Goal: Task Accomplishment & Management: Use online tool/utility

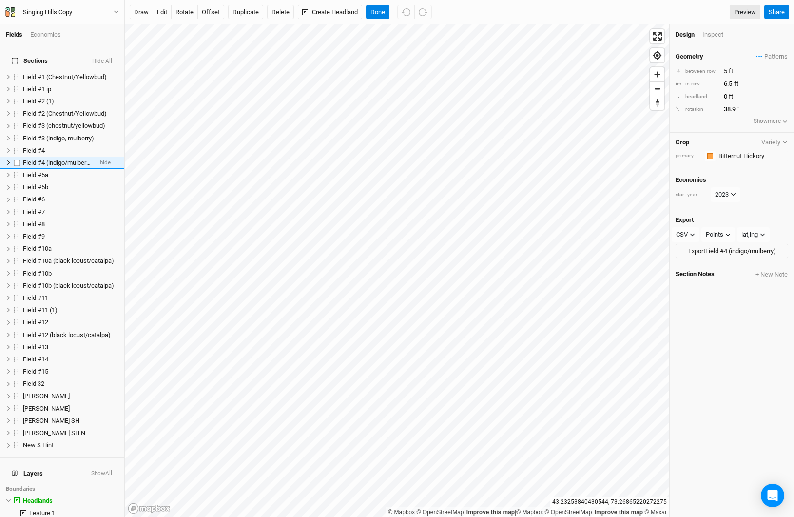
click at [101, 156] on span "hide" at bounding box center [105, 162] width 11 height 12
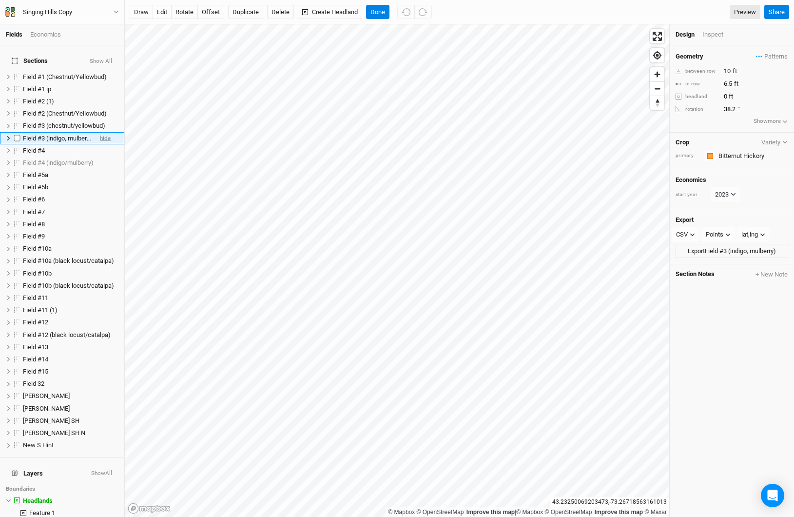
click at [101, 132] on span "hide" at bounding box center [105, 138] width 11 height 12
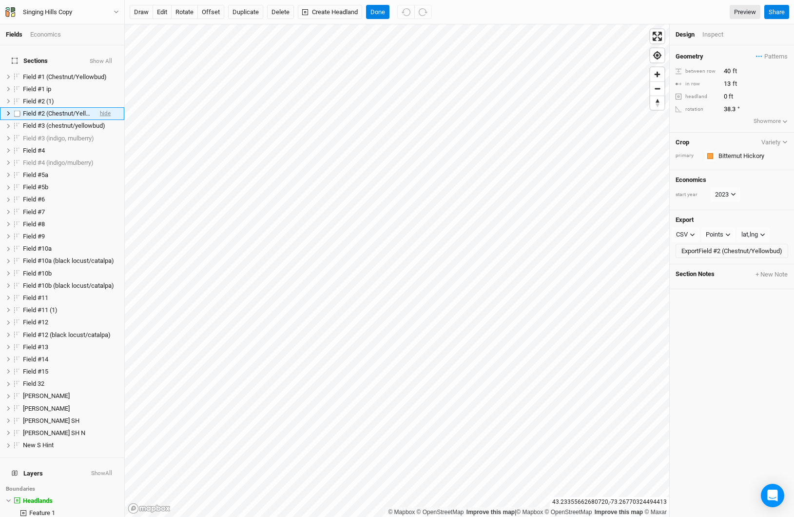
click at [100, 108] on span "hide" at bounding box center [105, 114] width 11 height 12
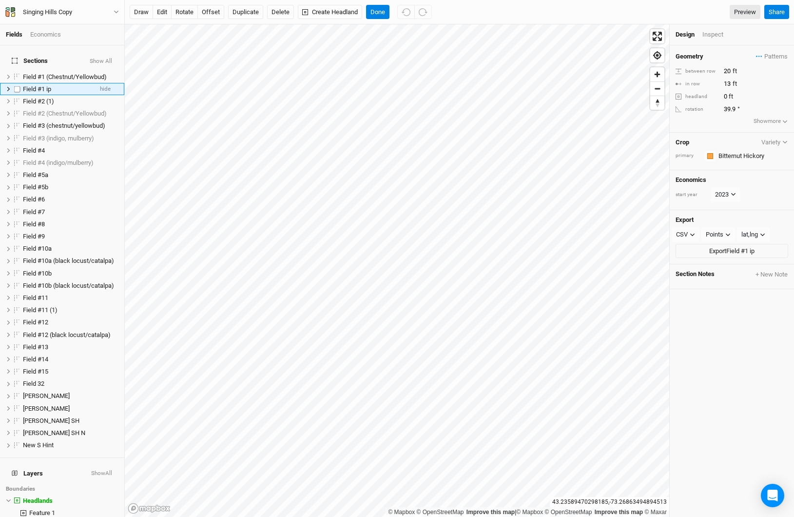
click at [104, 83] on li "Field #1 ip hide" at bounding box center [62, 89] width 124 height 12
click at [100, 83] on span "hide" at bounding box center [105, 89] width 11 height 12
click at [100, 71] on span "hide" at bounding box center [105, 77] width 11 height 12
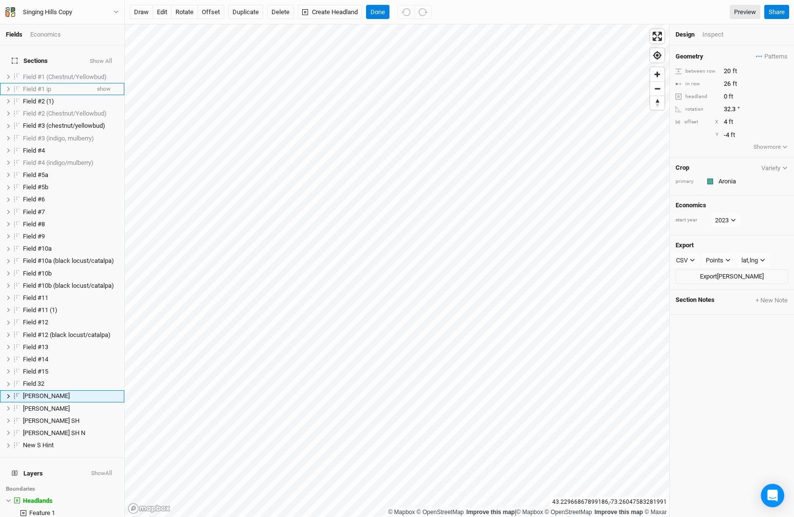
scroll to position [109, 0]
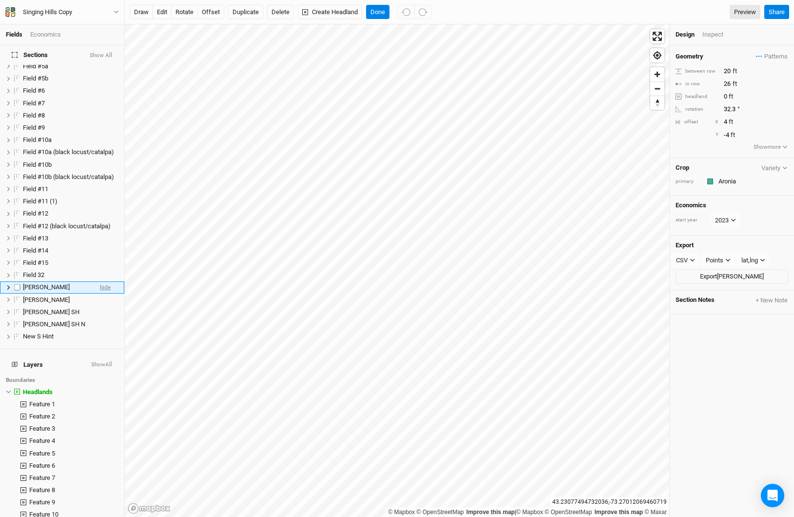
click at [100, 281] on span "hide" at bounding box center [105, 287] width 11 height 12
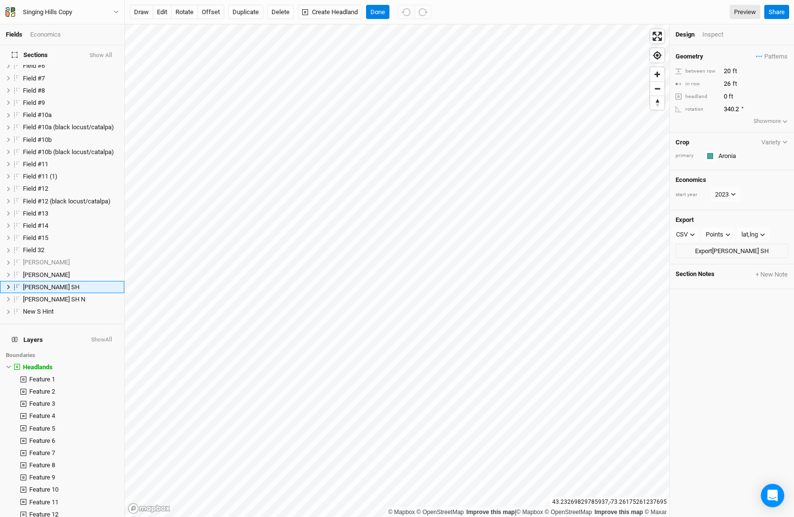
scroll to position [134, 0]
click at [100, 281] on span "hide" at bounding box center [105, 287] width 11 height 12
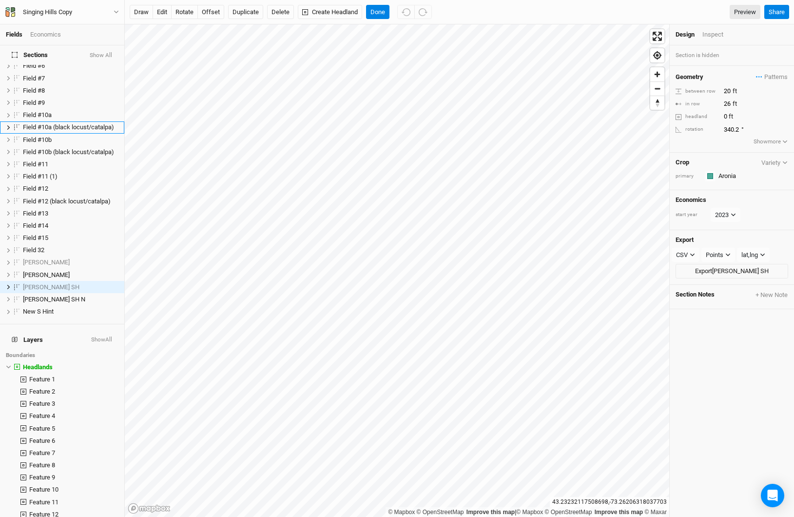
scroll to position [0, 0]
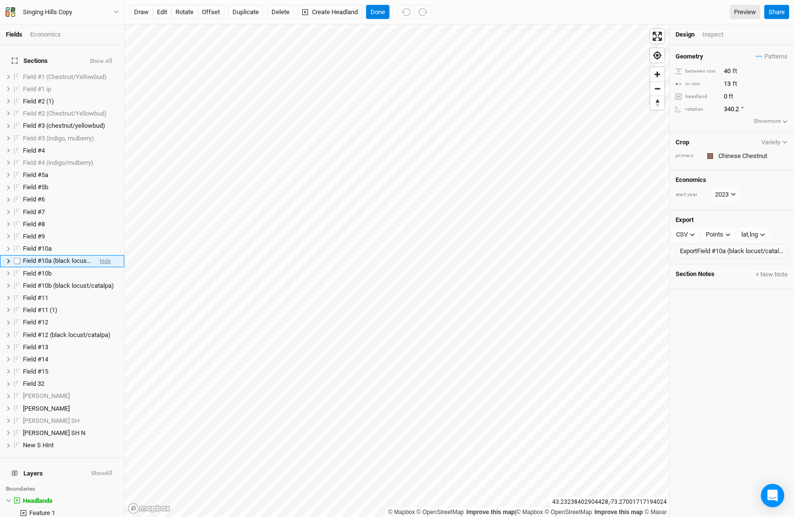
click at [100, 255] on span "hide" at bounding box center [105, 261] width 11 height 12
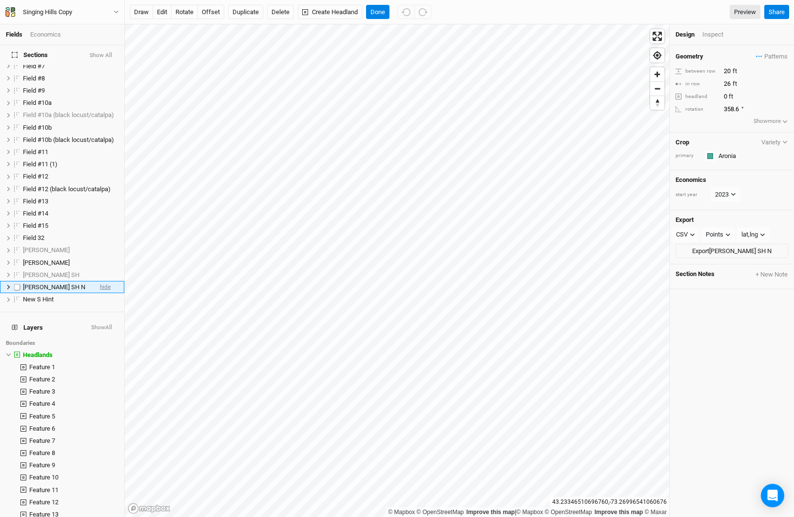
click at [100, 281] on span "hide" at bounding box center [105, 287] width 11 height 12
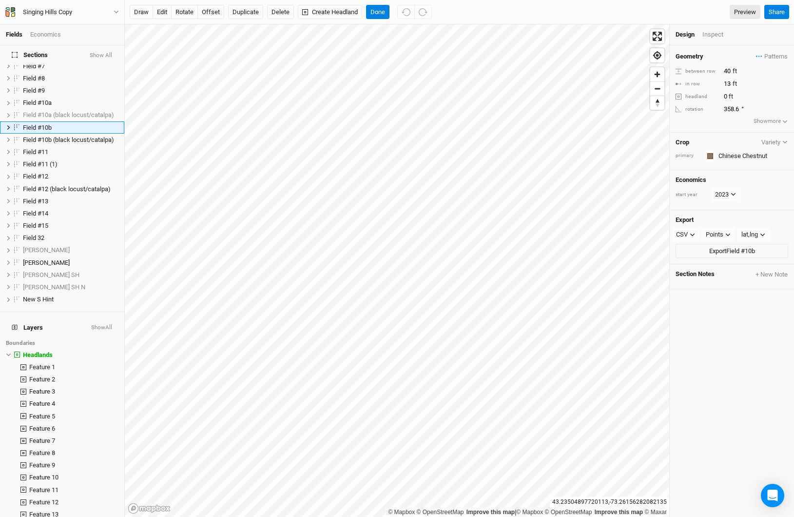
scroll to position [0, 0]
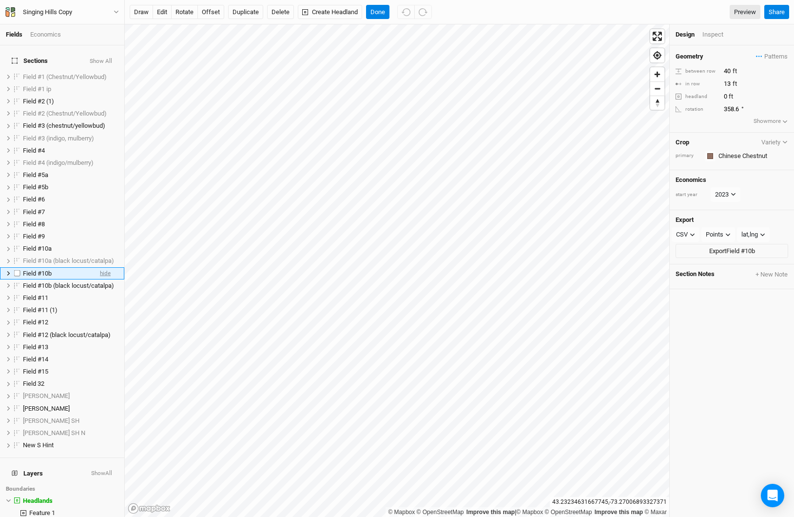
click at [101, 267] on span "hide" at bounding box center [105, 273] width 11 height 12
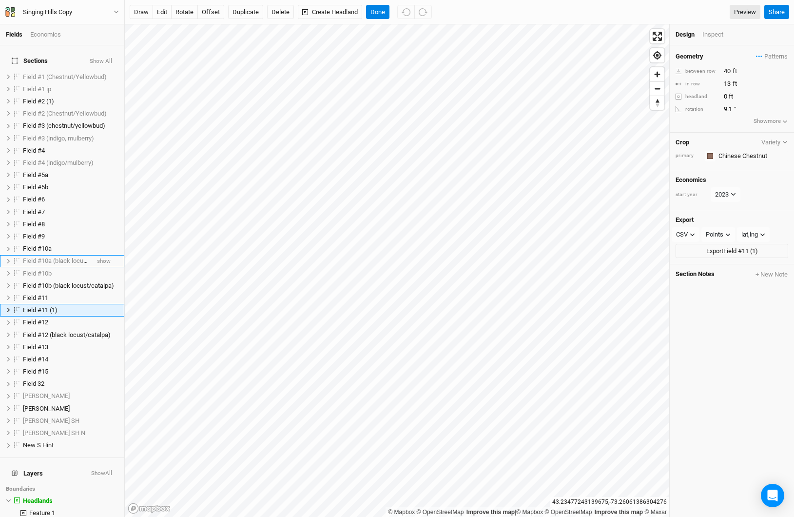
scroll to position [23, 0]
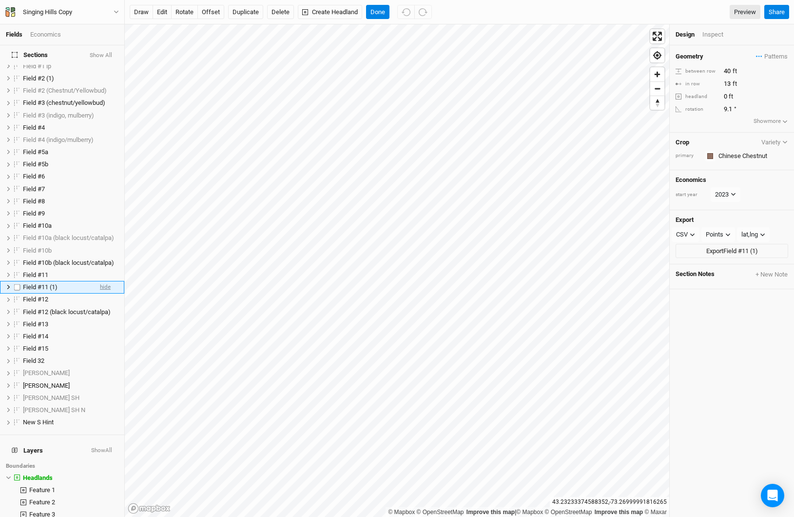
click at [100, 281] on span "hide" at bounding box center [105, 287] width 11 height 12
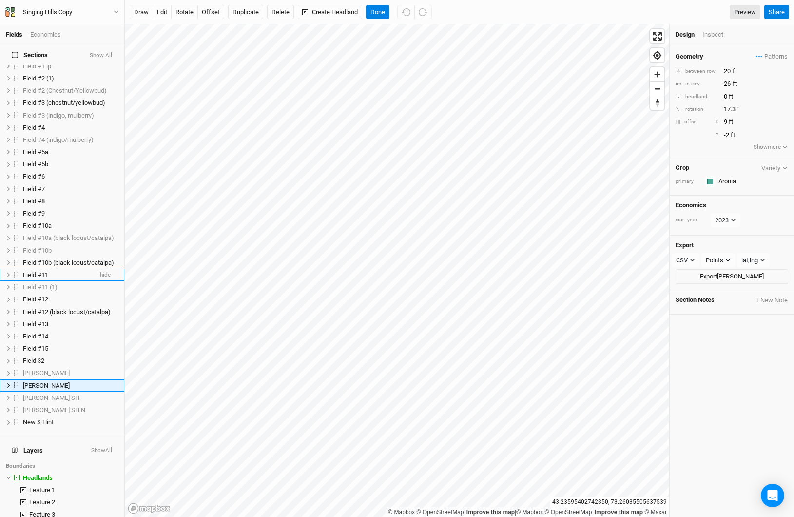
scroll to position [121, 0]
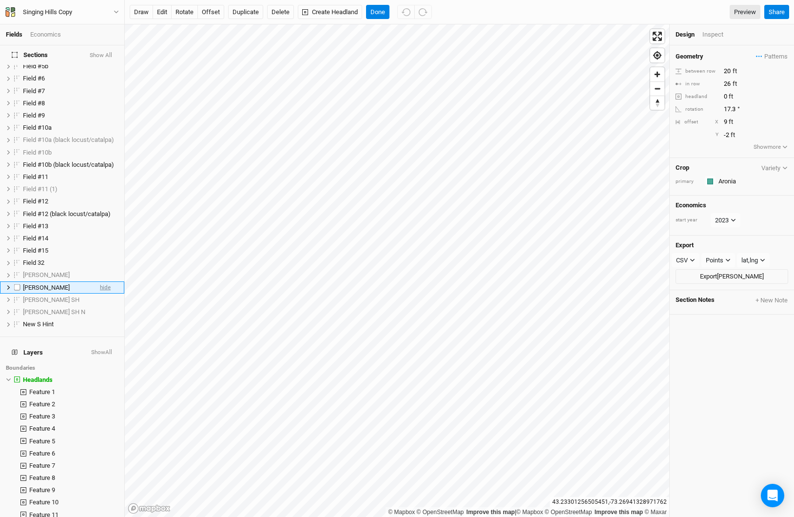
click at [100, 281] on span "hide" at bounding box center [105, 287] width 11 height 12
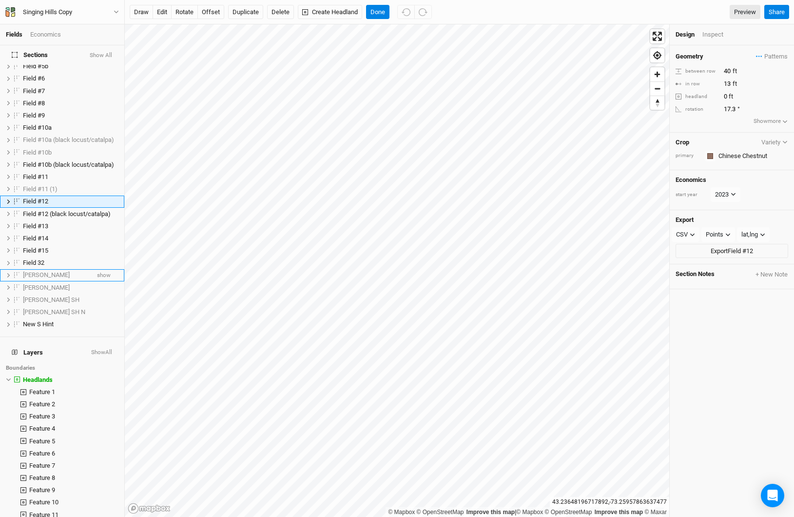
scroll to position [35, 0]
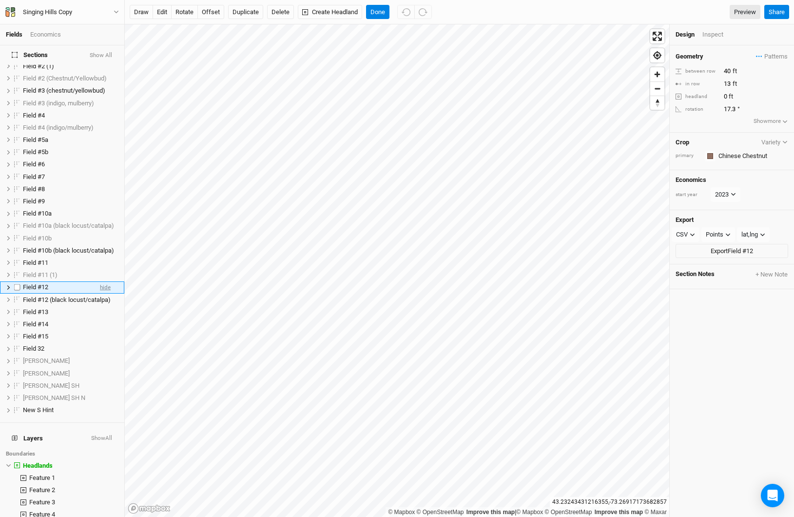
click at [100, 281] on span "hide" at bounding box center [105, 287] width 11 height 12
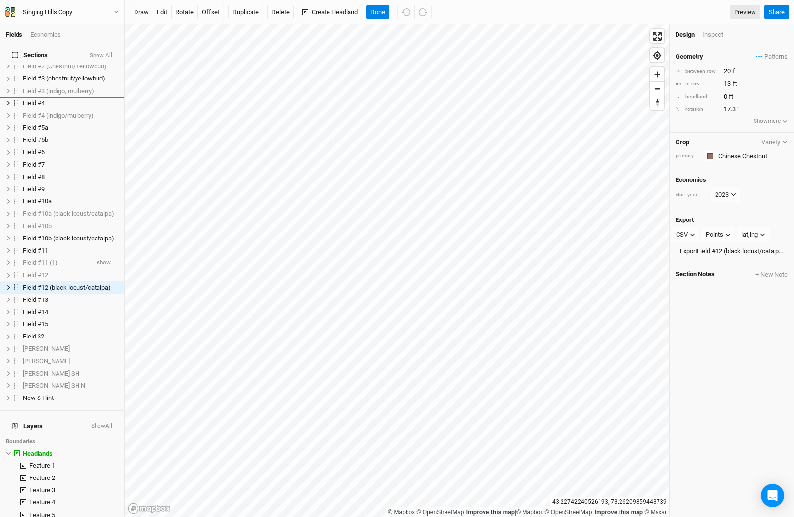
scroll to position [0, 0]
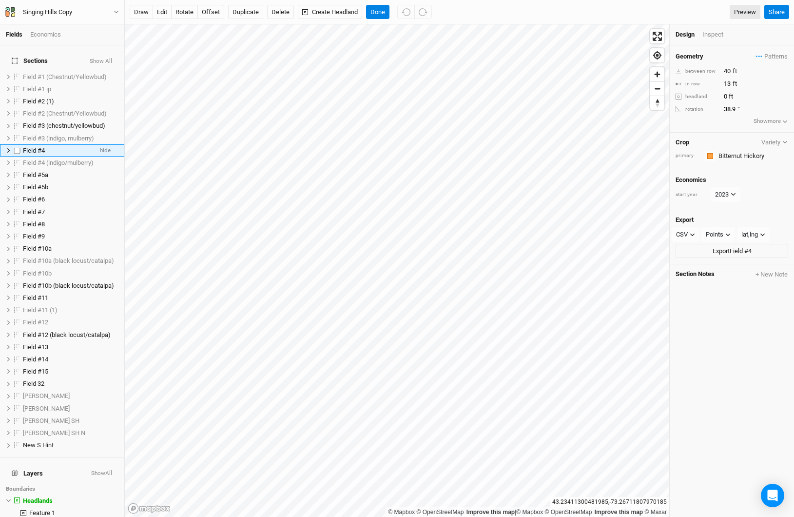
click at [7, 148] on icon at bounding box center [8, 150] width 5 height 5
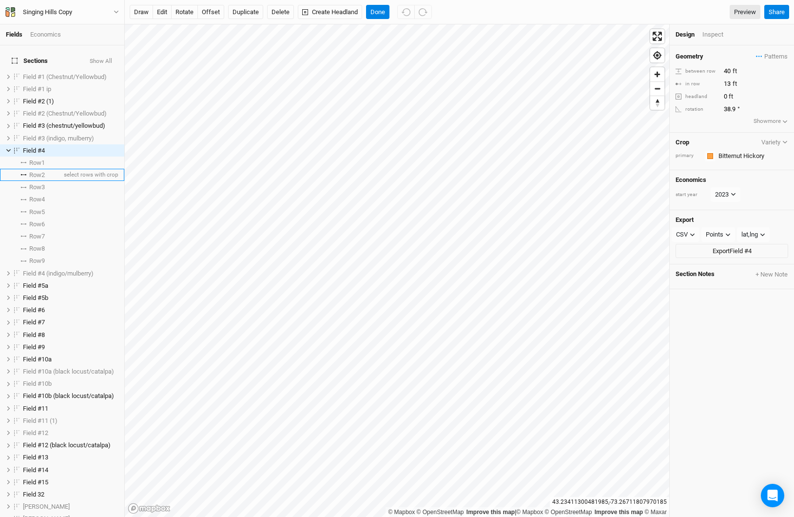
click at [35, 171] on span "Row 2" at bounding box center [37, 175] width 16 height 8
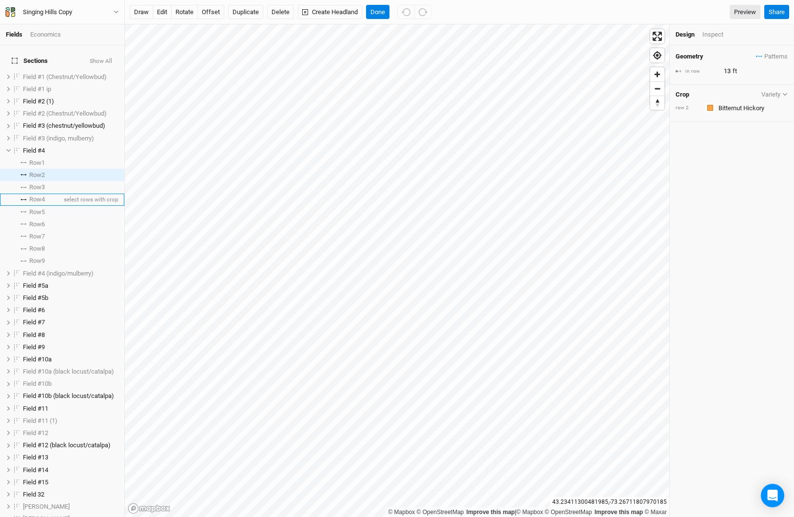
click at [38, 195] on span "Row 4" at bounding box center [37, 199] width 16 height 8
click at [37, 183] on span "Row 3" at bounding box center [37, 187] width 16 height 8
click at [41, 218] on li "Row 6 select rows with crop" at bounding box center [62, 224] width 124 height 12
click at [39, 245] on span "Row 8" at bounding box center [37, 249] width 16 height 8
click at [732, 107] on input "text" at bounding box center [752, 108] width 73 height 12
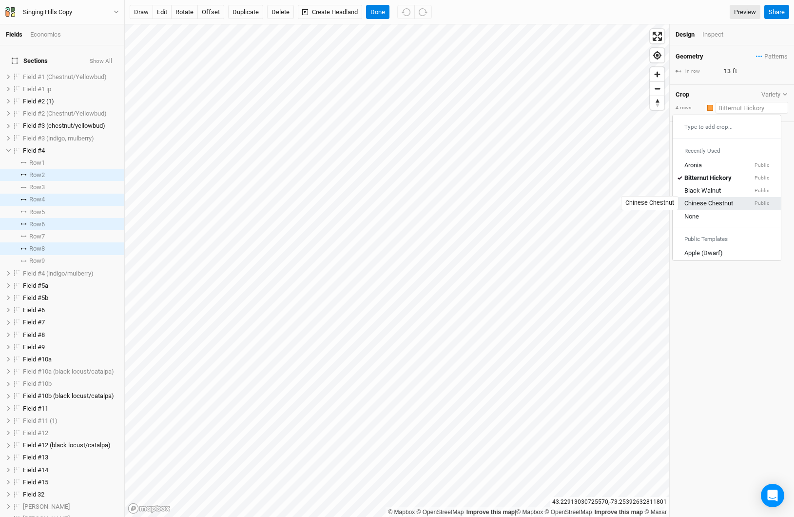
click at [708, 201] on div "Chinese Chestnut" at bounding box center [708, 203] width 49 height 9
type input "20"
type input "Chinese Chestnut"
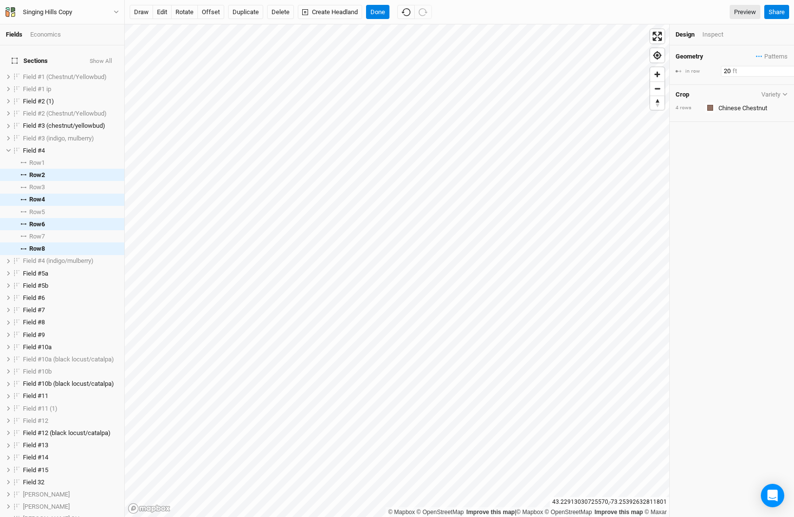
click at [724, 71] on input "20" at bounding box center [763, 71] width 85 height 11
type input "13"
click at [724, 172] on div "Geometry Patterns ＋ New in-row pattern in row 13 ft Crop Variety 4 rows Colors …" at bounding box center [732, 280] width 124 height 471
click at [55, 147] on div "Field #4" at bounding box center [57, 151] width 69 height 8
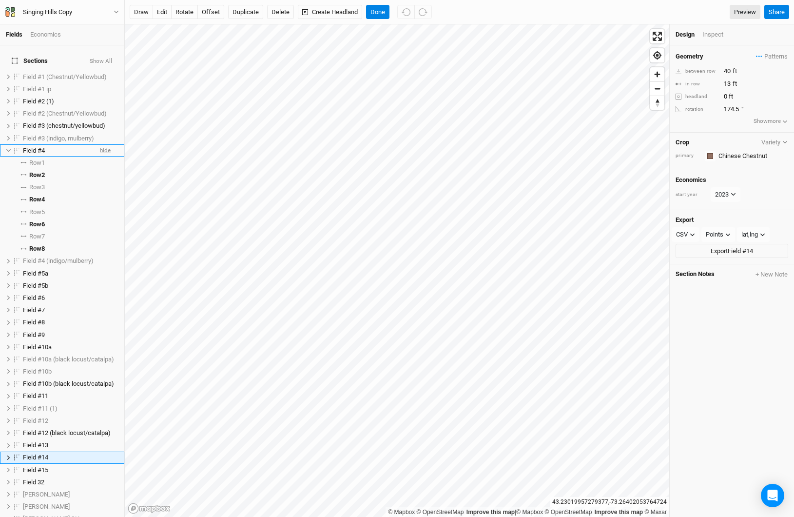
scroll to position [170, 0]
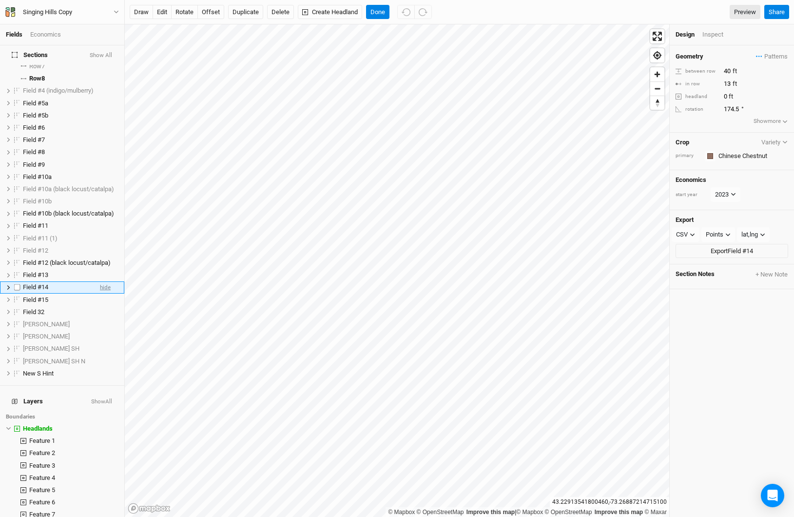
click at [100, 281] on span "hide" at bounding box center [105, 287] width 11 height 12
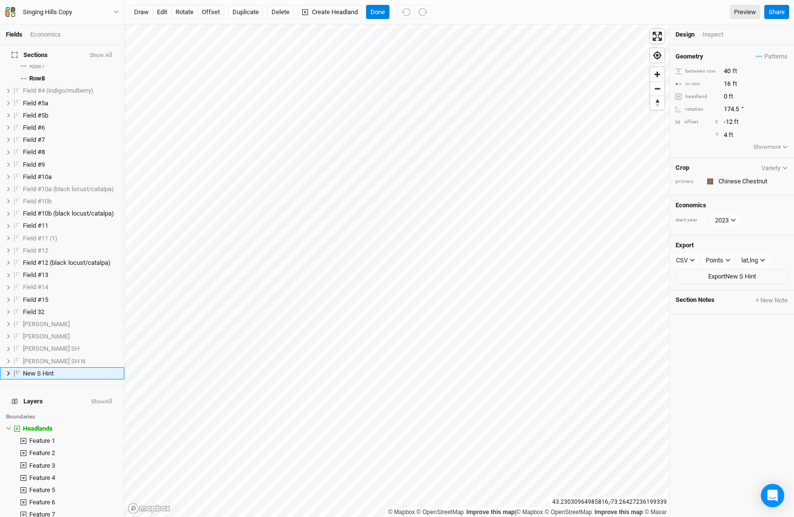
scroll to position [256, 0]
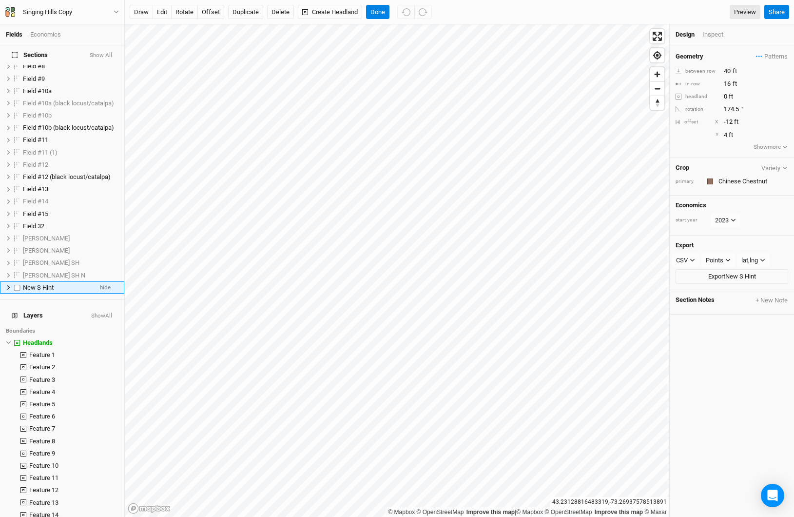
click at [100, 281] on span "hide" at bounding box center [105, 287] width 11 height 12
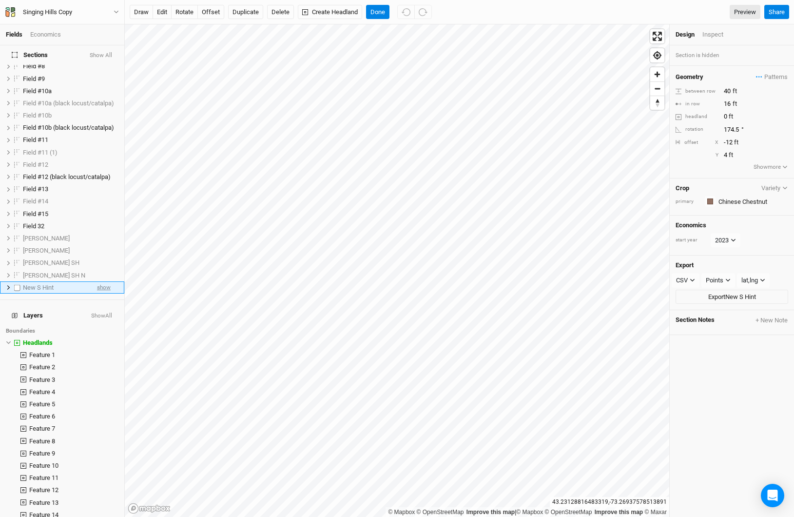
click at [97, 281] on span "show" at bounding box center [104, 287] width 14 height 12
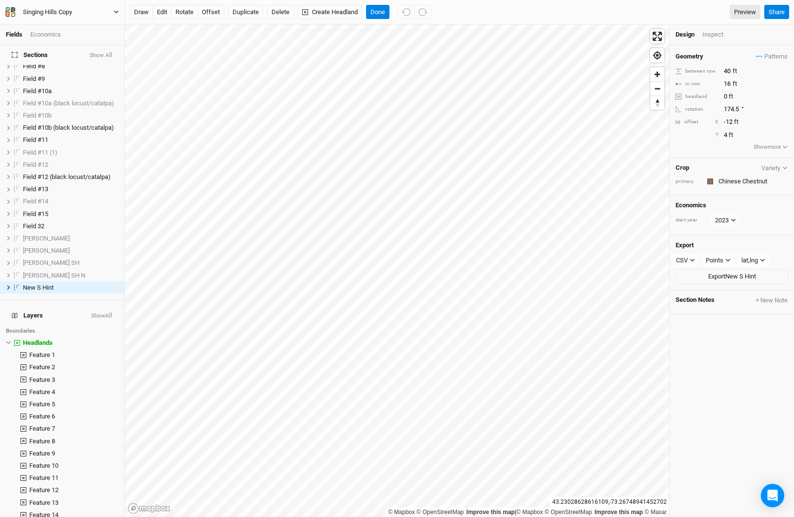
click at [116, 11] on icon "button" at bounding box center [116, 11] width 5 height 5
click at [74, 44] on button "Project Settings" at bounding box center [80, 40] width 77 height 13
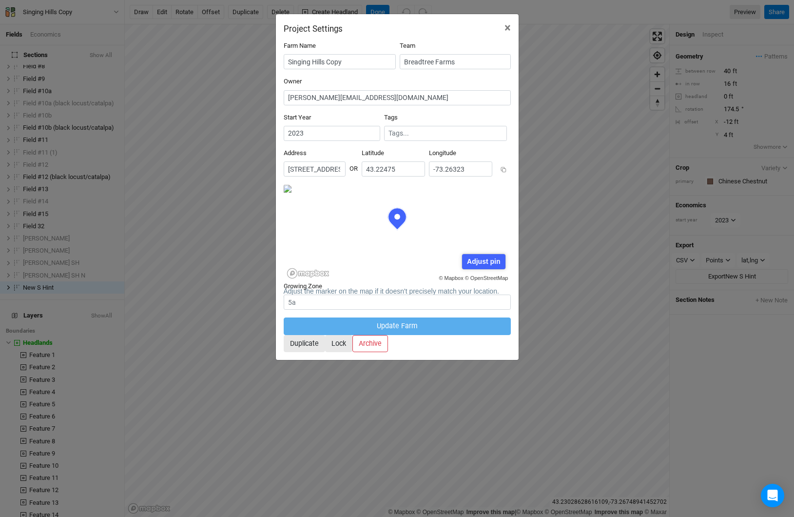
scroll to position [49, 114]
click at [325, 338] on button "Duplicate" at bounding box center [304, 343] width 41 height 17
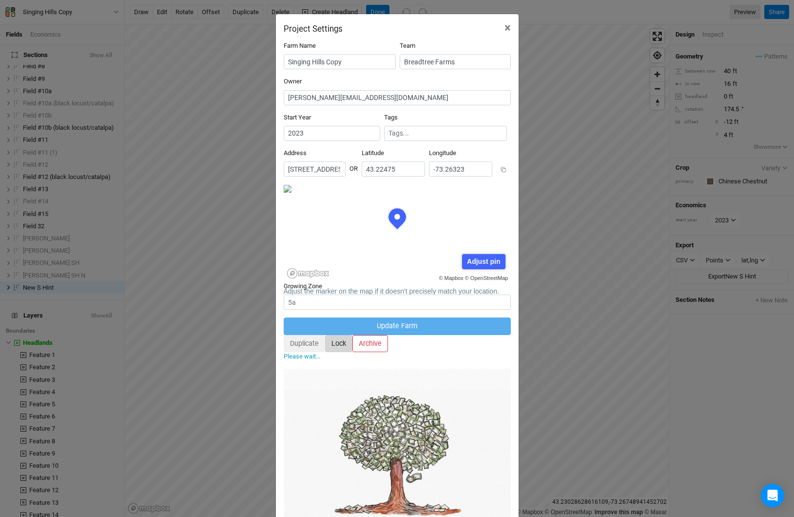
scroll to position [40, 0]
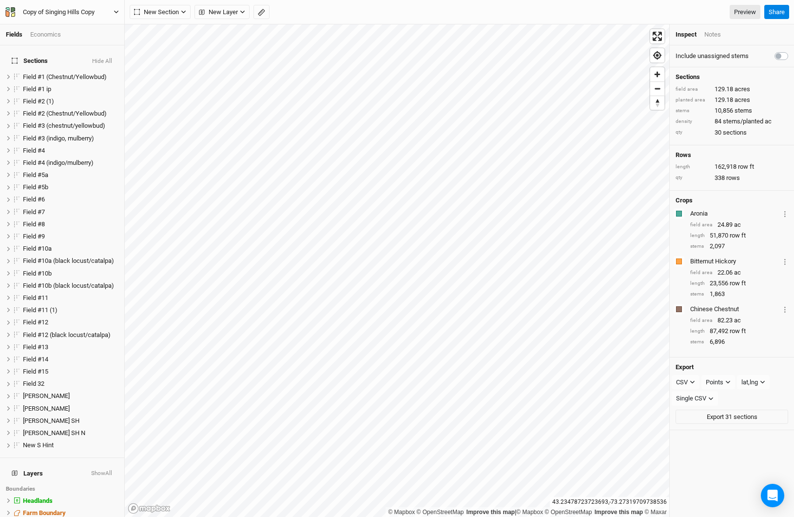
click at [77, 7] on button "Copy of Singing Hills Copy" at bounding box center [62, 12] width 115 height 11
click at [87, 36] on button "Project Settings" at bounding box center [80, 40] width 77 height 13
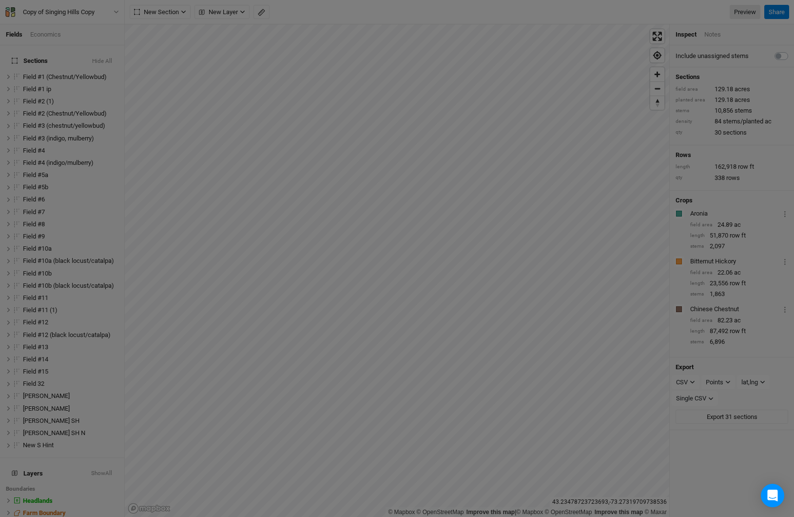
scroll to position [49, 114]
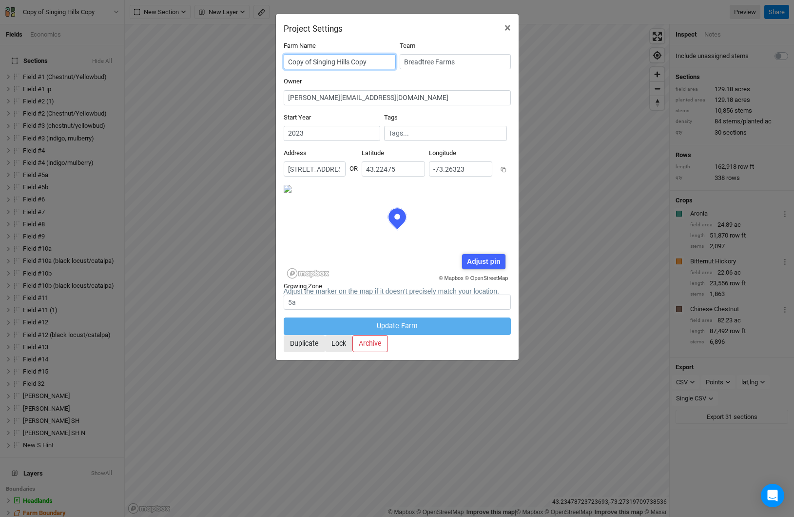
click at [328, 59] on input "Copy of Singing Hills Copy" at bounding box center [340, 61] width 112 height 15
type input "S"
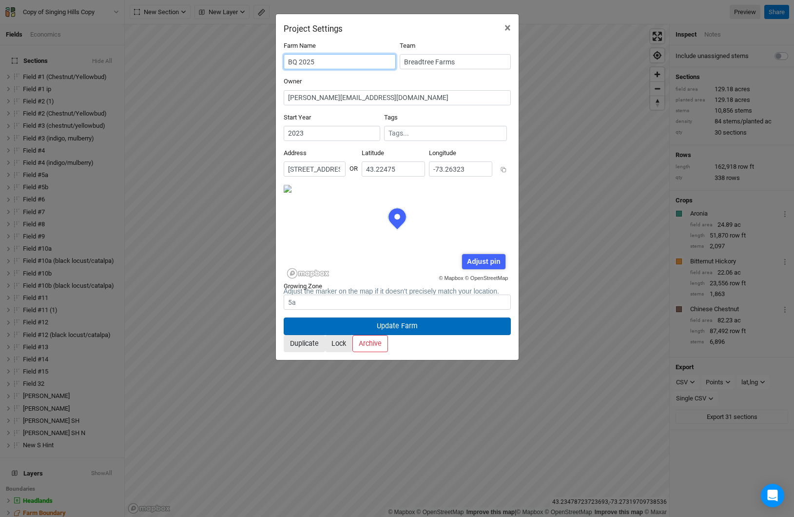
type input "BQ 2025"
click at [418, 317] on button "Update Farm" at bounding box center [397, 325] width 227 height 17
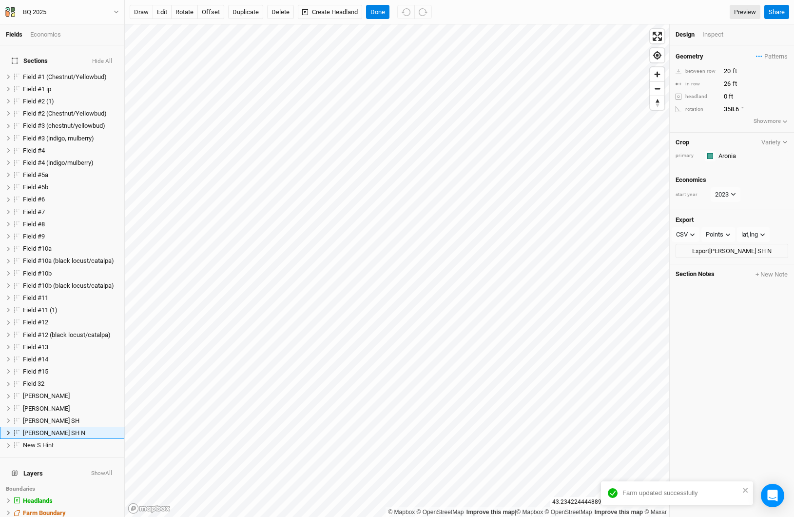
scroll to position [93, 0]
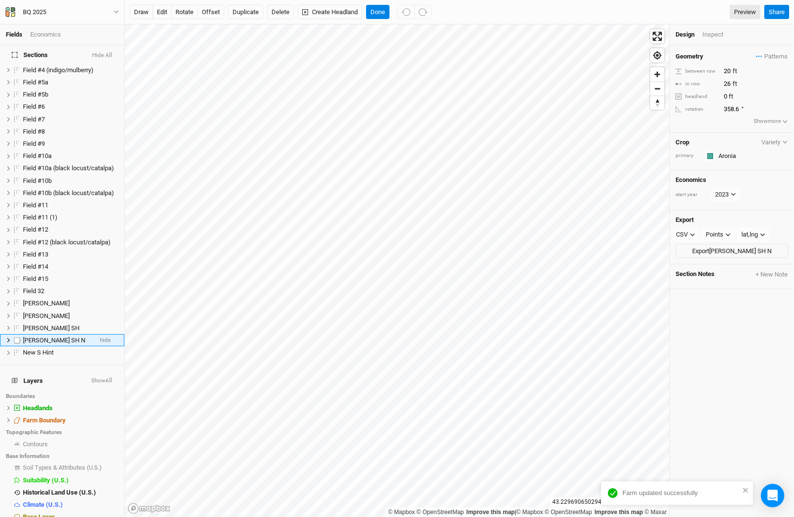
click at [18, 334] on label at bounding box center [17, 340] width 12 height 12
click at [18, 337] on input "checkbox" at bounding box center [17, 340] width 6 height 6
checkbox input "true"
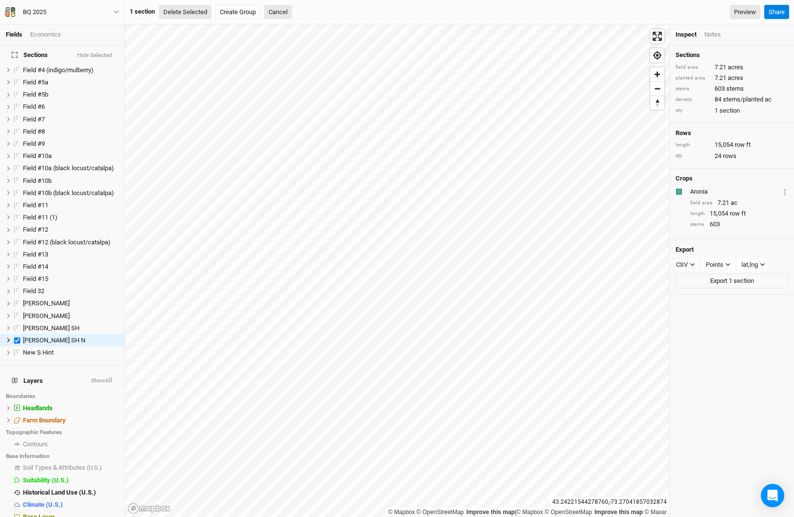
click at [199, 8] on button "Delete Selected" at bounding box center [185, 12] width 53 height 15
click at [301, 10] on button "Confirm" at bounding box center [294, 12] width 30 height 15
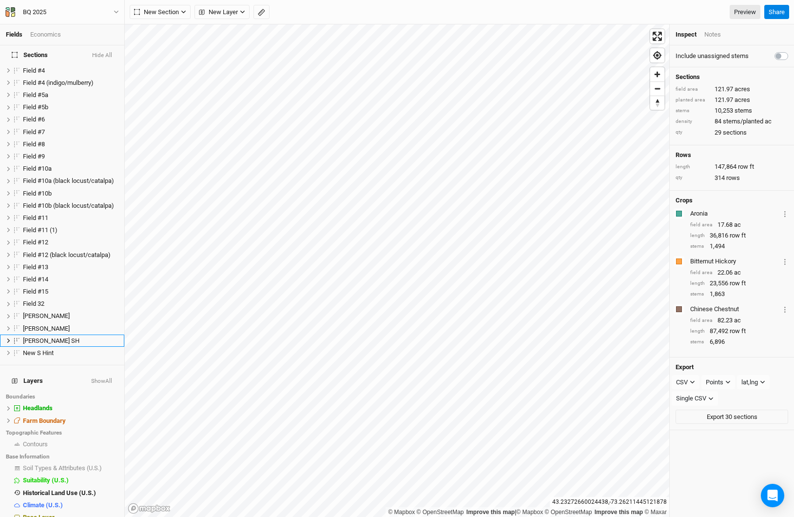
scroll to position [80, 0]
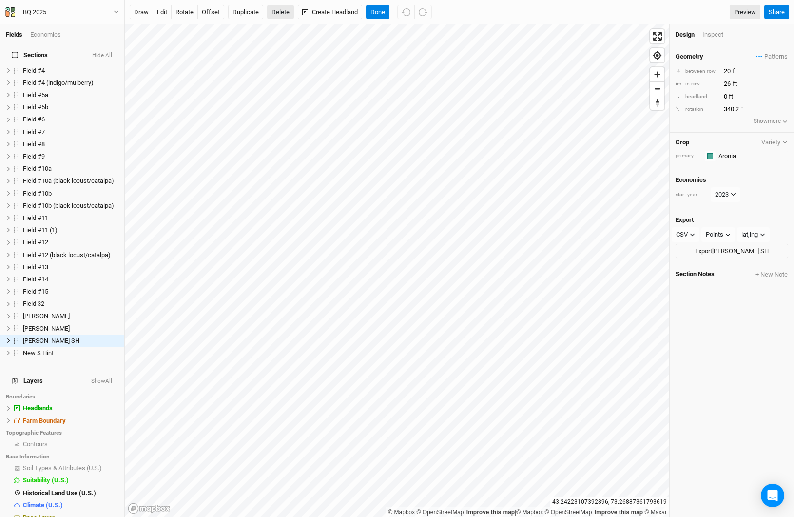
click at [270, 17] on button "Delete" at bounding box center [280, 12] width 27 height 15
click at [312, 14] on button "Confirm" at bounding box center [327, 12] width 30 height 15
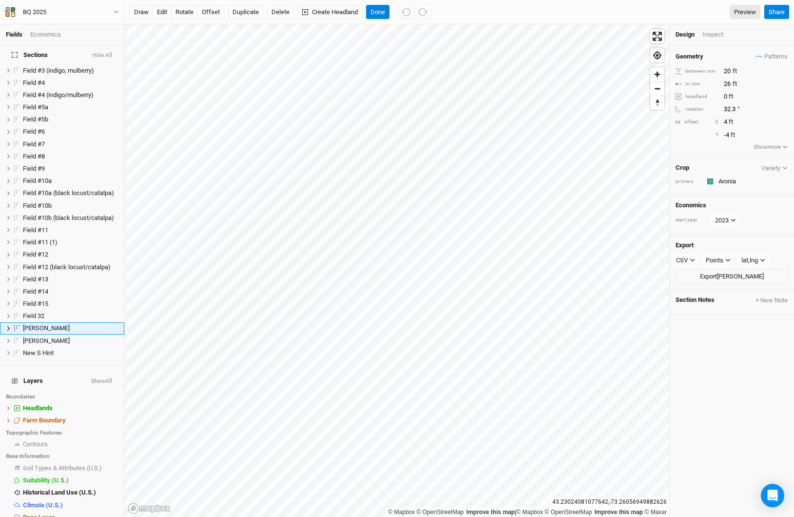
scroll to position [68, 0]
click at [273, 13] on button "Delete" at bounding box center [280, 12] width 27 height 15
click at [302, 13] on button "Confirm" at bounding box center [317, 12] width 30 height 15
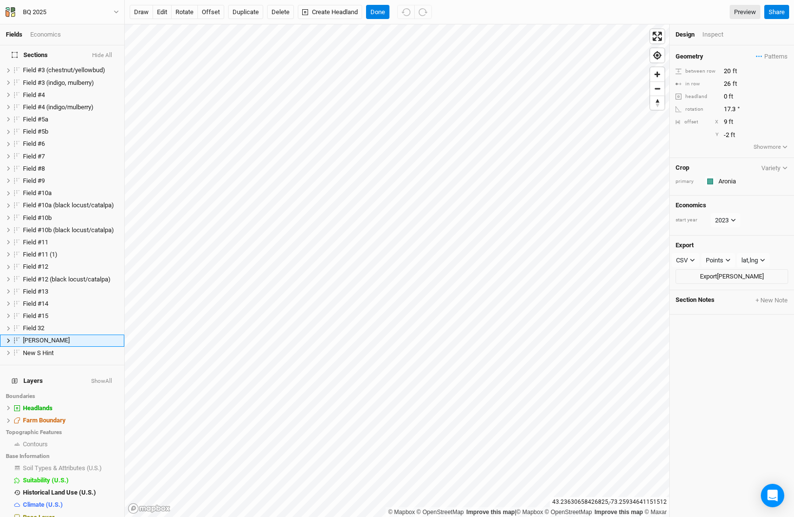
scroll to position [56, 0]
click at [273, 16] on button "Delete" at bounding box center [280, 12] width 27 height 15
click at [308, 18] on button "Confirm" at bounding box center [317, 12] width 30 height 15
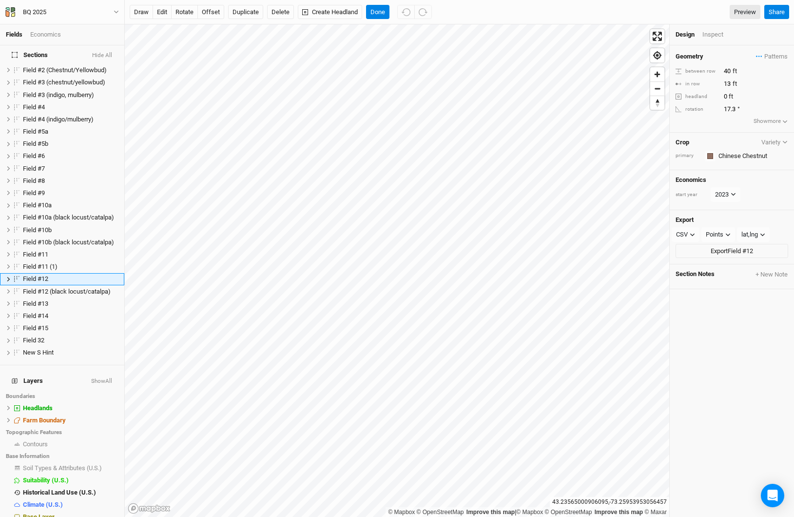
scroll to position [35, 0]
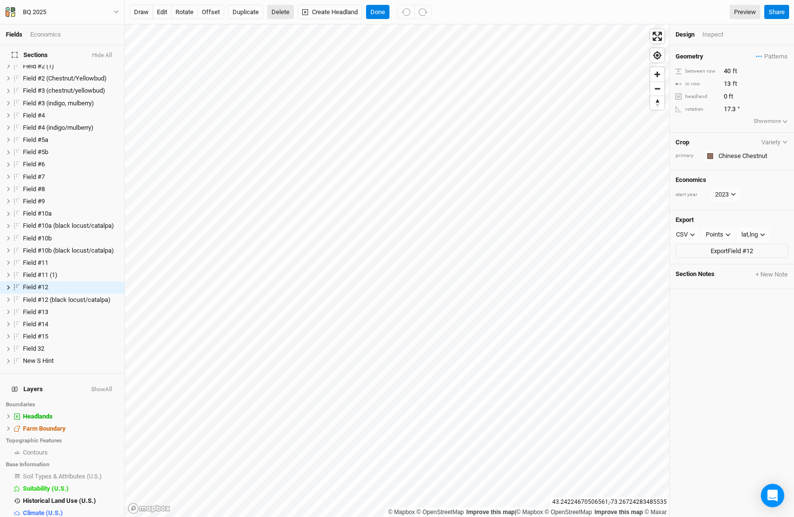
click at [275, 11] on button "Delete" at bounding box center [280, 12] width 27 height 15
click at [304, 14] on button "Confirm" at bounding box center [294, 12] width 30 height 15
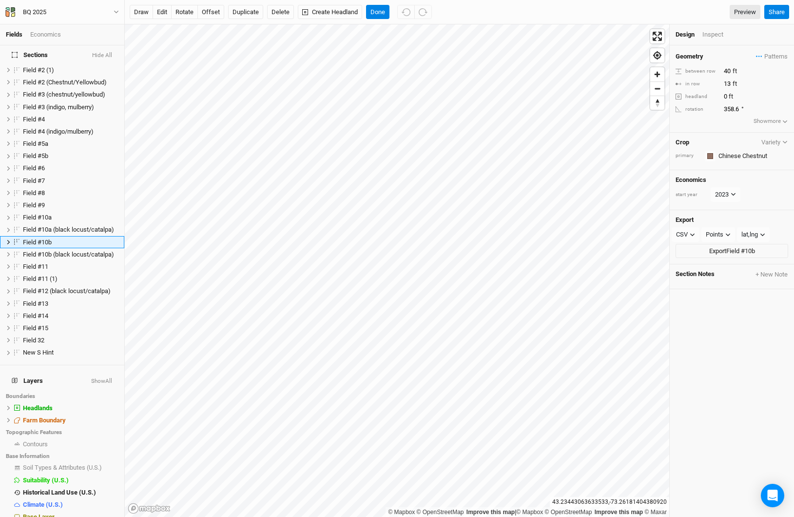
scroll to position [0, 0]
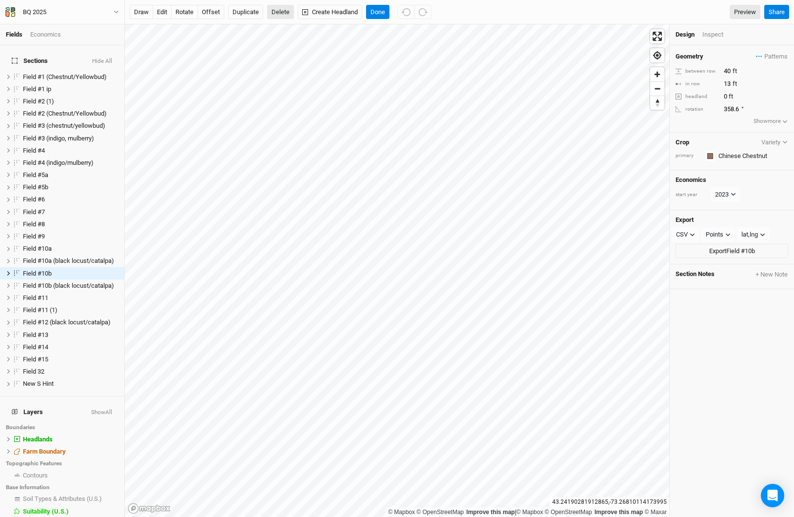
click at [279, 9] on button "Delete" at bounding box center [280, 12] width 27 height 15
click at [310, 10] on button "Confirm" at bounding box center [298, 12] width 30 height 15
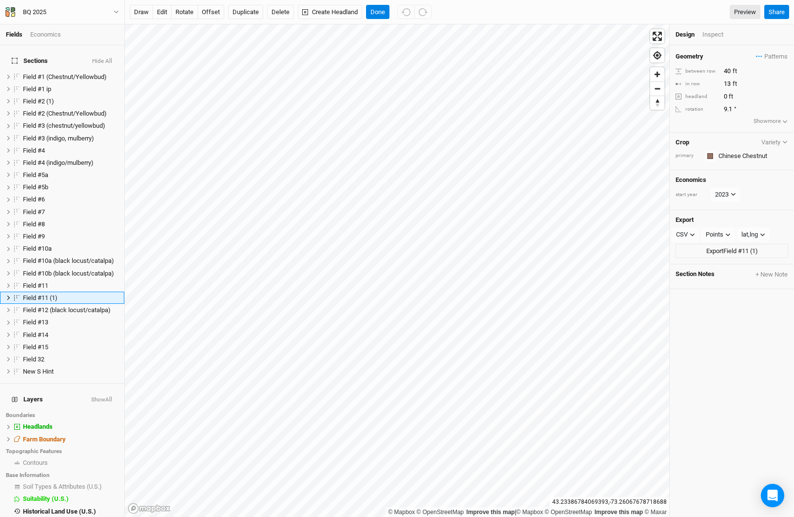
scroll to position [11, 0]
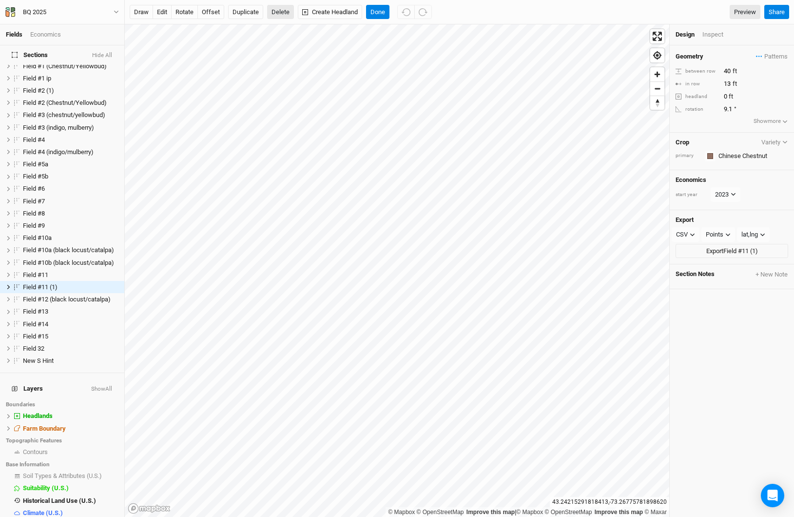
click at [279, 7] on button "Delete" at bounding box center [280, 12] width 27 height 15
click at [310, 13] on button "Confirm" at bounding box center [304, 12] width 30 height 15
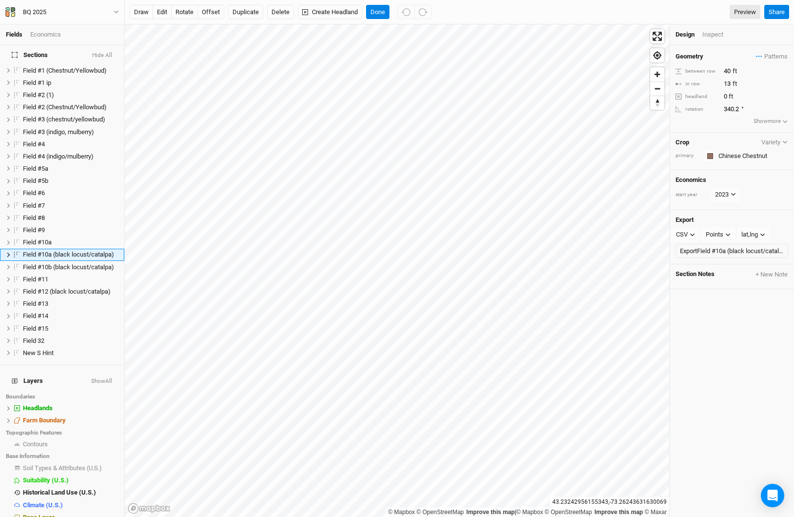
scroll to position [0, 0]
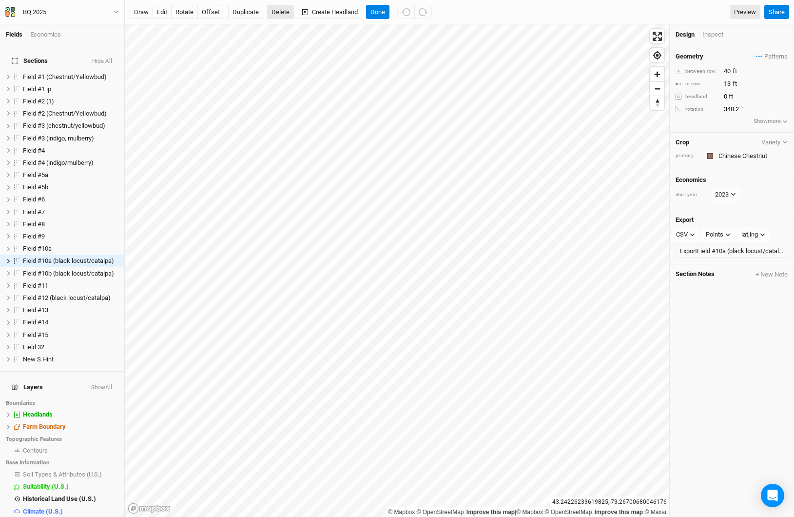
click at [272, 16] on button "Delete" at bounding box center [280, 12] width 27 height 15
click at [356, 15] on button "Confirm" at bounding box center [361, 12] width 30 height 15
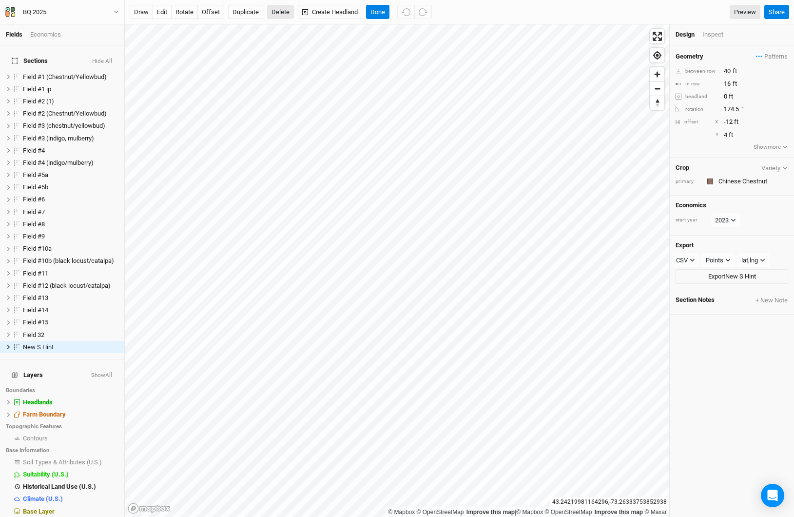
click at [269, 13] on button "Delete" at bounding box center [280, 12] width 27 height 15
click at [308, 12] on button "Confirm" at bounding box center [300, 12] width 30 height 15
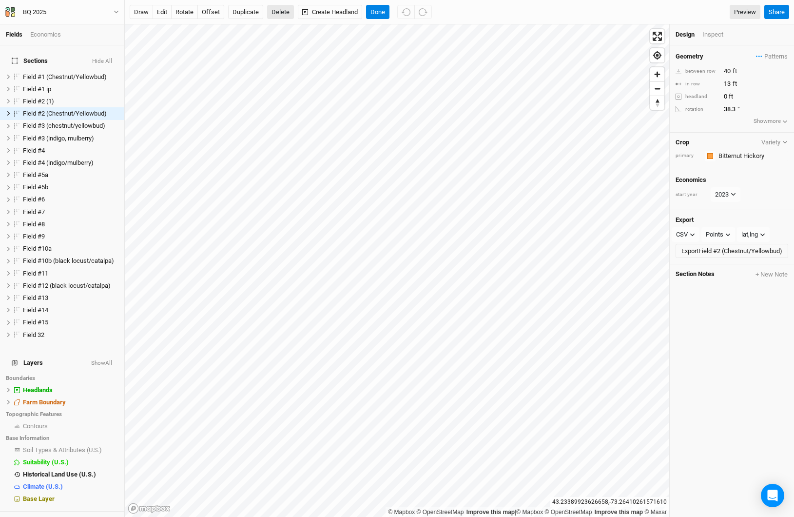
click at [281, 10] on button "Delete" at bounding box center [280, 12] width 27 height 15
click at [351, 12] on button "Confirm" at bounding box center [354, 12] width 30 height 15
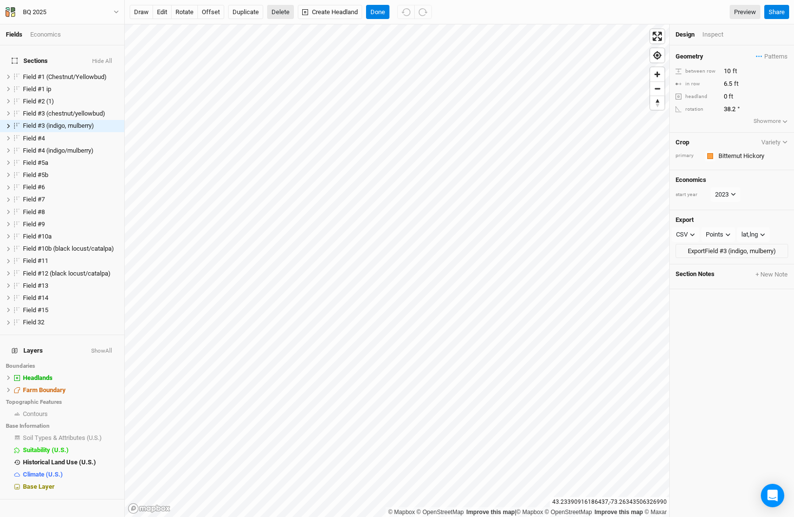
click at [279, 12] on button "Delete" at bounding box center [280, 12] width 27 height 15
click at [348, 13] on button "Confirm" at bounding box center [342, 12] width 30 height 15
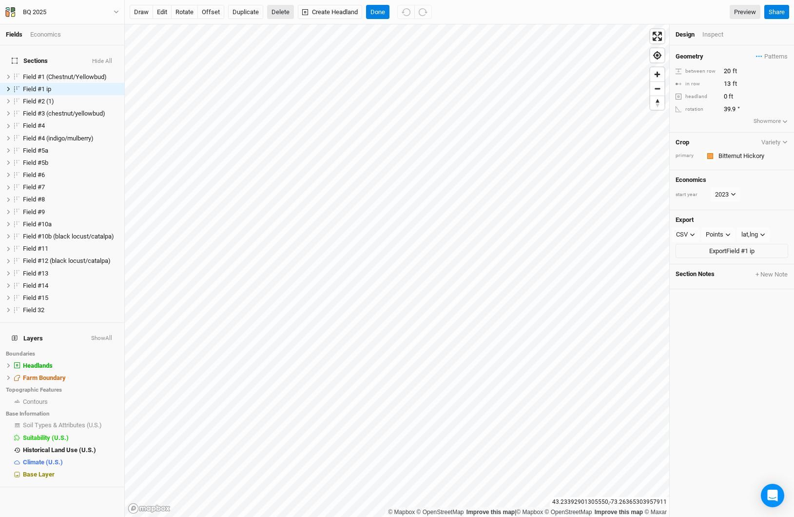
click at [281, 18] on button "Delete" at bounding box center [280, 12] width 27 height 15
click at [303, 12] on button "Confirm" at bounding box center [297, 12] width 30 height 15
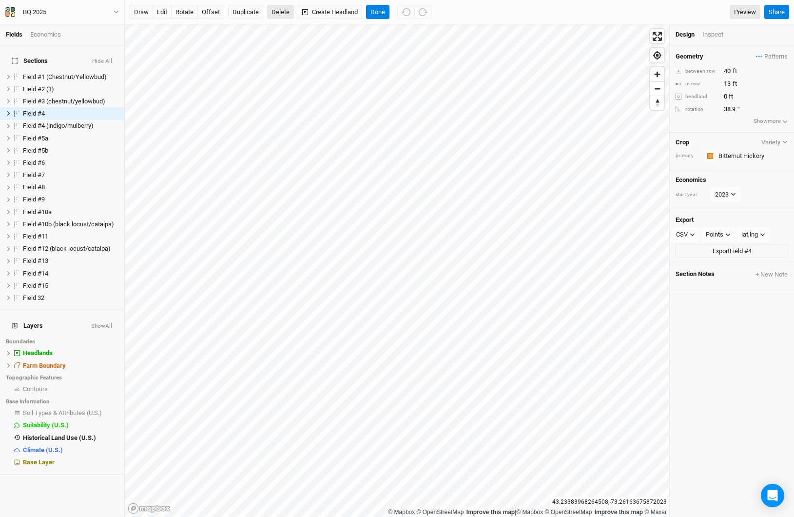
click at [281, 8] on button "Delete" at bounding box center [280, 12] width 27 height 15
click at [301, 13] on button "Confirm" at bounding box center [291, 12] width 30 height 15
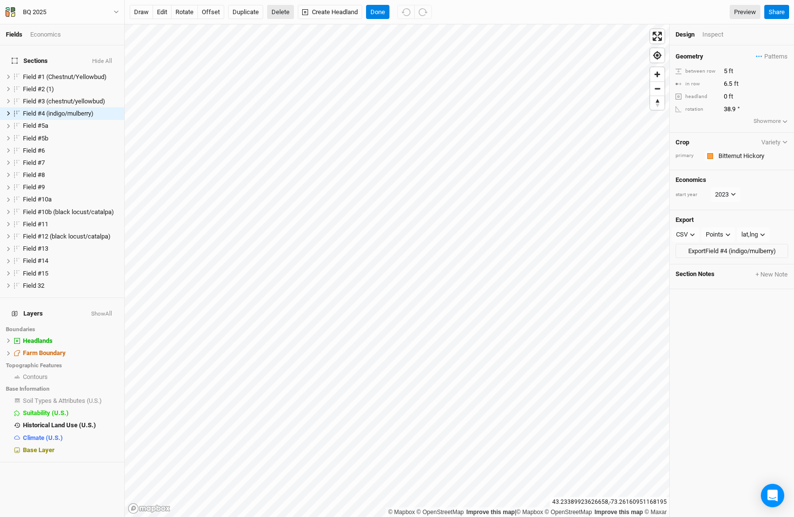
click at [276, 12] on button "Delete" at bounding box center [280, 12] width 27 height 15
click at [311, 17] on button "Cancel" at bounding box center [309, 12] width 28 height 15
click at [725, 70] on input "5" at bounding box center [763, 71] width 85 height 11
click at [729, 154] on input "text" at bounding box center [752, 156] width 73 height 12
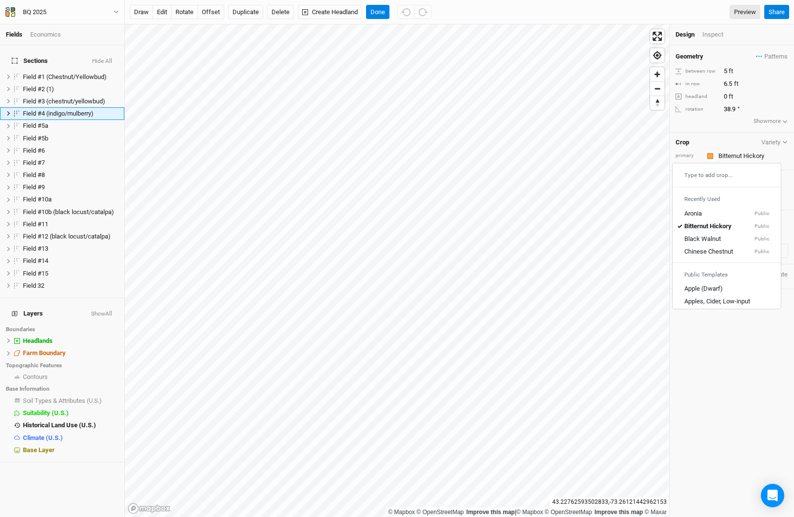
type input "Bitternut Hickory"
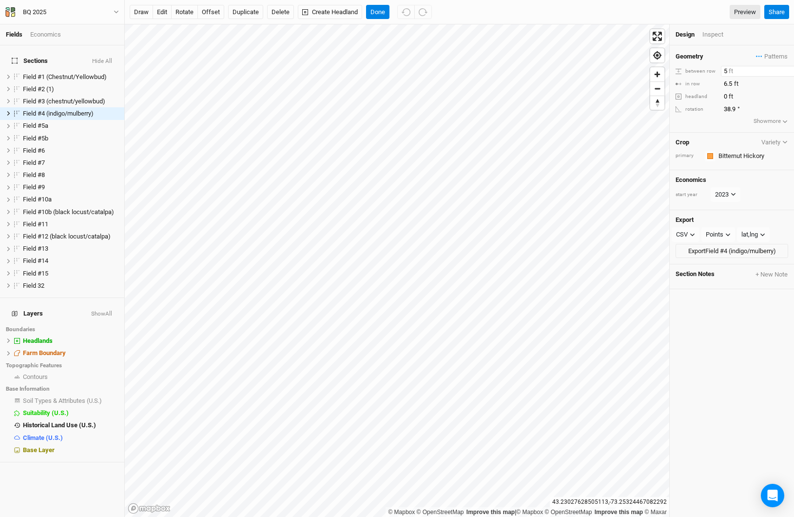
click at [727, 70] on input "5" at bounding box center [763, 71] width 85 height 11
click at [8, 111] on icon at bounding box center [8, 113] width 3 height 4
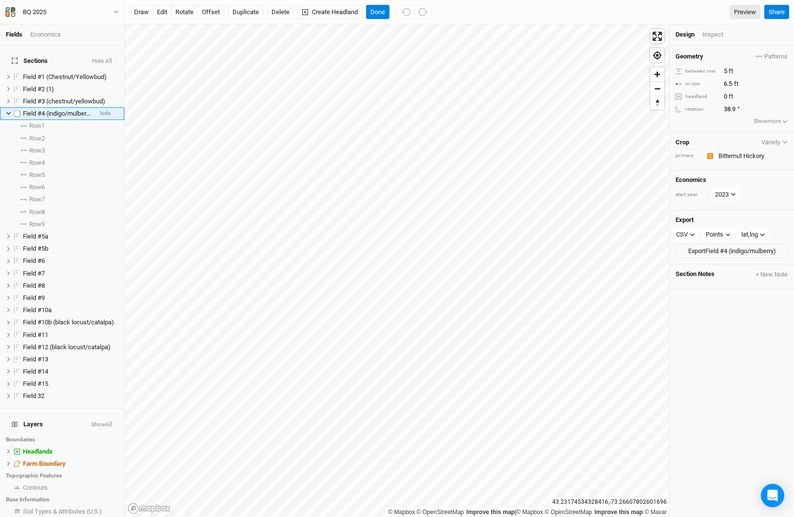
click at [8, 111] on icon at bounding box center [8, 113] width 5 height 5
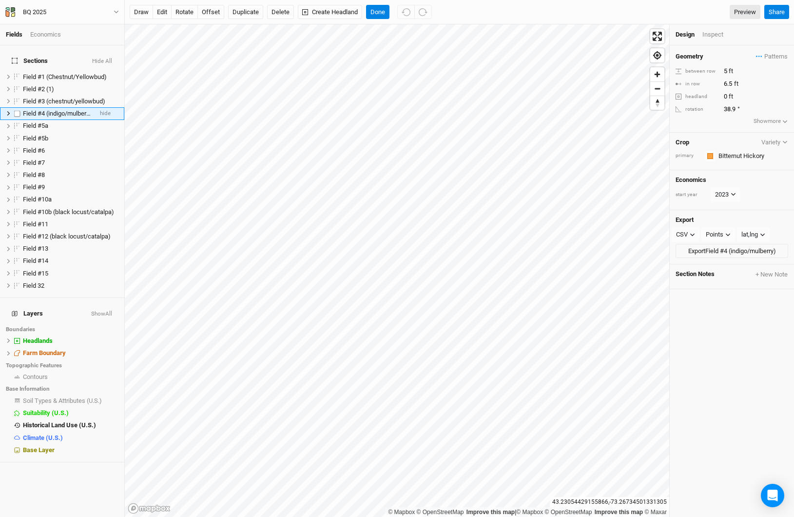
click at [8, 111] on icon at bounding box center [8, 113] width 5 height 5
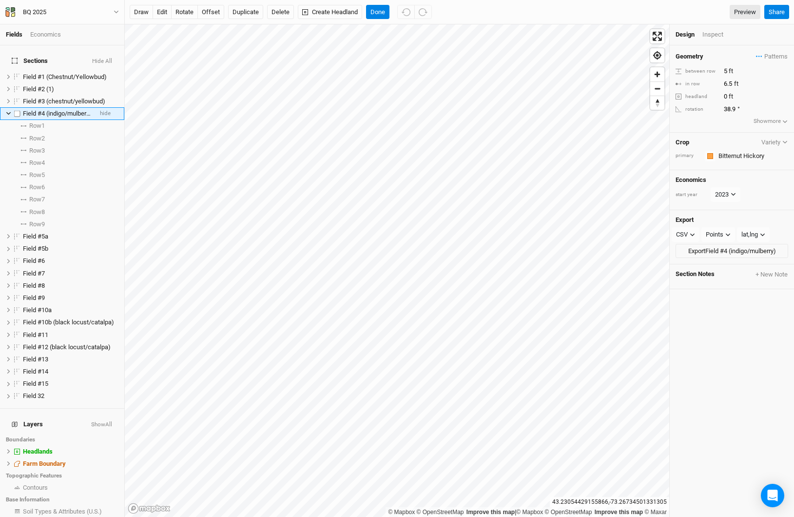
click at [8, 111] on icon at bounding box center [8, 113] width 5 height 5
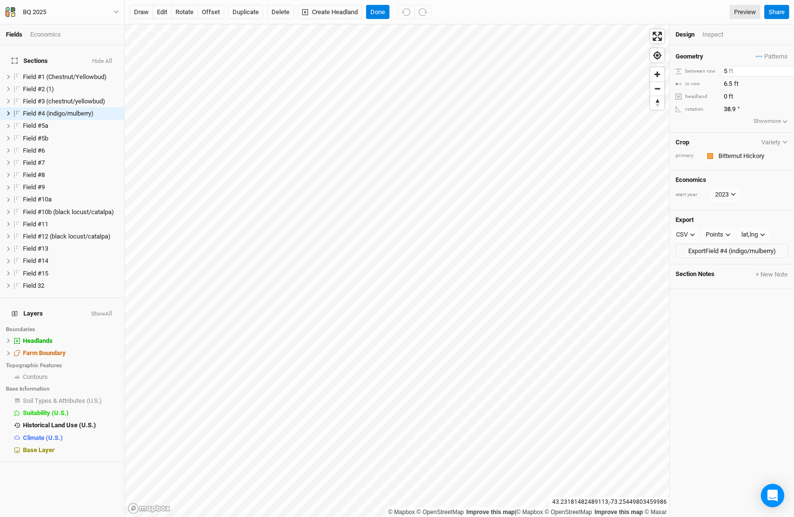
click at [723, 71] on input "5" at bounding box center [763, 71] width 85 height 11
type input "40"
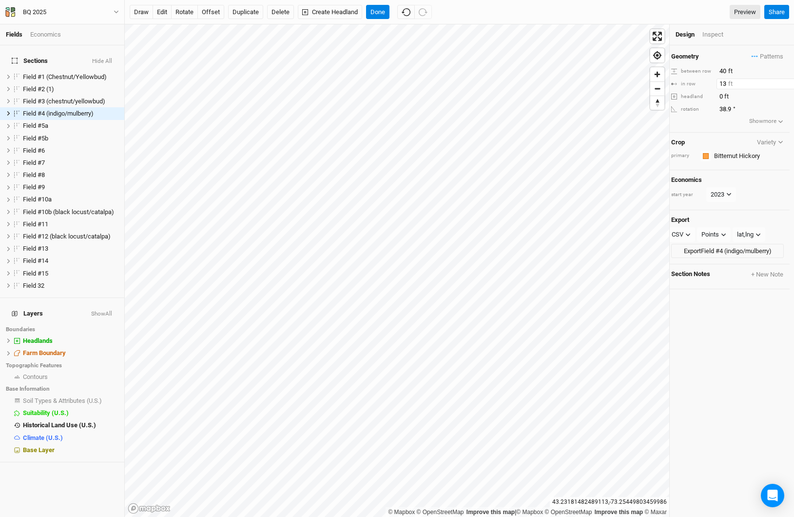
type input "13"
click at [9, 111] on icon at bounding box center [8, 113] width 5 height 5
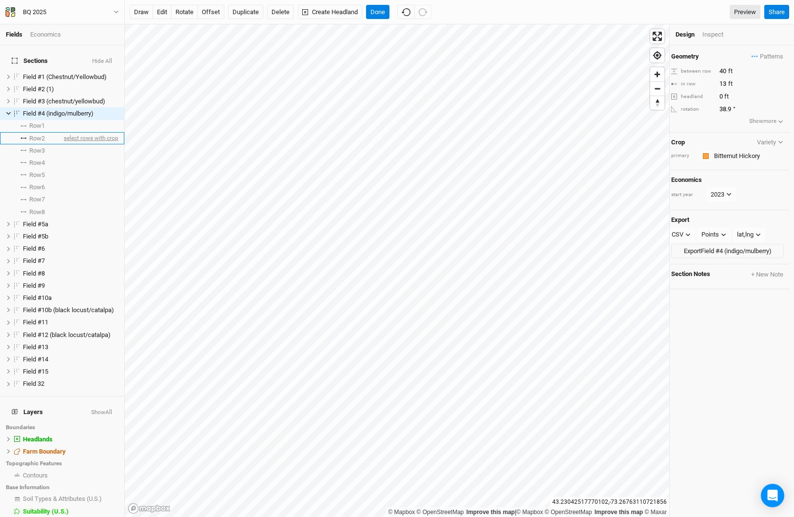
click at [62, 132] on span "select rows with crop" at bounding box center [90, 138] width 57 height 12
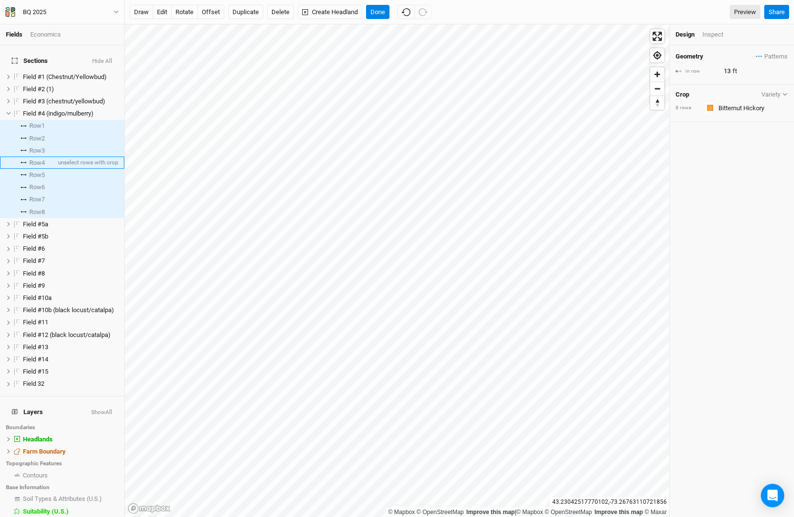
click at [45, 159] on span "Row 4" at bounding box center [37, 163] width 16 height 8
click at [16, 107] on label at bounding box center [17, 113] width 12 height 12
click at [16, 110] on input "checkbox" at bounding box center [17, 113] width 6 height 6
checkbox input "true"
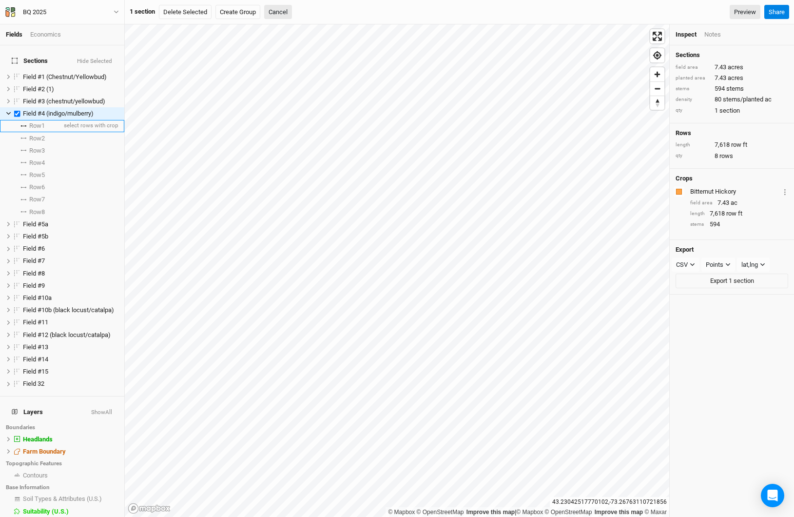
click at [39, 122] on span "Row 1" at bounding box center [37, 126] width 16 height 8
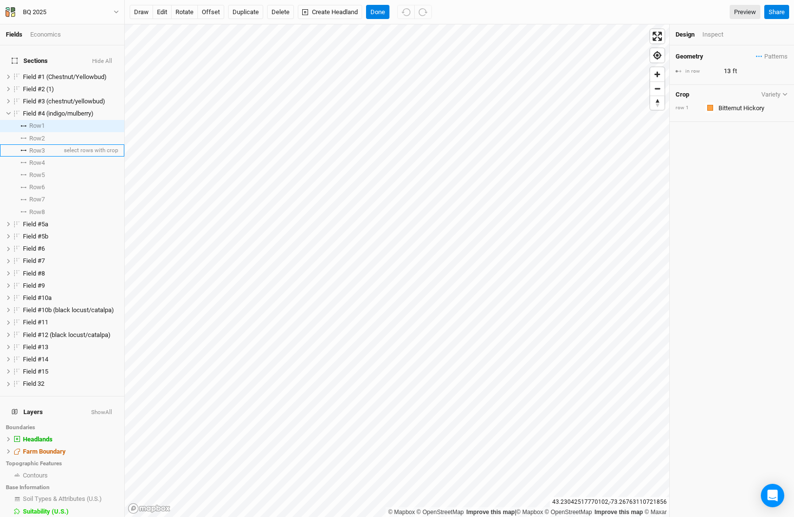
click at [40, 147] on span "Row 3" at bounding box center [37, 151] width 16 height 8
click at [41, 171] on span "Row 5" at bounding box center [37, 175] width 16 height 8
click at [41, 195] on span "Row 7" at bounding box center [37, 199] width 16 height 8
click at [748, 107] on input "Bitternut Hickory" at bounding box center [752, 108] width 73 height 12
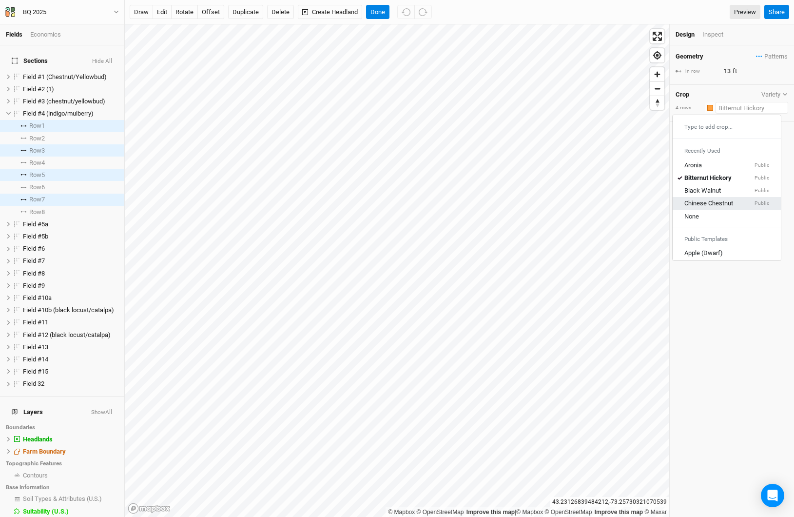
click at [710, 198] on link "Chinese Chestnut Public" at bounding box center [727, 203] width 108 height 13
type input "20"
type input "Chinese Chestnut"
click at [725, 70] on input "20" at bounding box center [763, 71] width 85 height 11
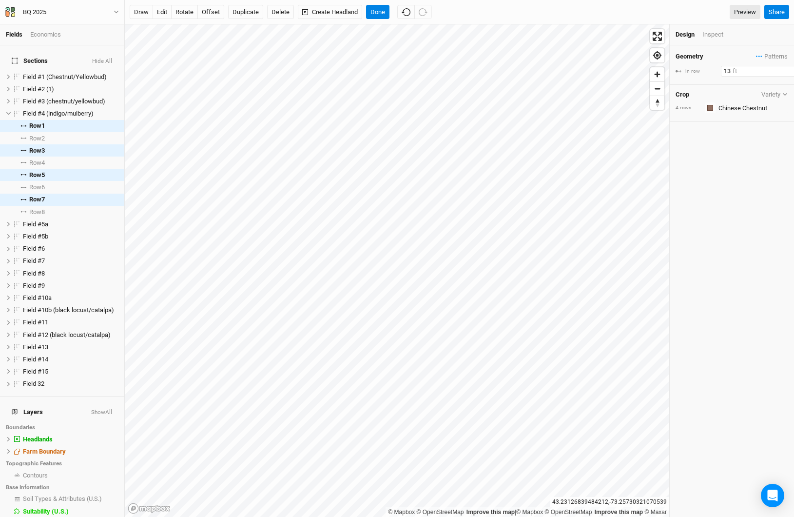
type input "13"
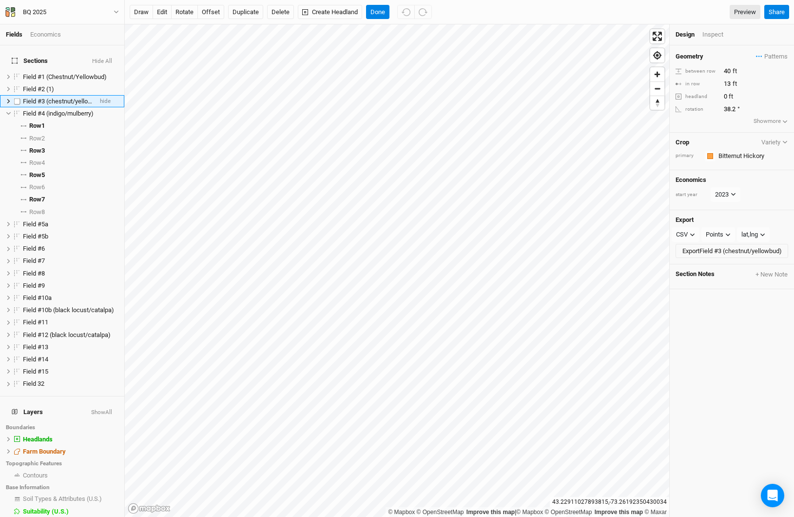
click at [6, 98] on icon at bounding box center [8, 100] width 5 height 5
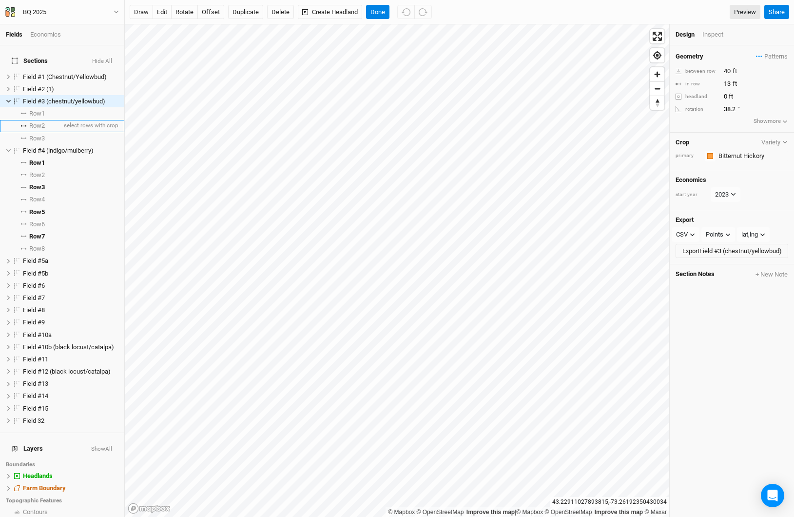
click at [45, 122] on span "Row 2" at bounding box center [37, 126] width 16 height 8
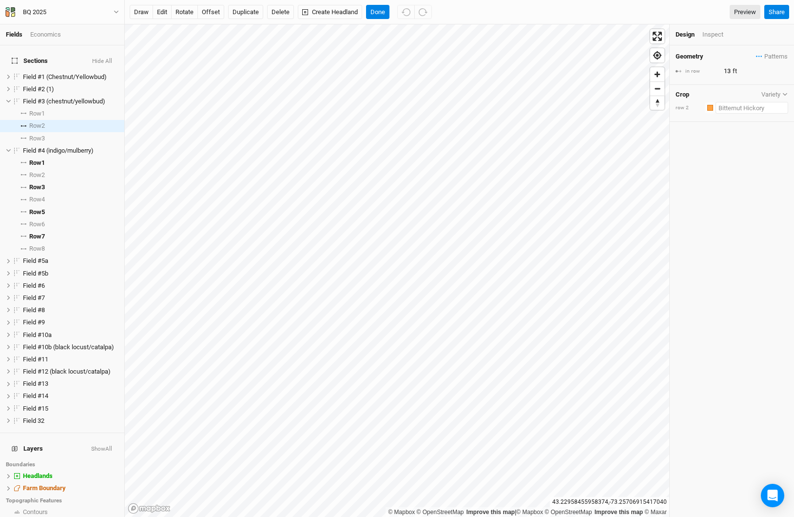
click at [734, 106] on input "text" at bounding box center [752, 108] width 73 height 12
click at [718, 201] on div "Chinese Chestnut" at bounding box center [708, 203] width 49 height 9
type input "20"
type input "Chinese Chestnut"
click at [728, 72] on input "20" at bounding box center [763, 71] width 85 height 11
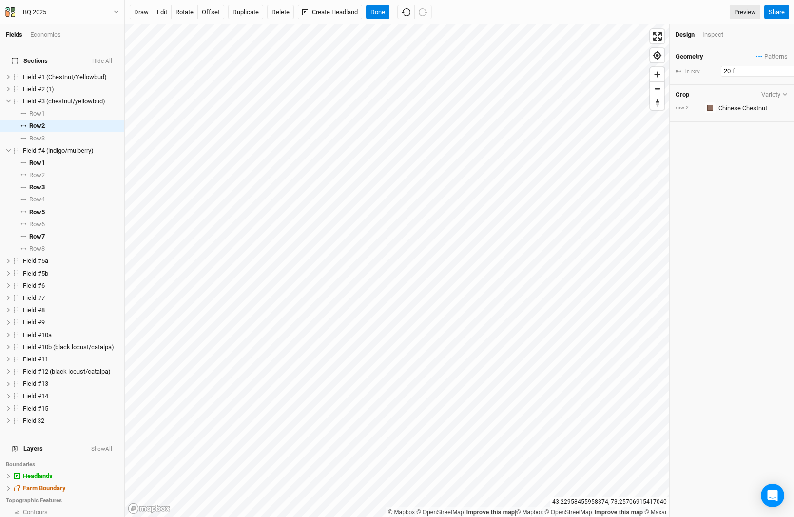
click at [728, 72] on input "20" at bounding box center [763, 71] width 85 height 11
type input "13"
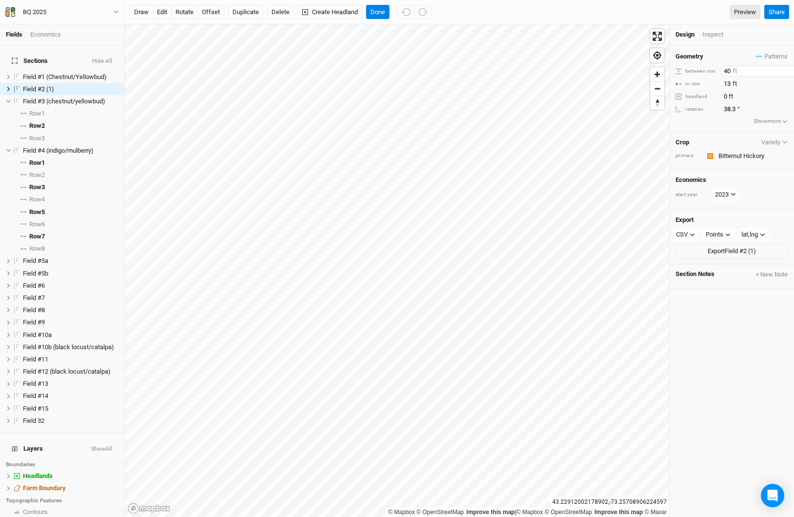
click at [723, 70] on input "40" at bounding box center [763, 71] width 85 height 11
type input "80"
click at [727, 154] on input "text" at bounding box center [747, 156] width 73 height 12
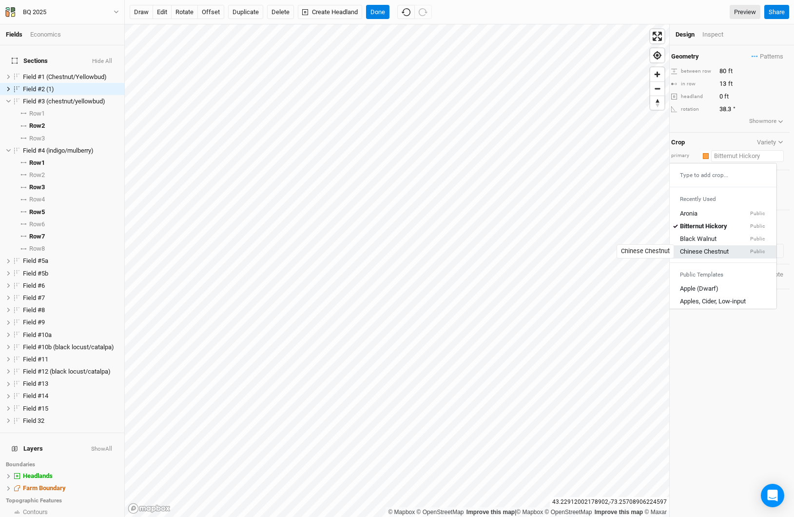
click at [690, 252] on div "Chinese Chestnut" at bounding box center [704, 251] width 49 height 9
type input "20"
type input "Chinese Chestnut"
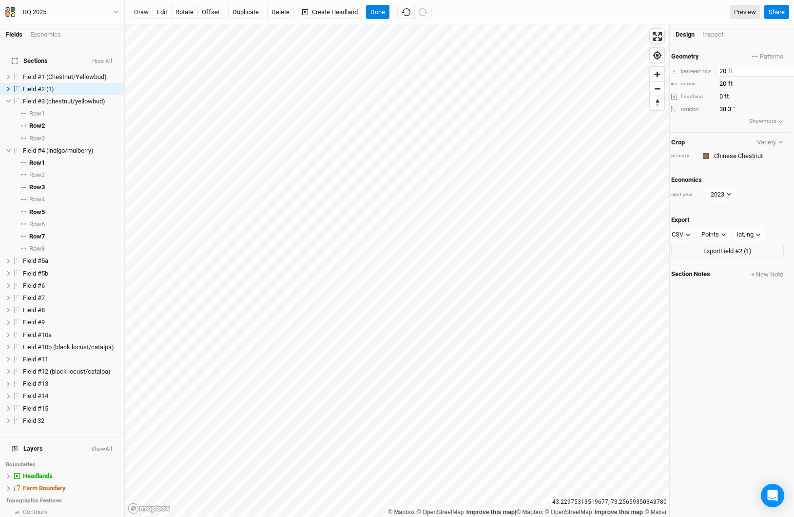
click at [723, 71] on input "20" at bounding box center [758, 71] width 85 height 11
type input "80"
click at [278, 11] on button "Delete" at bounding box center [280, 12] width 27 height 15
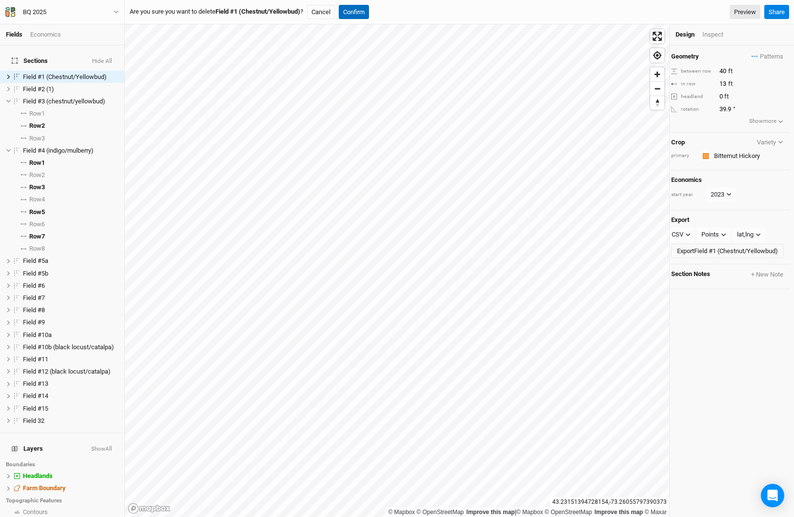
click at [349, 10] on button "Confirm" at bounding box center [354, 12] width 30 height 15
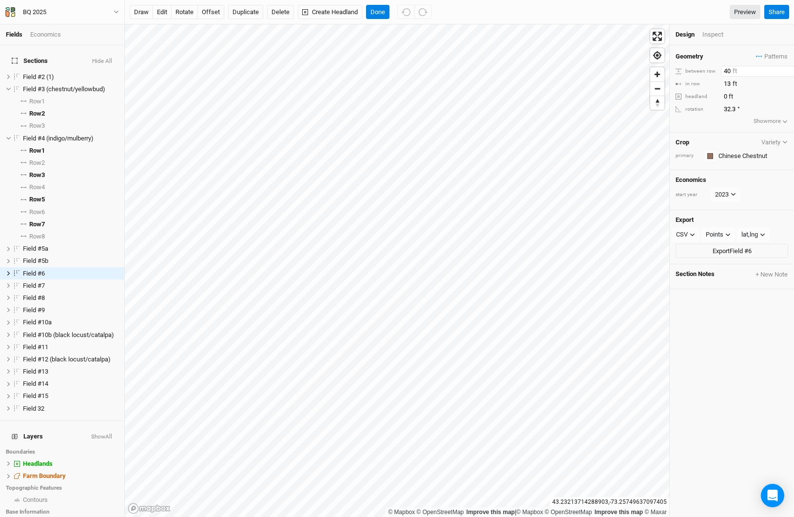
click at [726, 68] on input "40" at bounding box center [763, 71] width 85 height 11
type input "20"
click at [7, 271] on icon at bounding box center [8, 273] width 5 height 5
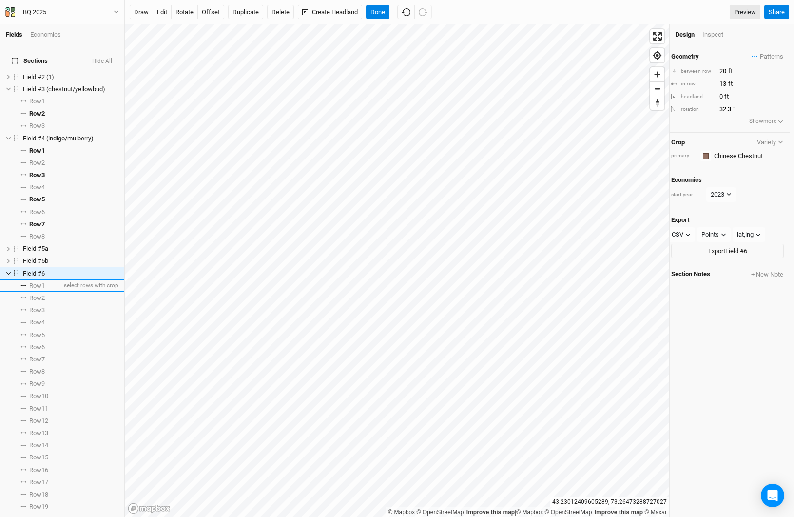
click at [42, 282] on span "Row 1" at bounding box center [37, 286] width 16 height 8
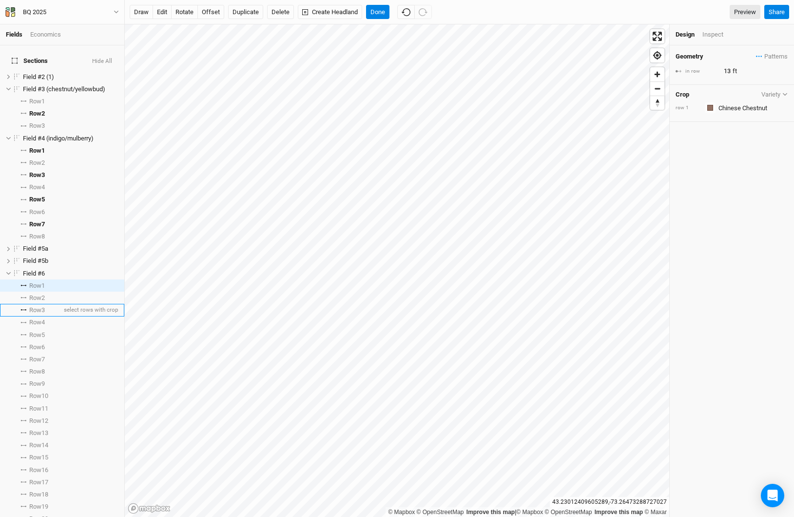
click at [44, 306] on span "Row 3" at bounding box center [37, 310] width 16 height 8
click at [42, 331] on span "Row 5" at bounding box center [37, 335] width 16 height 8
click at [40, 355] on span "Row 7" at bounding box center [37, 359] width 16 height 8
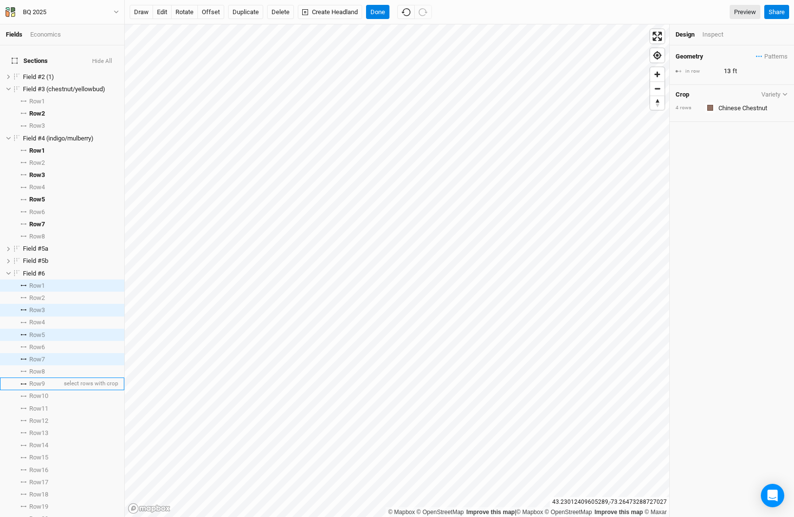
click at [40, 380] on span "Row 9" at bounding box center [37, 384] width 16 height 8
click at [41, 405] on span "Row 11" at bounding box center [38, 409] width 19 height 8
click at [41, 429] on span "Row 13" at bounding box center [38, 433] width 19 height 8
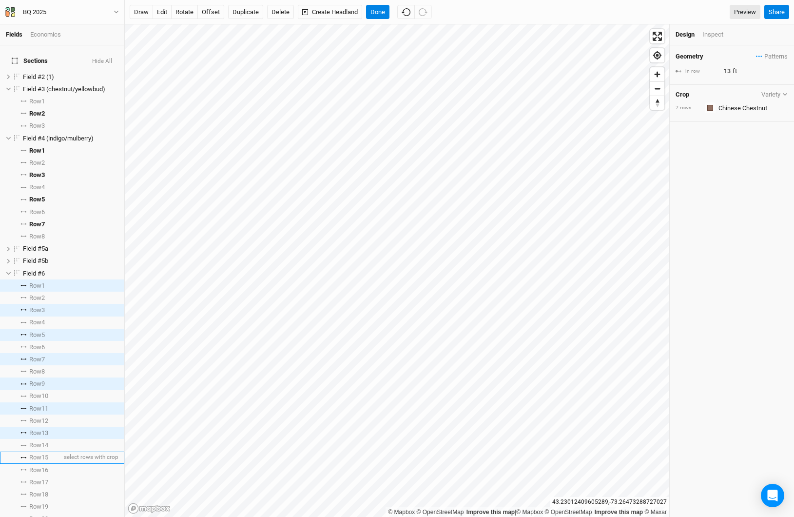
click at [41, 455] on li "Row 15 select rows with crop" at bounding box center [62, 457] width 124 height 12
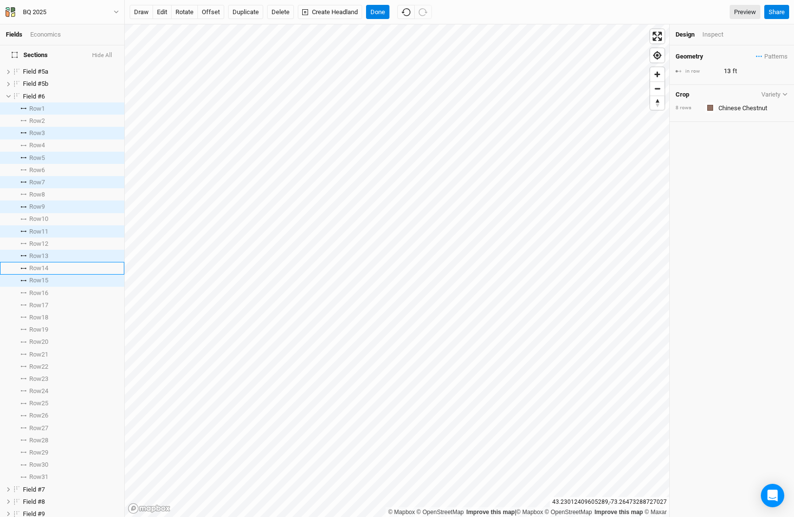
scroll to position [285, 0]
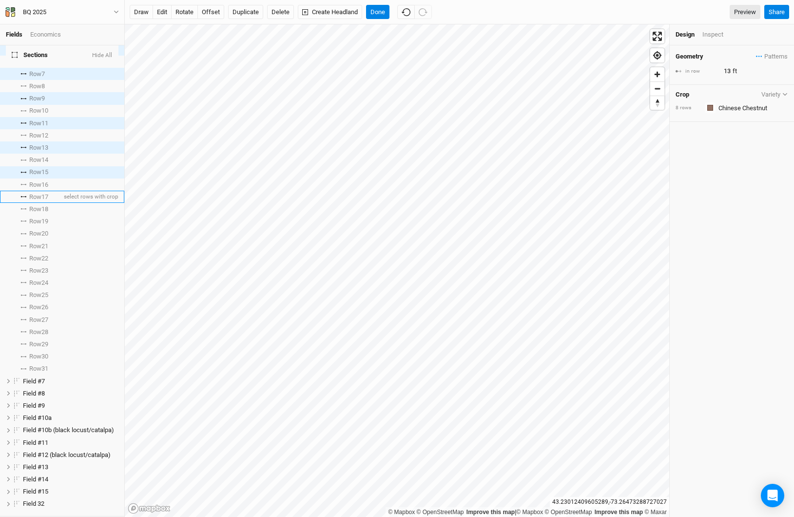
click at [39, 193] on span "Row 17" at bounding box center [38, 197] width 19 height 8
click at [40, 217] on span "Row 19" at bounding box center [38, 221] width 19 height 8
click at [43, 252] on li "Row 22 select rows with crop" at bounding box center [62, 258] width 124 height 12
click at [43, 242] on span "Row 21" at bounding box center [38, 246] width 19 height 8
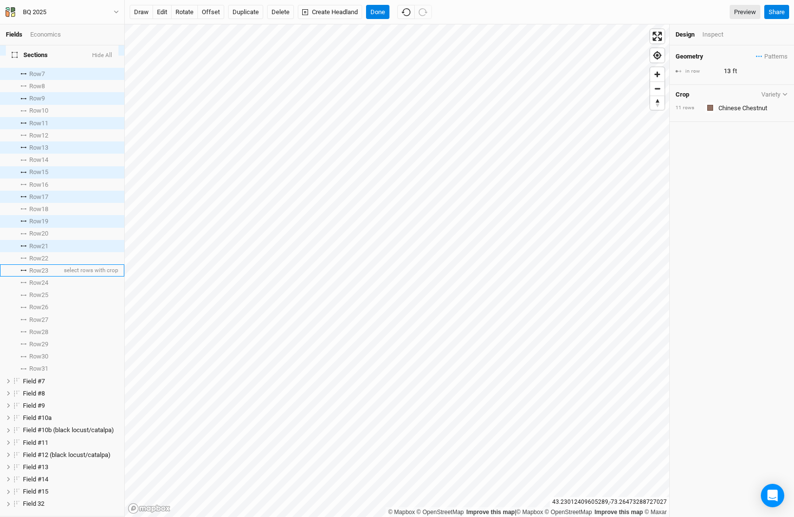
click at [46, 267] on span "Row 23" at bounding box center [38, 271] width 19 height 8
click at [47, 291] on span "Row 25" at bounding box center [38, 295] width 19 height 8
click at [40, 316] on span "Row 27" at bounding box center [38, 320] width 19 height 8
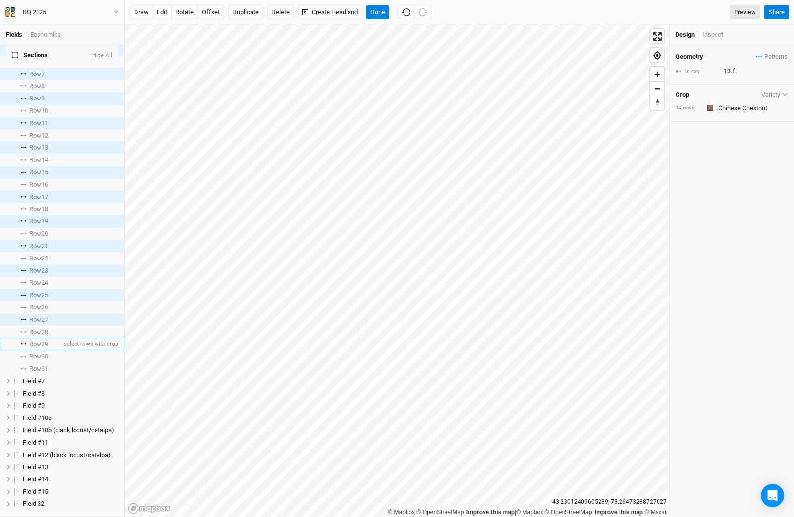
click at [39, 338] on li "Row 29 select rows with crop" at bounding box center [62, 344] width 124 height 12
click at [39, 365] on span "Row 31" at bounding box center [38, 369] width 19 height 8
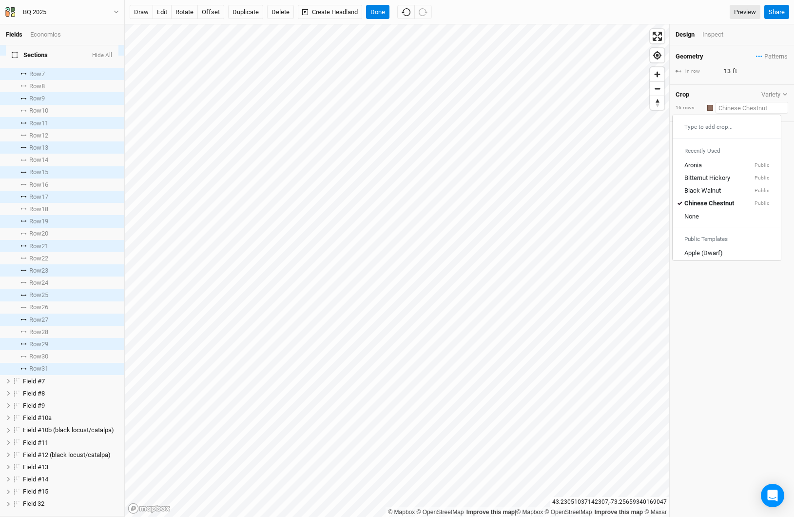
click at [726, 105] on input "text" at bounding box center [752, 108] width 73 height 12
click at [708, 215] on div "None" at bounding box center [726, 216] width 85 height 9
type input "None"
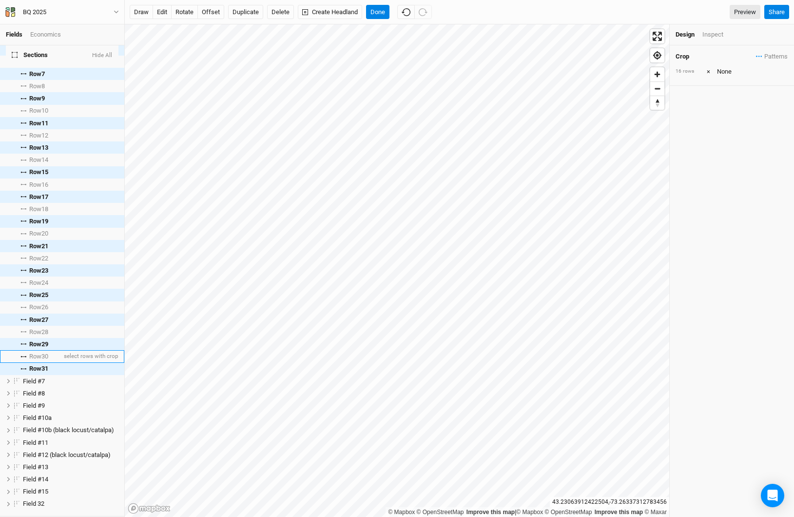
click at [51, 350] on li "Row 30 select rows with crop" at bounding box center [62, 356] width 124 height 12
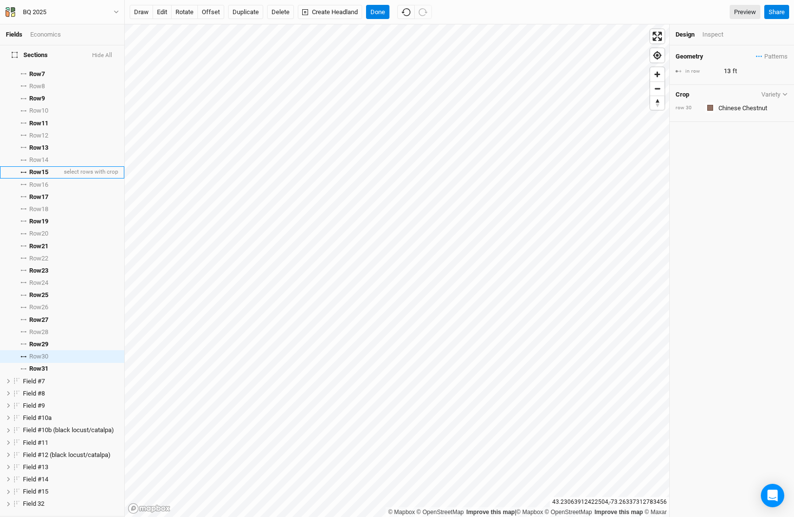
click at [47, 168] on span "Row 15" at bounding box center [38, 172] width 19 height 8
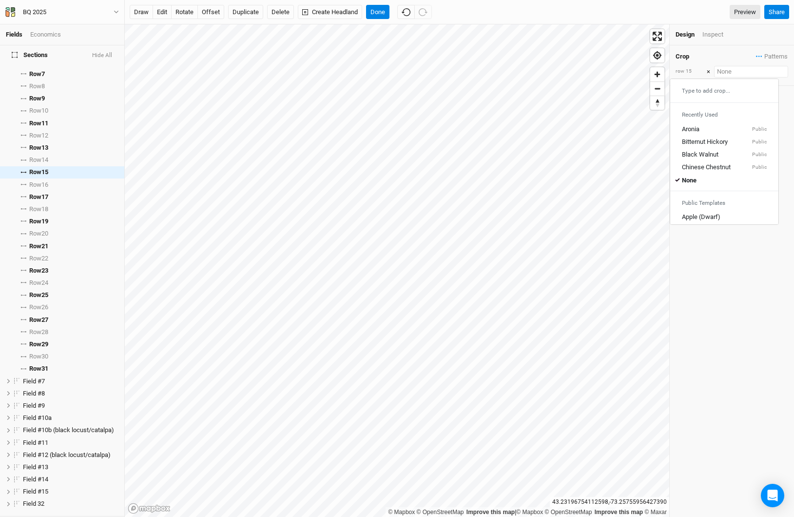
click at [739, 70] on input "text" at bounding box center [751, 72] width 74 height 12
click at [747, 84] on link "Add crop: honey locust" at bounding box center [732, 89] width 85 height 13
type input "honey locust"
click at [709, 107] on div "button" at bounding box center [710, 108] width 6 height 6
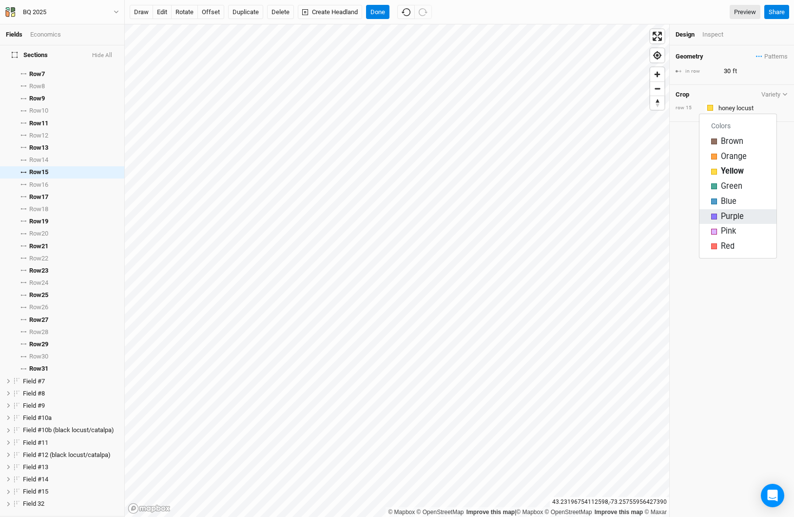
click at [727, 219] on span "Purple" at bounding box center [732, 216] width 23 height 11
click at [727, 68] on input "30" at bounding box center [763, 71] width 85 height 11
type input "26"
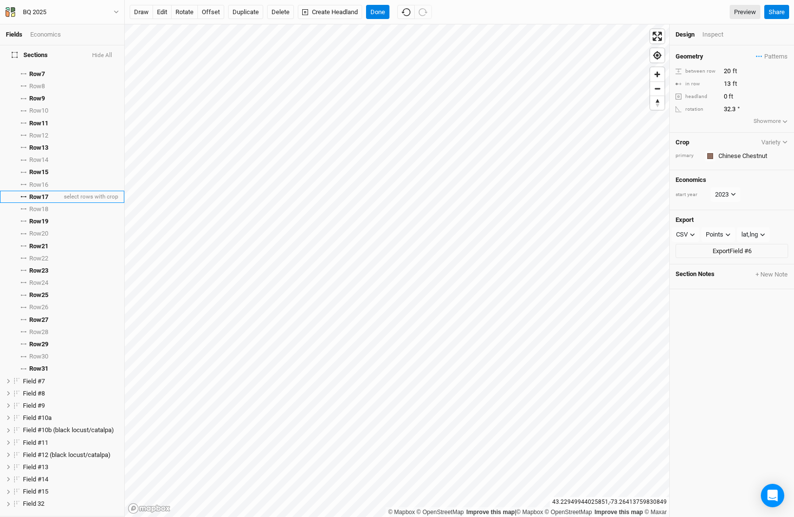
click at [47, 193] on span "Row 17" at bounding box center [38, 197] width 19 height 8
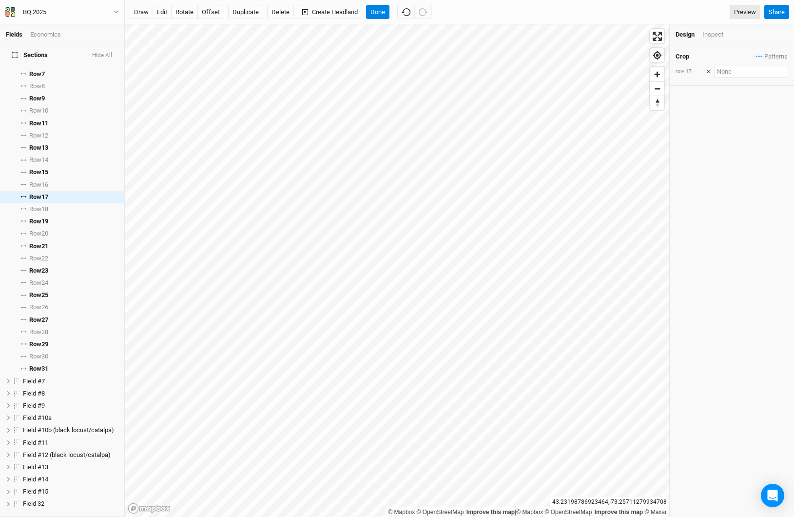
click at [732, 74] on input "text" at bounding box center [751, 72] width 74 height 12
type input "hy"
type input "hybrid Poplar (Small Scale, Best Case Scenario)"
type input "hybrid h"
click at [731, 87] on holly "Add crop: hybrid [PERSON_NAME]" at bounding box center [747, 89] width 85 height 9
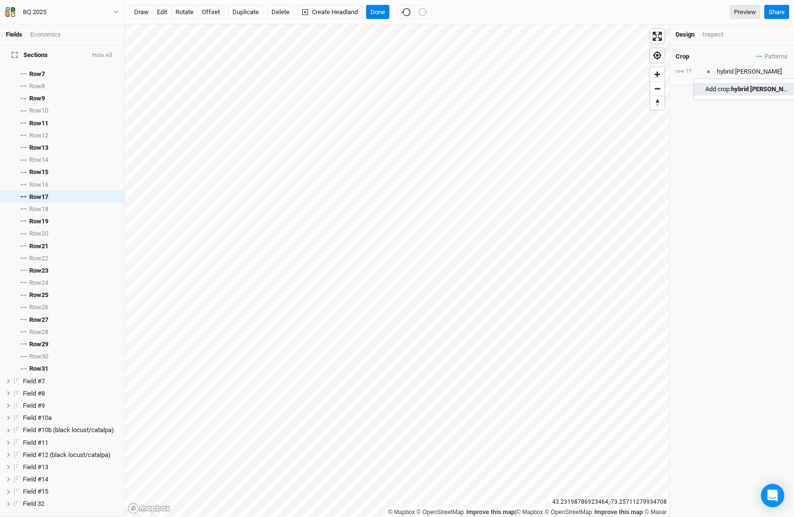
type input "hybrid [PERSON_NAME]"
click at [708, 105] on div "button" at bounding box center [710, 108] width 6 height 6
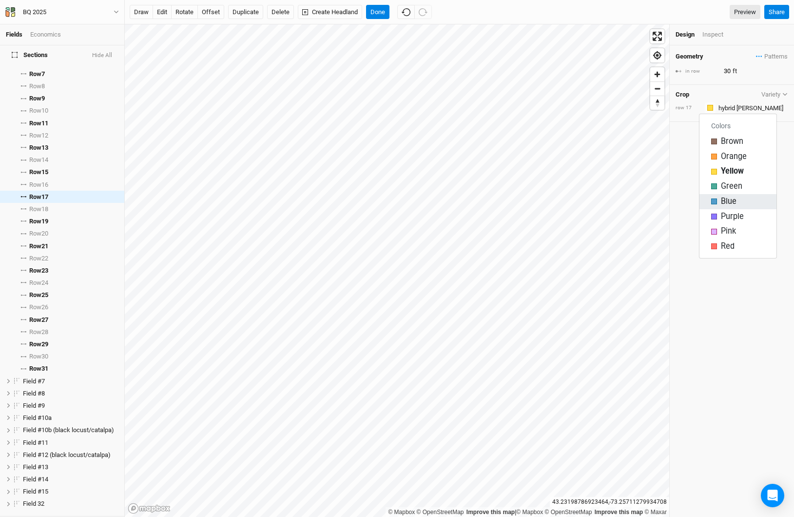
click at [735, 204] on span "Blue" at bounding box center [729, 201] width 16 height 11
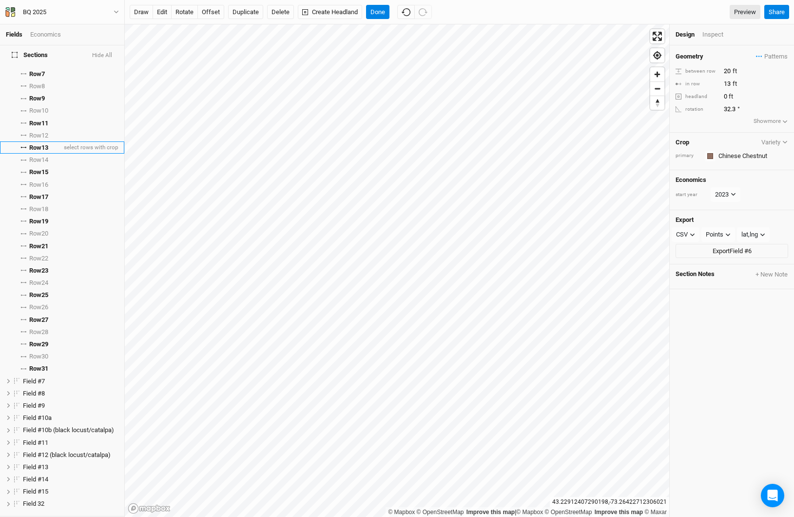
click at [52, 143] on li "Row 13 select rows with crop" at bounding box center [62, 147] width 124 height 12
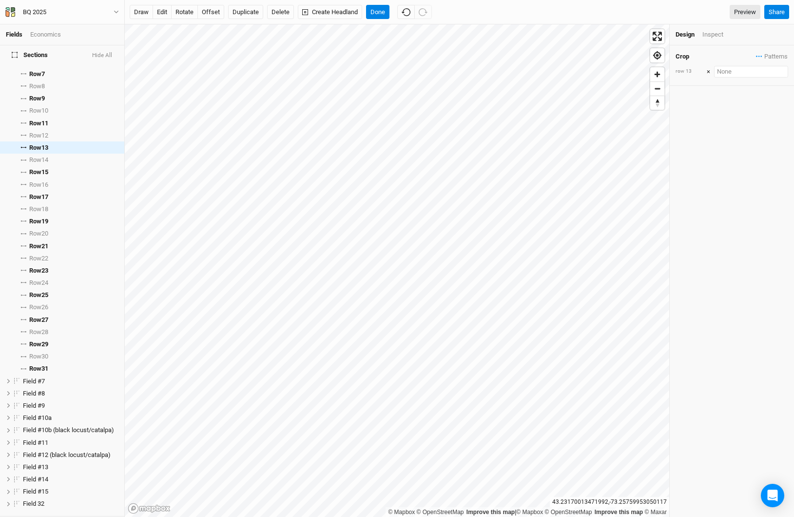
click at [740, 66] on input "text" at bounding box center [751, 72] width 74 height 12
click at [713, 203] on div "hybrid [PERSON_NAME]" at bounding box center [714, 205] width 65 height 9
type input "hybrid [PERSON_NAME]"
click at [728, 70] on input "30" at bounding box center [763, 71] width 85 height 11
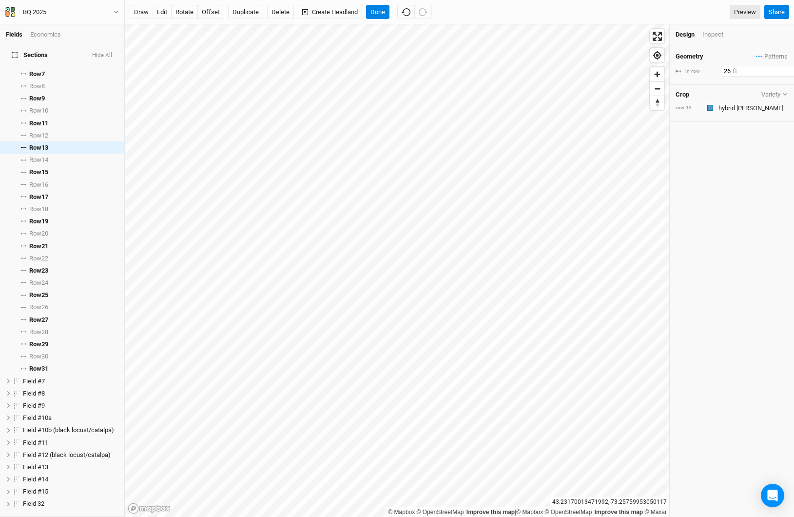
type input "26"
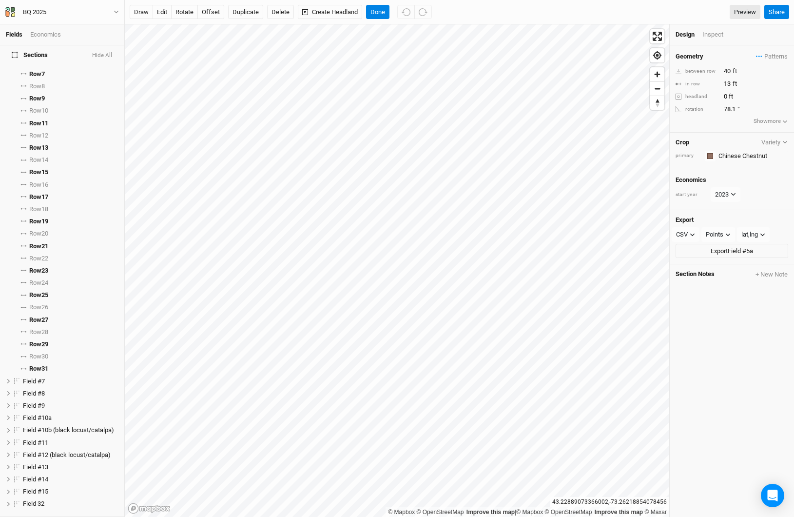
scroll to position [0, 0]
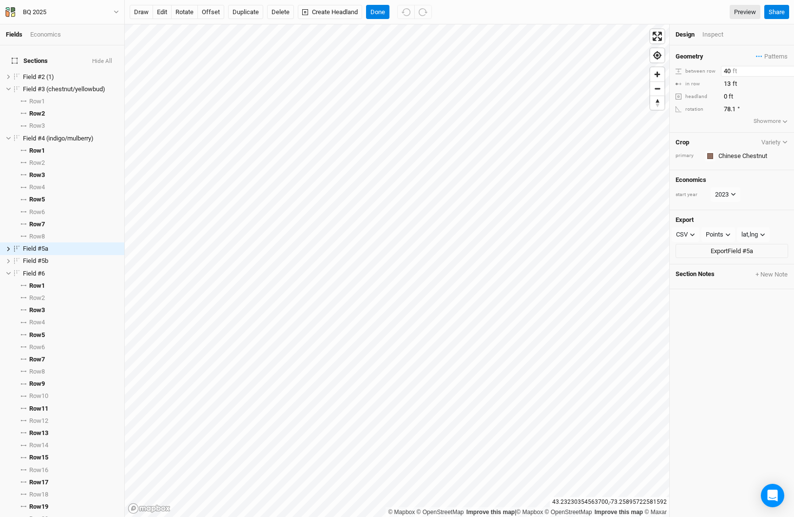
click at [725, 70] on input "40" at bounding box center [763, 71] width 85 height 11
type input "20"
click at [8, 272] on icon at bounding box center [8, 273] width 4 height 3
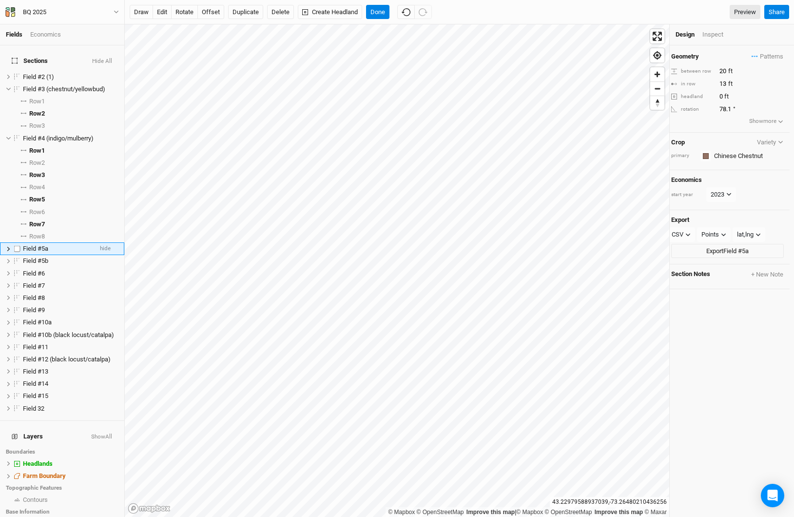
click at [9, 246] on icon at bounding box center [8, 248] width 5 height 5
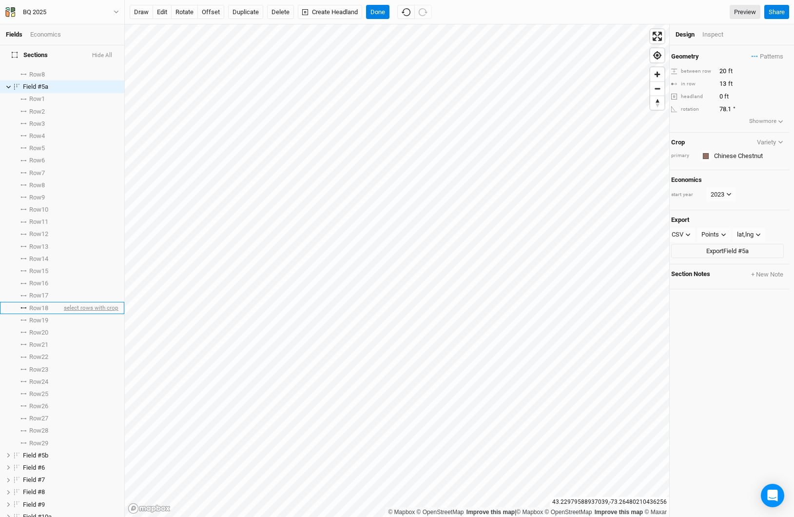
scroll to position [174, 0]
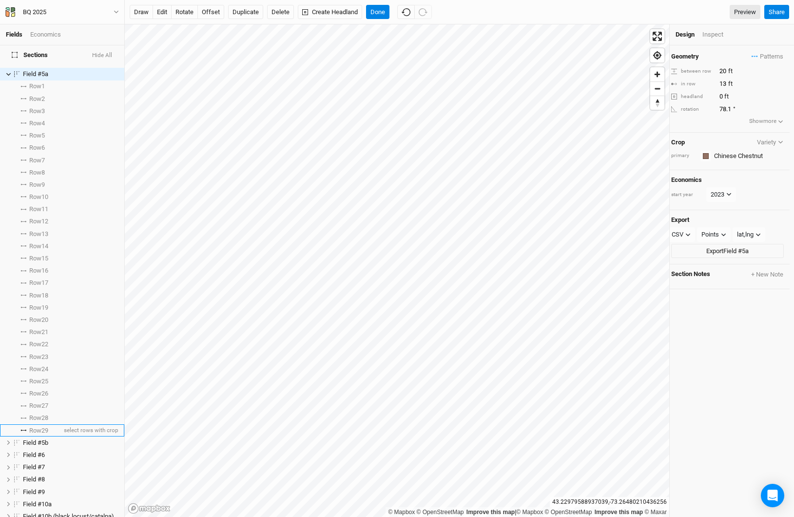
click at [35, 426] on span "Row 29" at bounding box center [38, 430] width 19 height 8
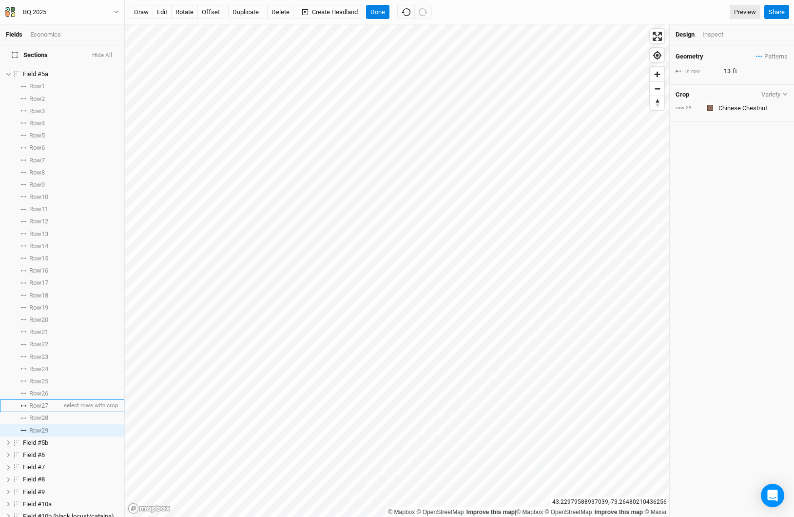
click at [44, 402] on span "Row 27" at bounding box center [38, 406] width 19 height 8
click at [46, 377] on span "Row 25" at bounding box center [38, 381] width 19 height 8
click at [45, 353] on span "Row 23" at bounding box center [38, 357] width 19 height 8
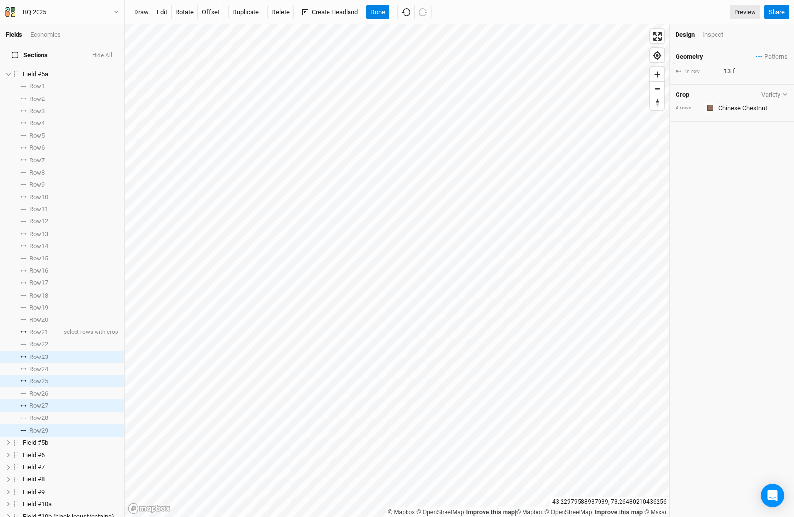
click at [43, 326] on li "Row 21 select rows with crop" at bounding box center [62, 332] width 124 height 12
click at [43, 304] on span "Row 19" at bounding box center [38, 308] width 19 height 8
click at [43, 279] on span "Row 17" at bounding box center [38, 283] width 19 height 8
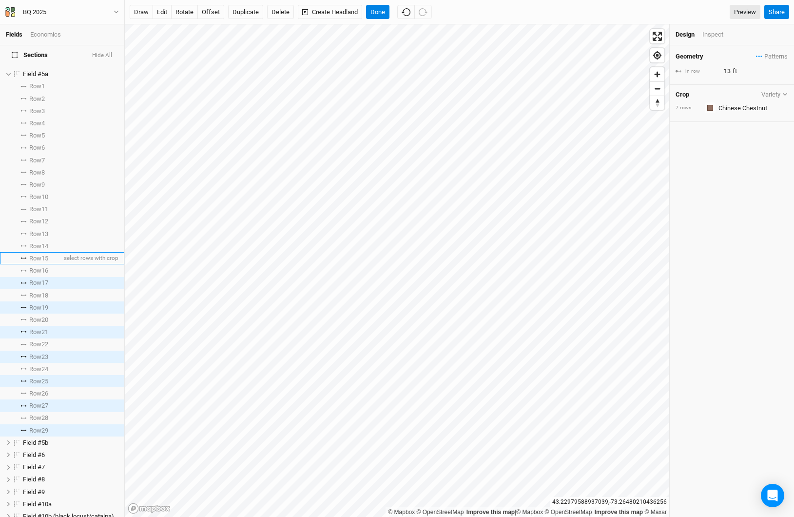
click at [41, 252] on li "Row 15 select rows with crop" at bounding box center [62, 258] width 124 height 12
click at [41, 230] on span "Row 13" at bounding box center [38, 234] width 19 height 8
click at [42, 205] on span "Row 11" at bounding box center [38, 209] width 19 height 8
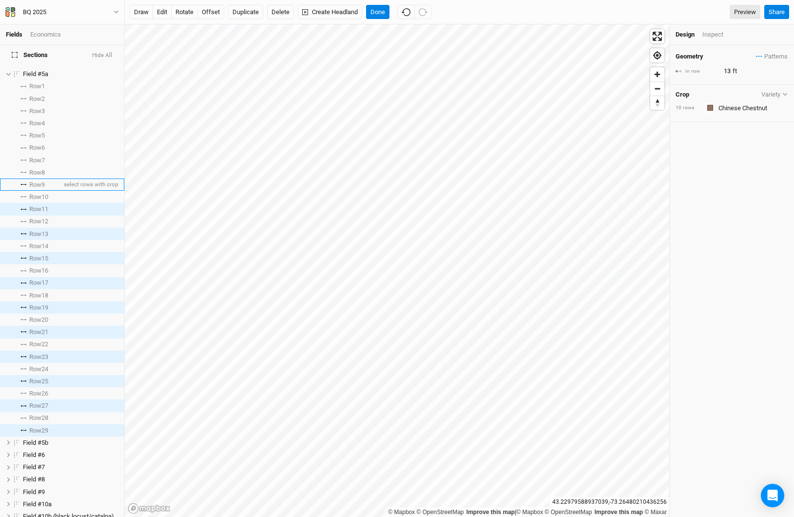
click at [39, 181] on span "Row 9" at bounding box center [37, 185] width 16 height 8
click at [40, 156] on span "Row 7" at bounding box center [37, 160] width 16 height 8
click at [38, 132] on span "Row 5" at bounding box center [37, 136] width 16 height 8
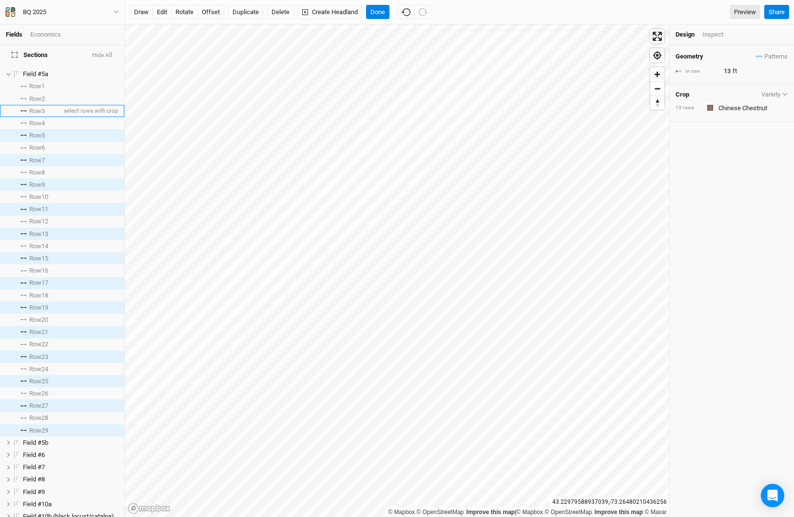
click at [38, 107] on span "Row 3" at bounding box center [37, 111] width 16 height 8
click at [36, 82] on span "Row 1" at bounding box center [37, 86] width 16 height 8
click at [738, 103] on input "text" at bounding box center [752, 108] width 73 height 12
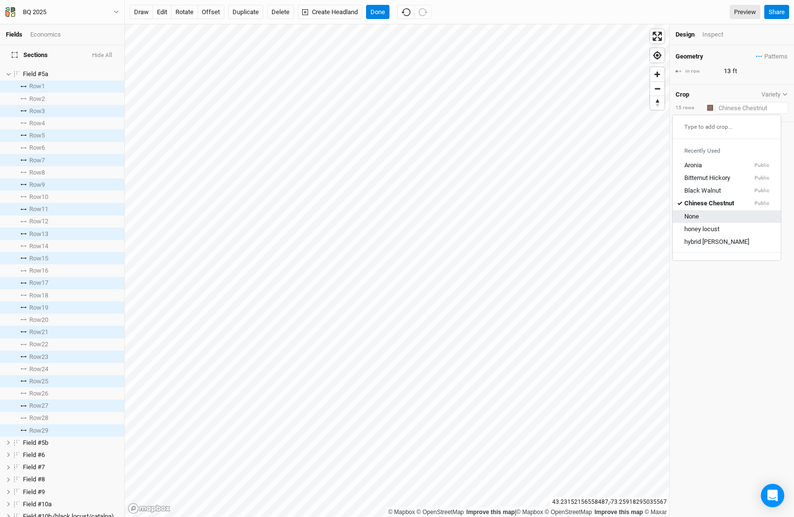
click at [706, 216] on div "None" at bounding box center [726, 216] width 85 height 9
type input "None"
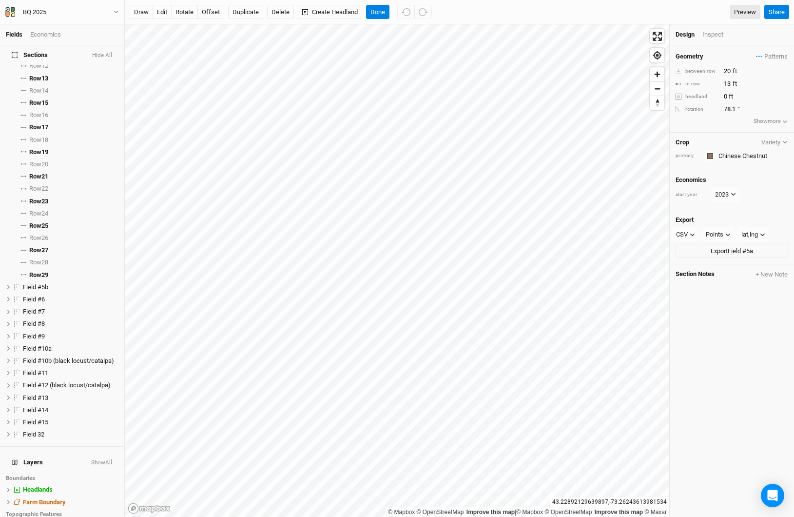
scroll to position [0, 0]
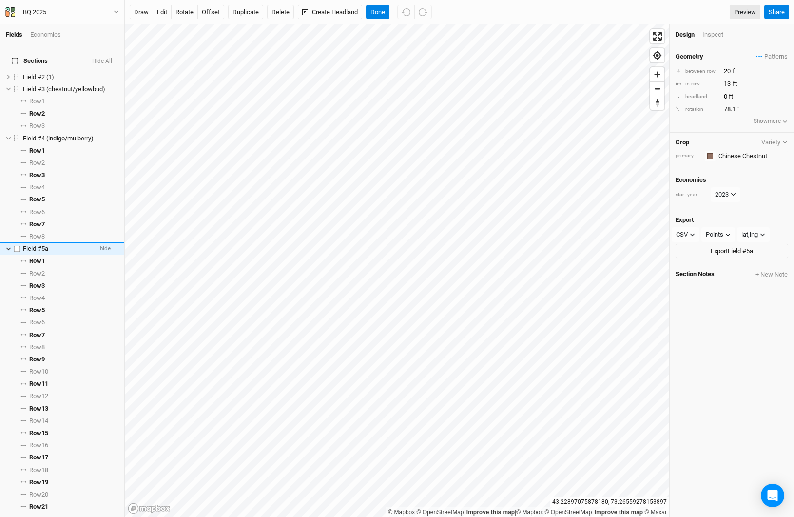
click at [8, 246] on icon at bounding box center [8, 248] width 5 height 5
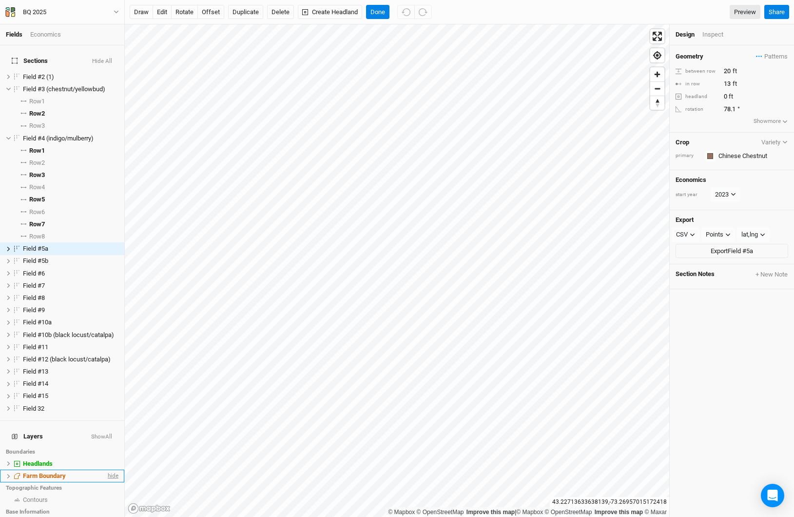
click at [106, 470] on span "hide" at bounding box center [112, 476] width 13 height 12
click at [106, 457] on span "hide" at bounding box center [112, 463] width 13 height 12
click at [709, 158] on div "button" at bounding box center [710, 156] width 6 height 6
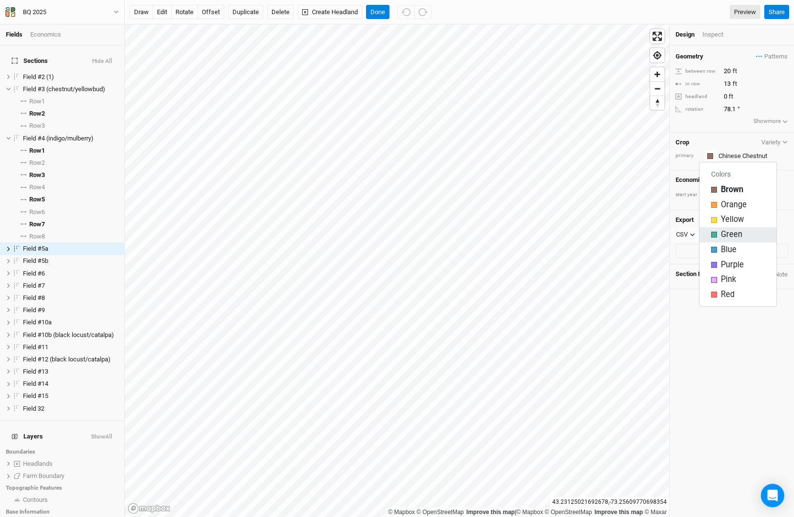
click at [729, 229] on span "Green" at bounding box center [731, 234] width 21 height 11
click at [710, 155] on div "button" at bounding box center [710, 156] width 6 height 6
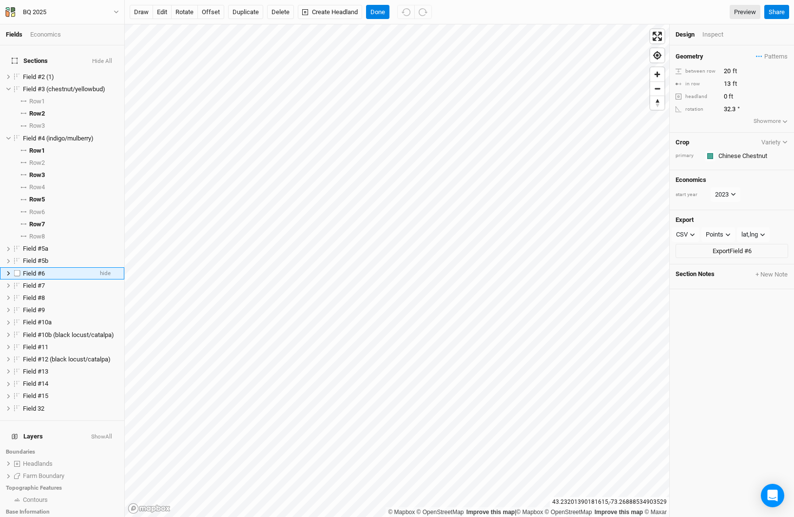
click at [10, 267] on li "Field #6 hide" at bounding box center [62, 273] width 124 height 12
click at [9, 271] on icon at bounding box center [8, 273] width 3 height 4
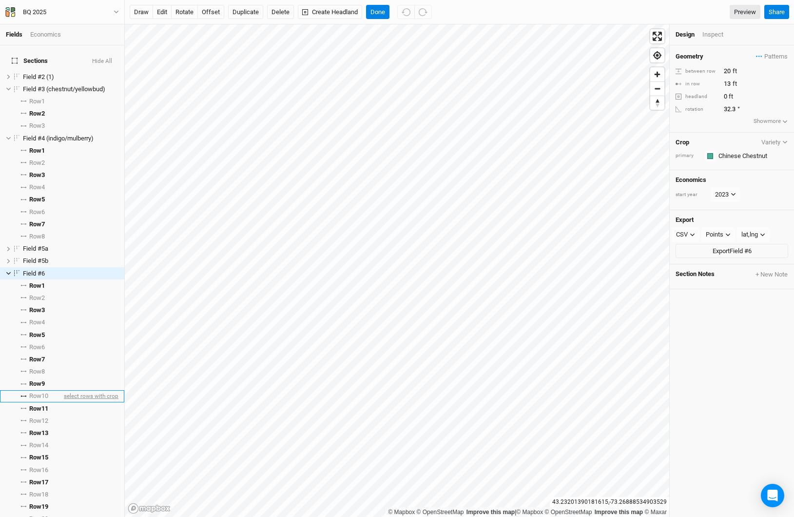
scroll to position [12, 0]
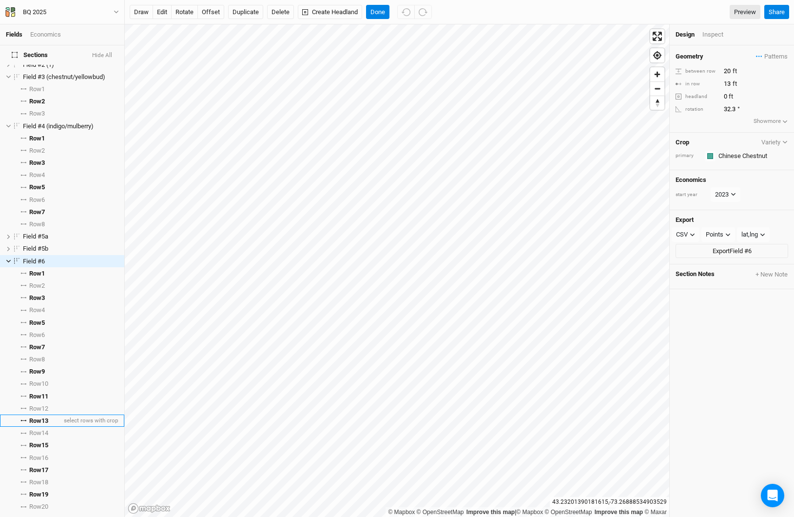
click at [46, 417] on span "Row 13" at bounding box center [38, 421] width 19 height 8
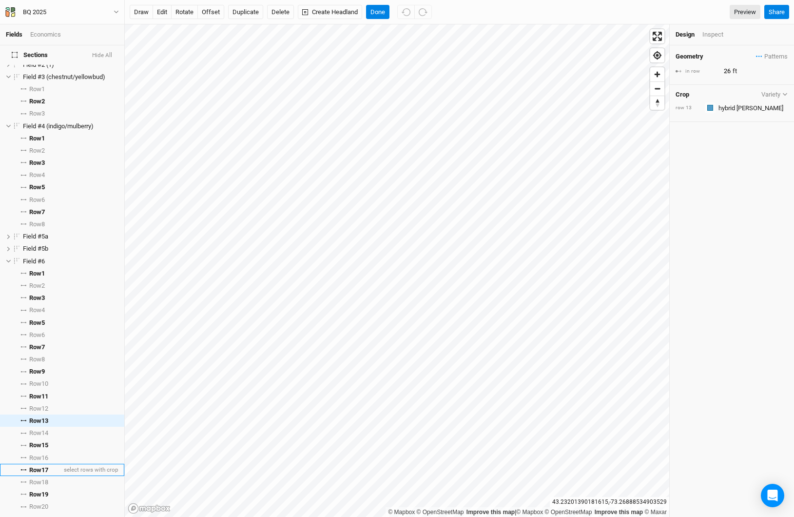
click at [46, 466] on span "Row 17" at bounding box center [38, 470] width 19 height 8
click at [706, 107] on button "button" at bounding box center [710, 107] width 11 height 11
click at [724, 241] on span "Red" at bounding box center [728, 246] width 14 height 11
click at [372, 14] on button "Done" at bounding box center [377, 12] width 23 height 15
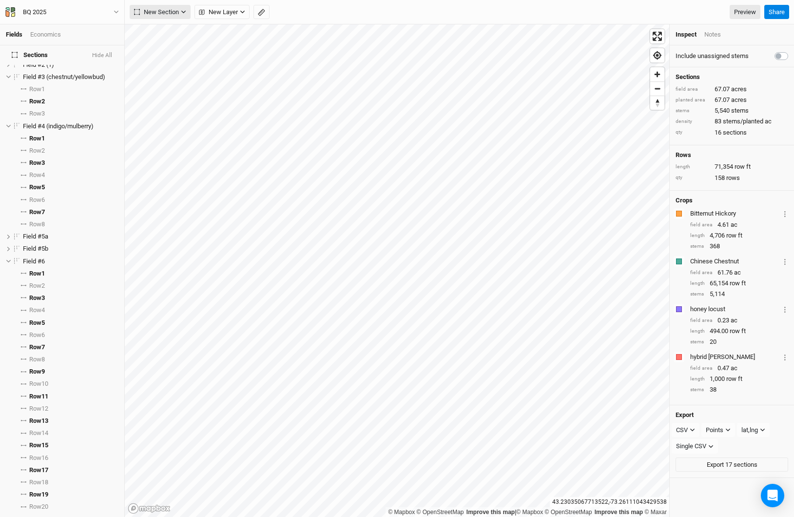
click at [180, 12] on button "New Section" at bounding box center [160, 12] width 61 height 15
click at [170, 45] on button "Line" at bounding box center [168, 47] width 77 height 15
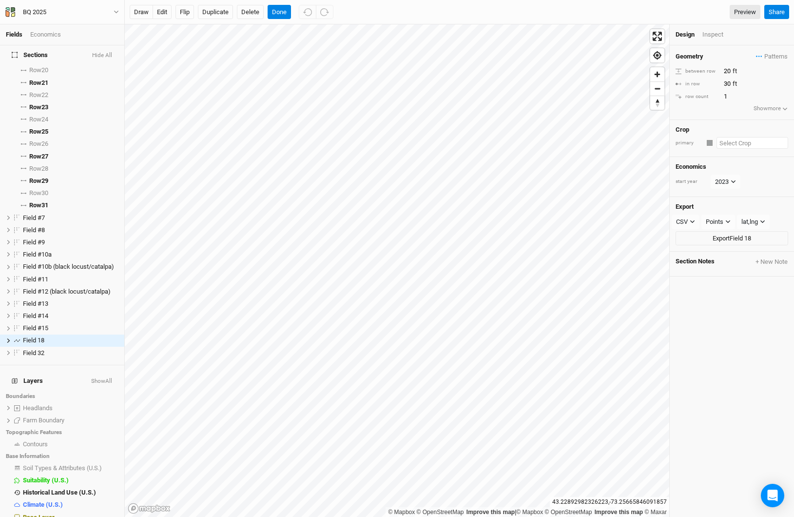
click at [734, 141] on input "text" at bounding box center [752, 143] width 72 height 12
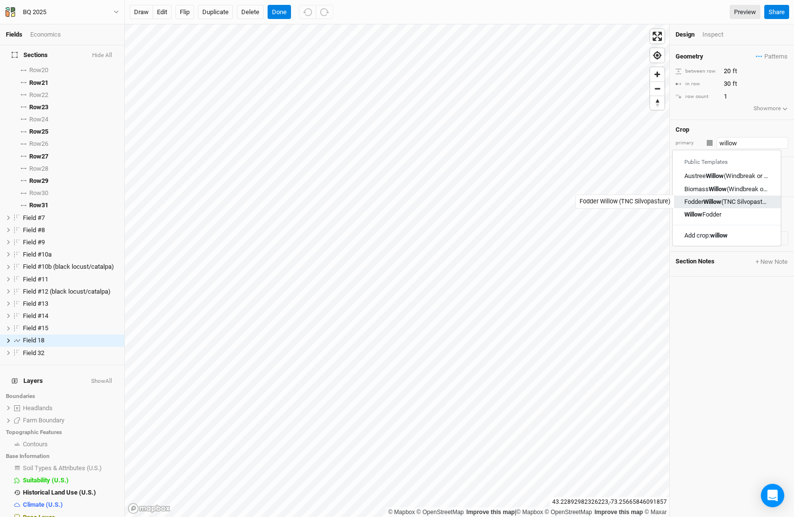
click at [721, 199] on mark "Willow" at bounding box center [712, 201] width 18 height 7
type input "Fodder Willow (TNC Silvopasture)"
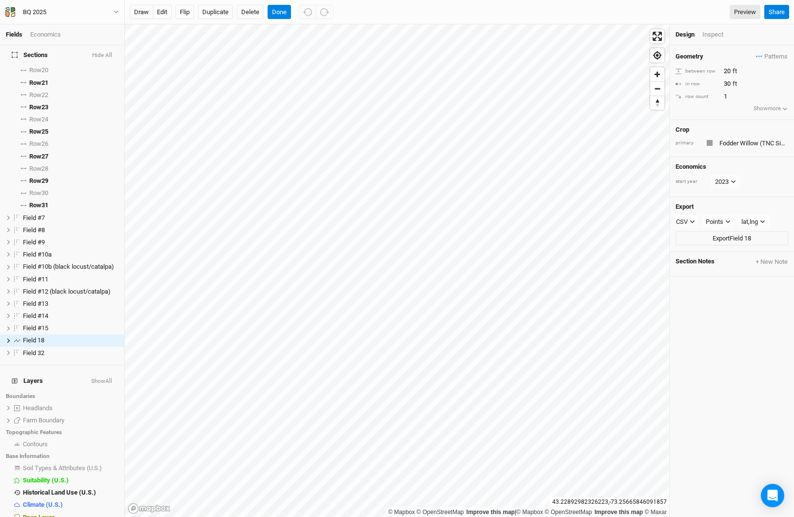
type input "22.5"
type input "0.8333"
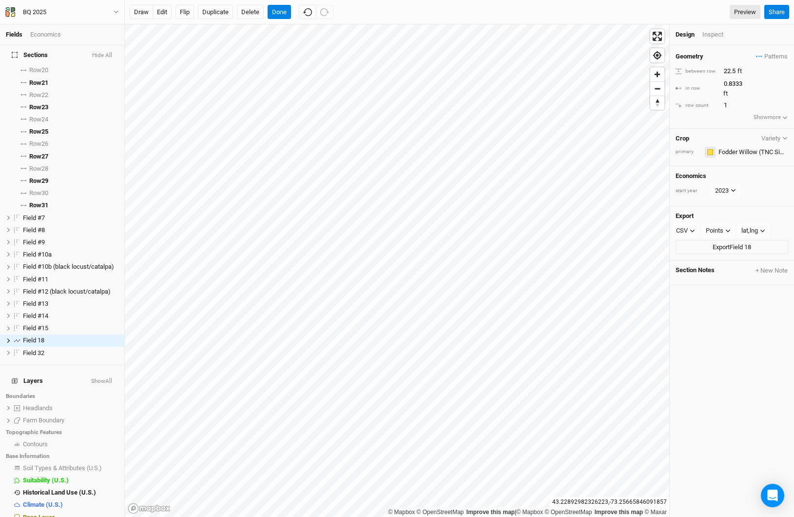
click at [712, 149] on div "button" at bounding box center [710, 152] width 6 height 6
click at [735, 267] on span "Pink" at bounding box center [728, 266] width 15 height 11
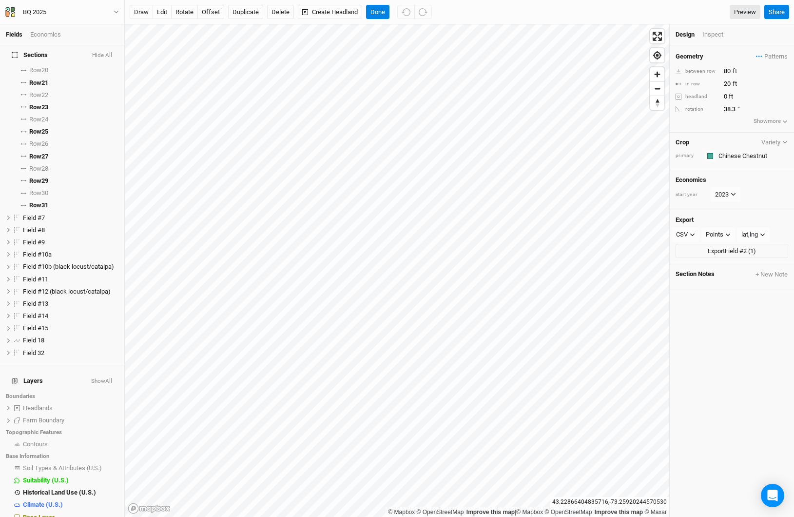
scroll to position [0, 0]
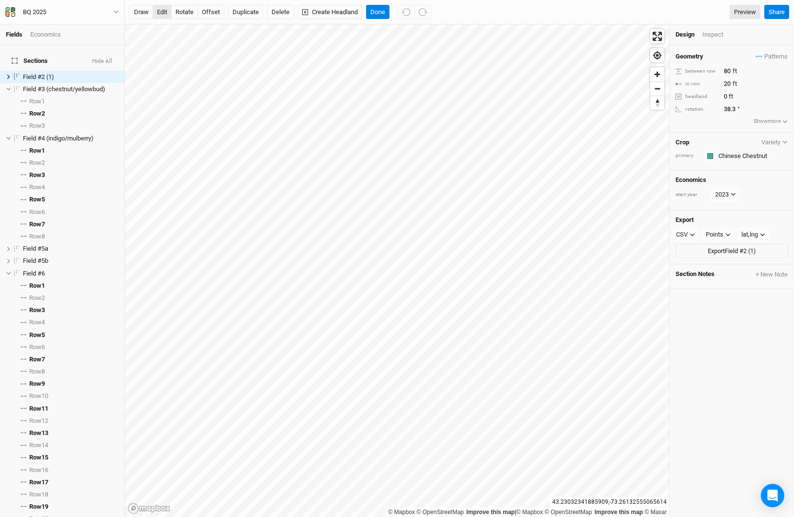
click at [164, 15] on button "edit" at bounding box center [162, 12] width 19 height 15
click at [383, 12] on button "Done" at bounding box center [377, 12] width 23 height 15
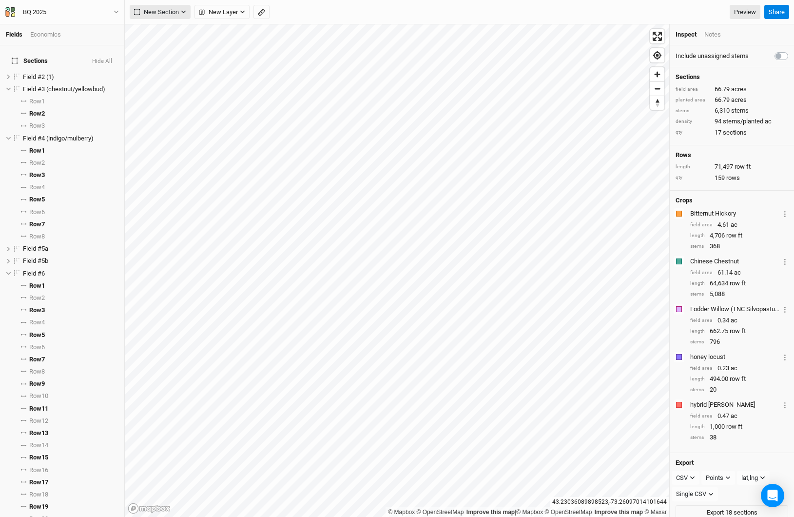
click at [185, 13] on icon "button" at bounding box center [183, 11] width 5 height 5
click at [161, 48] on div "Line" at bounding box center [158, 47] width 15 height 11
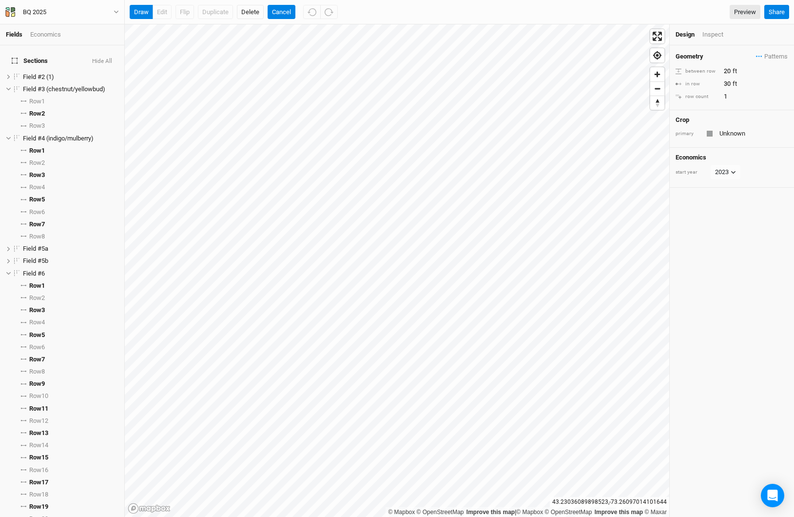
scroll to position [461, 0]
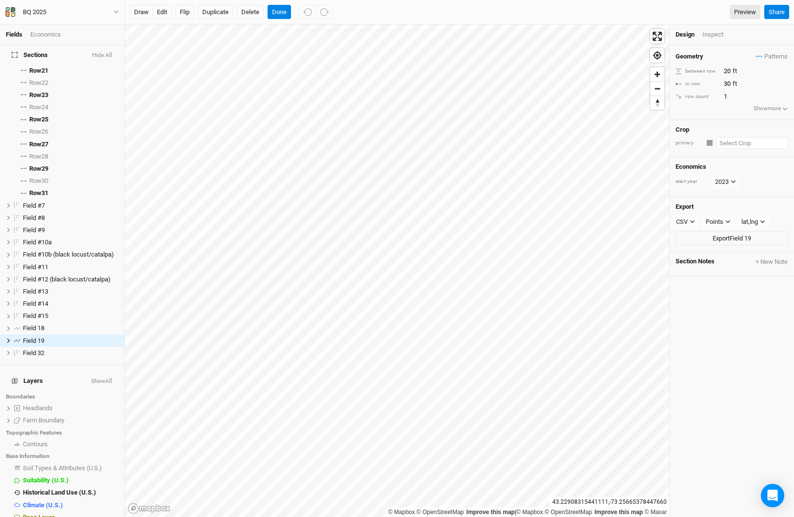
click at [734, 143] on input "text" at bounding box center [752, 143] width 72 height 12
click at [708, 224] on div "Black Walnut" at bounding box center [702, 226] width 37 height 9
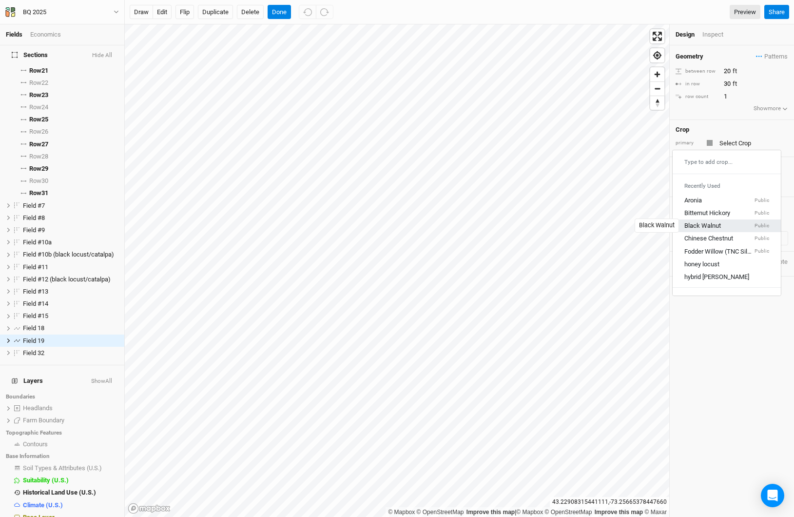
type input "12"
type input "Black Walnut"
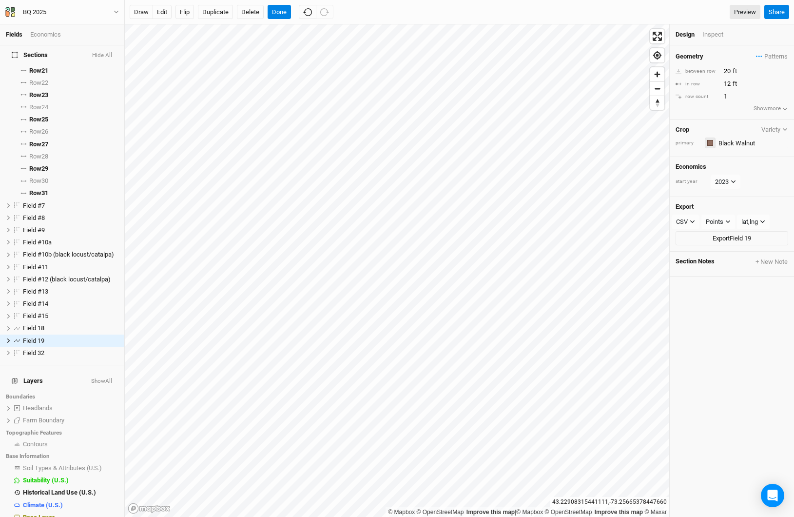
click at [713, 140] on button "button" at bounding box center [710, 142] width 11 height 11
click at [731, 194] on span "Orange" at bounding box center [734, 191] width 26 height 11
click at [726, 81] on input "12" at bounding box center [763, 83] width 85 height 11
type input "20"
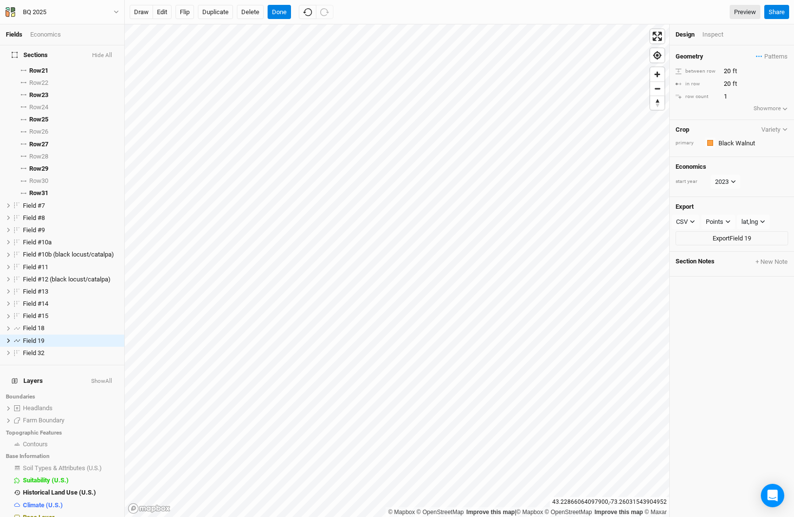
scroll to position [0, 0]
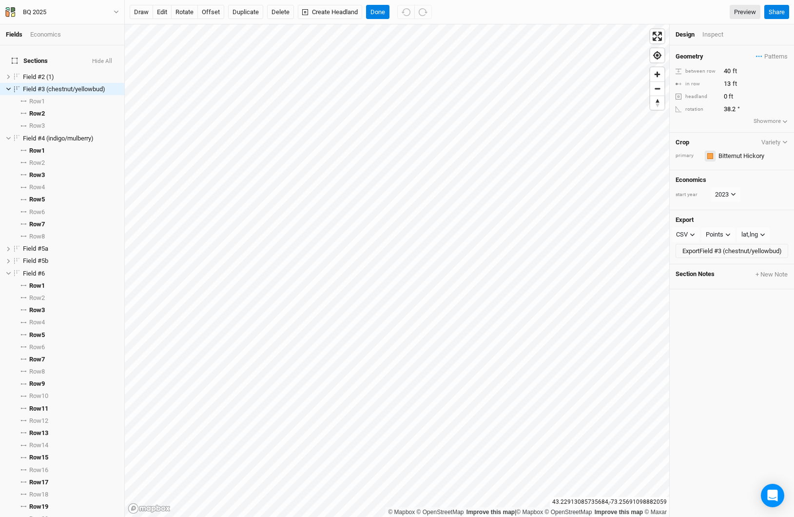
click at [706, 156] on button "button" at bounding box center [710, 156] width 11 height 11
click at [711, 220] on div "button" at bounding box center [714, 220] width 6 height 6
click at [6, 246] on icon at bounding box center [8, 248] width 5 height 5
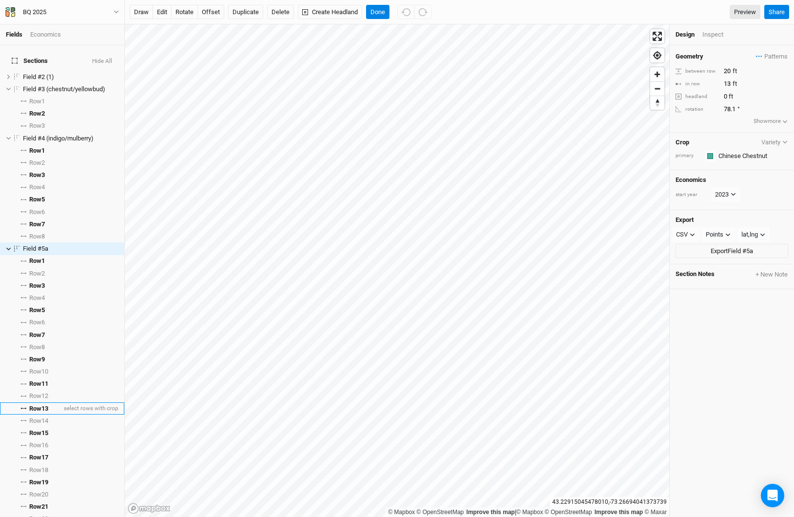
click at [48, 405] on span "Row 13" at bounding box center [38, 409] width 19 height 8
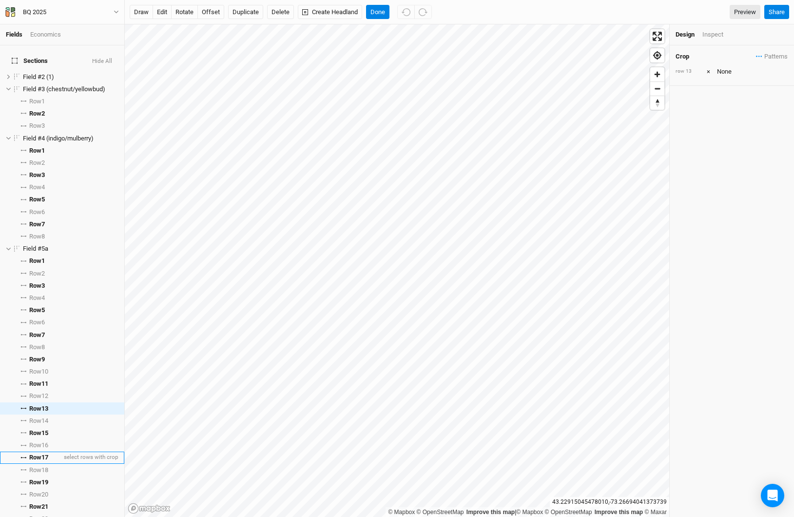
click at [38, 453] on span "Row 17" at bounding box center [38, 457] width 19 height 8
click at [732, 71] on input "text" at bounding box center [751, 72] width 74 height 12
type input "ho"
type input "honey locust"
click at [744, 100] on div "honey locust" at bounding box center [730, 104] width 34 height 9
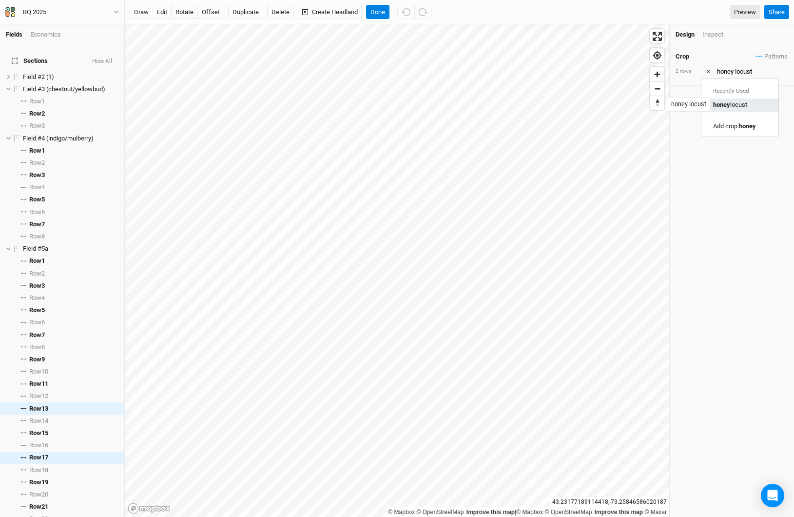
type input "honey locust"
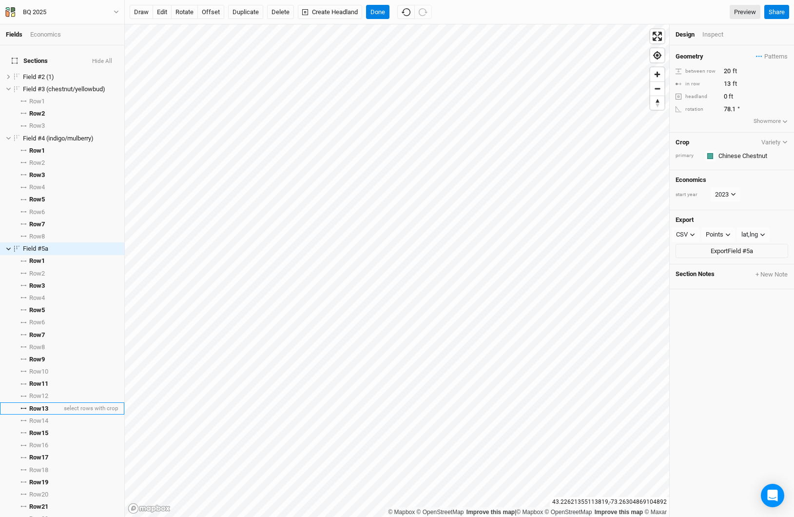
click at [47, 405] on span "Row 13" at bounding box center [38, 409] width 19 height 8
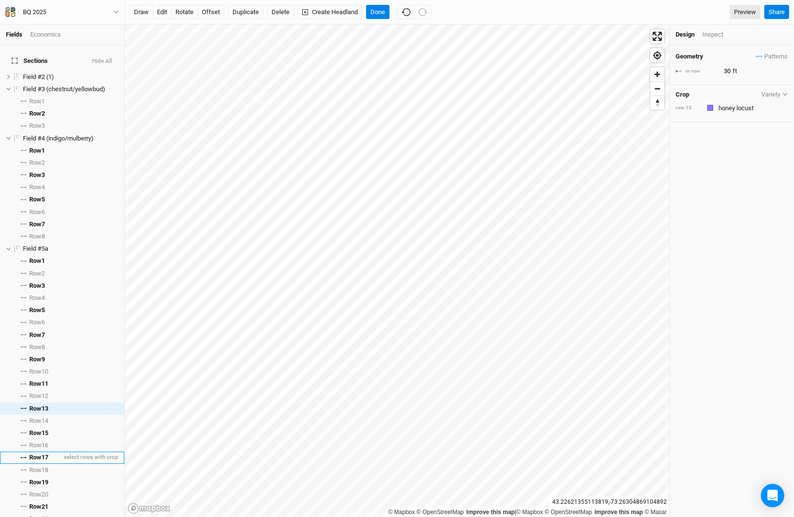
click at [43, 453] on span "Row 17" at bounding box center [38, 457] width 19 height 8
click at [746, 107] on input "text" at bounding box center [752, 108] width 73 height 12
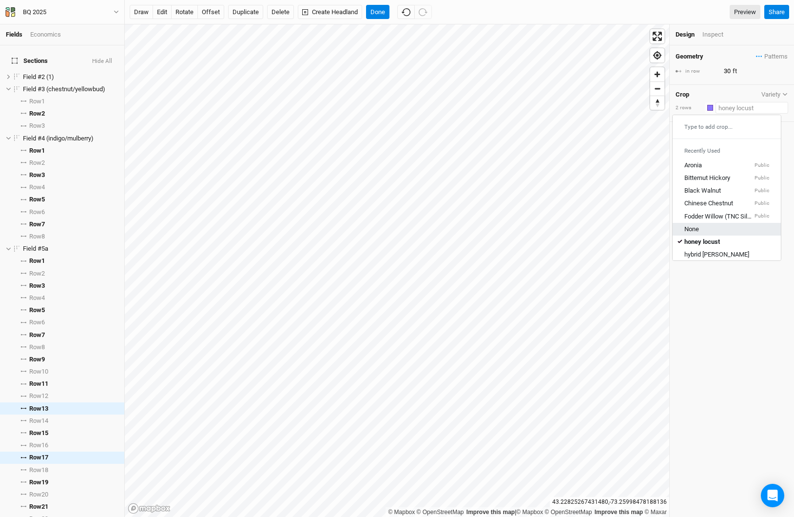
click at [706, 232] on div "None" at bounding box center [726, 229] width 85 height 9
type input "None"
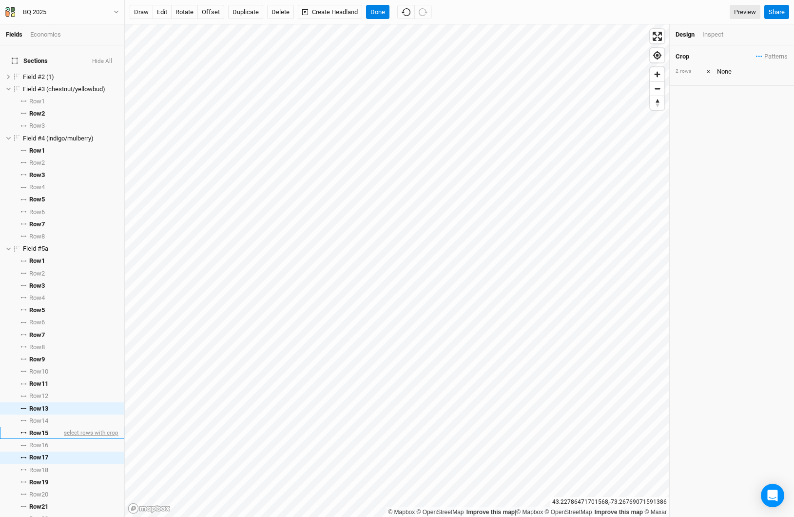
click at [64, 426] on span "select rows with crop" at bounding box center [90, 432] width 57 height 12
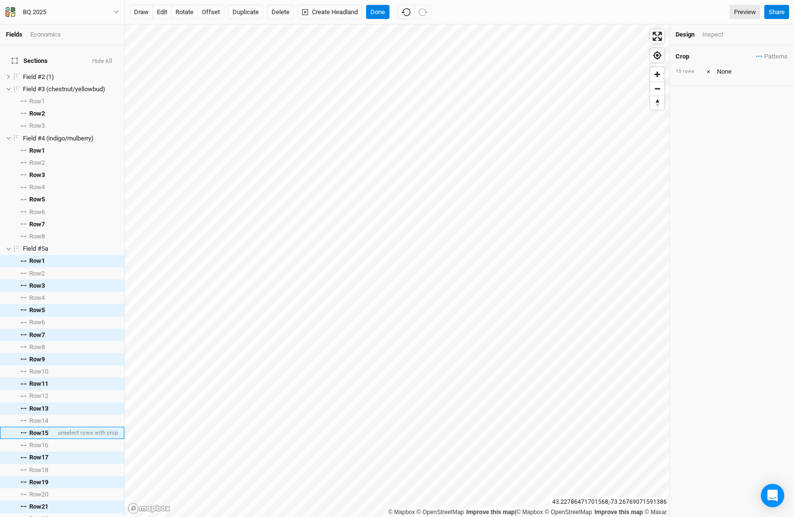
click at [30, 429] on span "Row 15" at bounding box center [38, 433] width 19 height 8
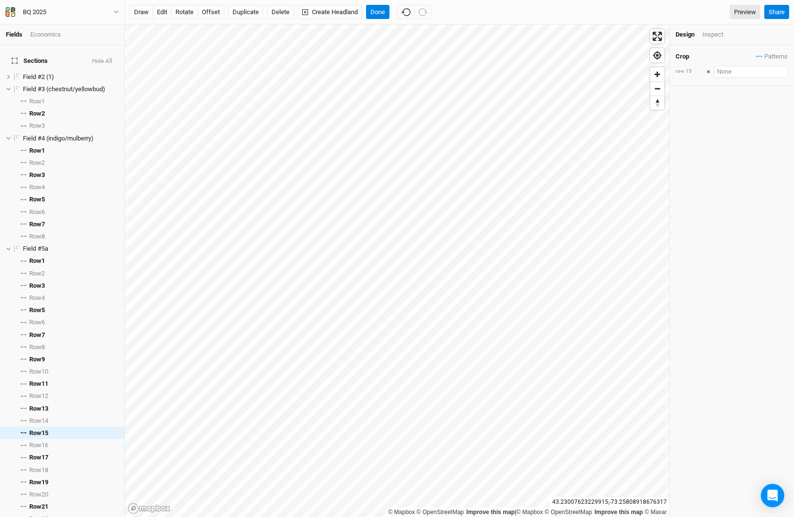
click at [733, 76] on input "text" at bounding box center [751, 72] width 74 height 12
click at [704, 218] on div "hybrid [PERSON_NAME]" at bounding box center [714, 218] width 65 height 9
type input "hybrid [PERSON_NAME]"
click at [725, 70] on input "30" at bounding box center [763, 71] width 85 height 11
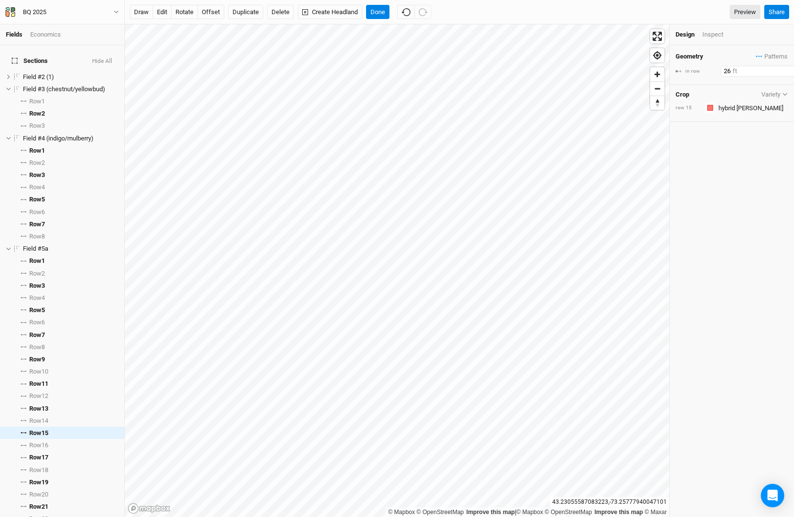
type input "26"
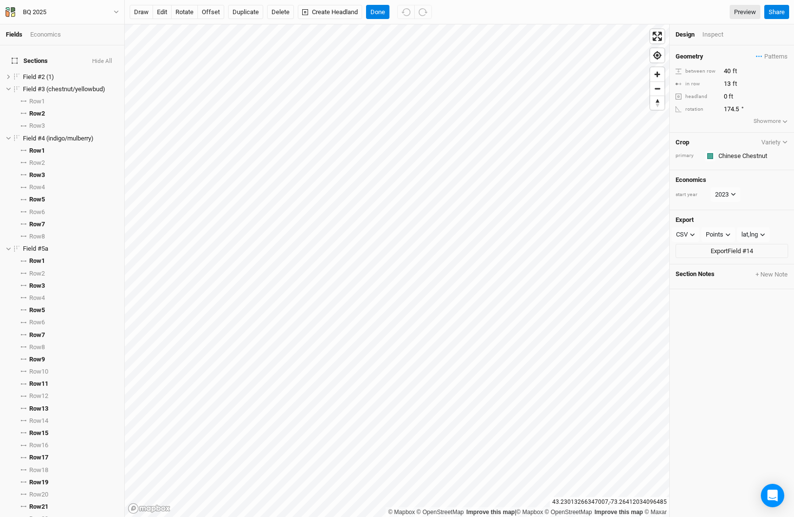
scroll to position [817, 0]
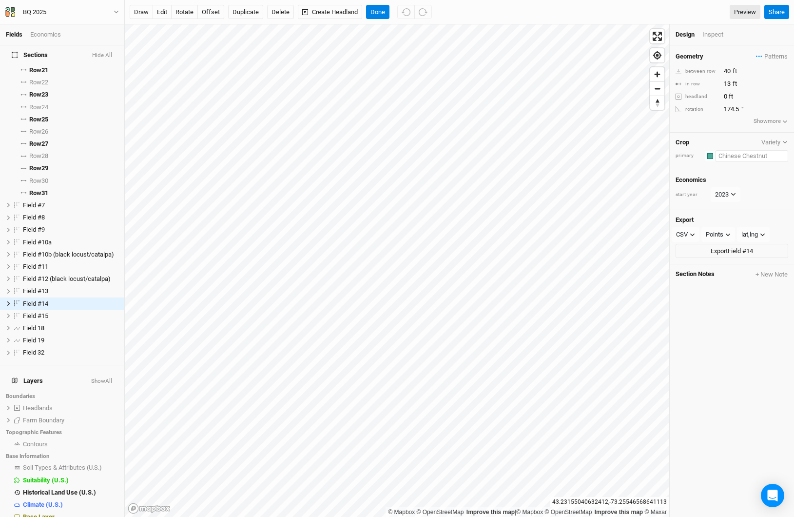
click at [743, 153] on input "text" at bounding box center [752, 156] width 73 height 12
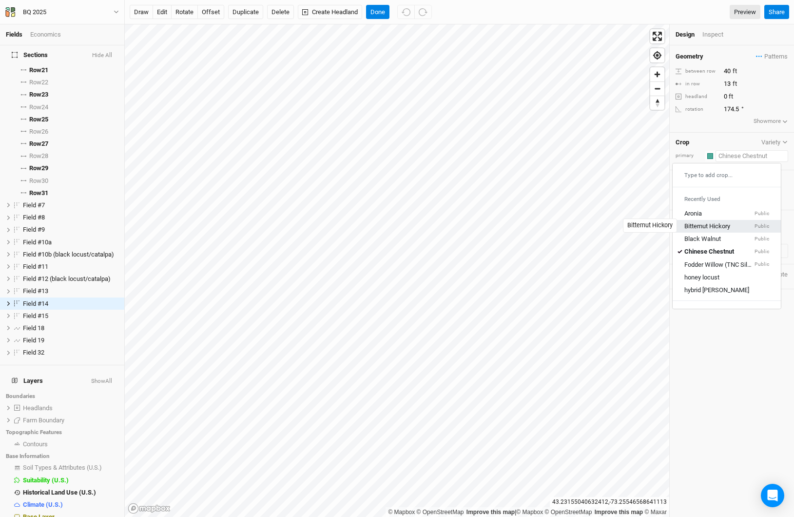
click at [719, 224] on div "Bitternut Hickory" at bounding box center [707, 226] width 46 height 9
type input "20"
type input "Bitternut Hickory"
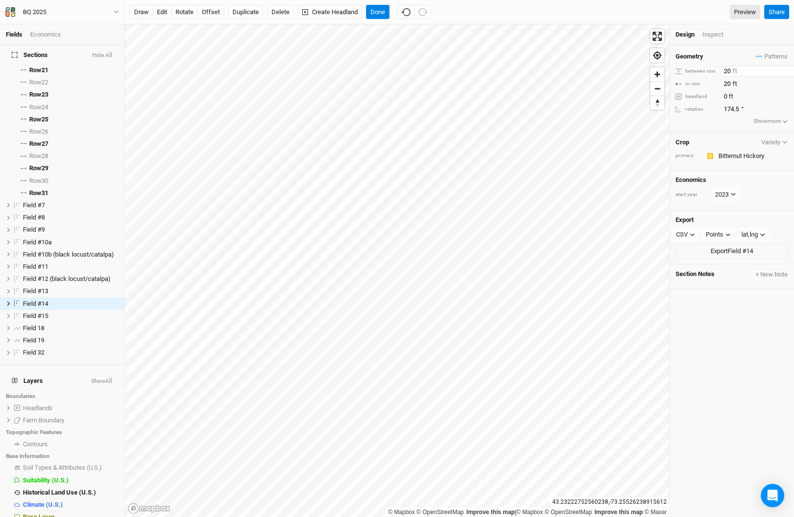
click at [726, 70] on input "20" at bounding box center [763, 71] width 85 height 11
type input "40"
click at [9, 289] on icon at bounding box center [8, 291] width 5 height 5
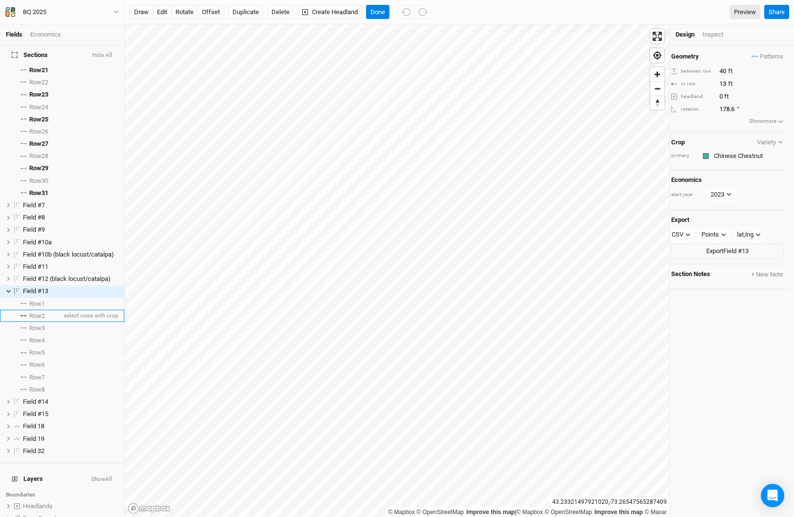
click at [44, 313] on span "Row 2" at bounding box center [37, 316] width 16 height 8
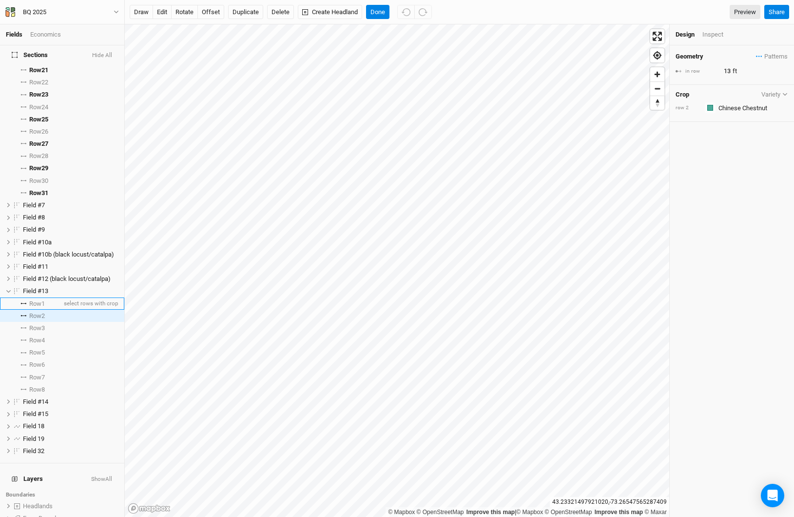
click at [41, 300] on span "Row 1" at bounding box center [37, 304] width 16 height 8
click at [742, 103] on input "text" at bounding box center [752, 108] width 73 height 12
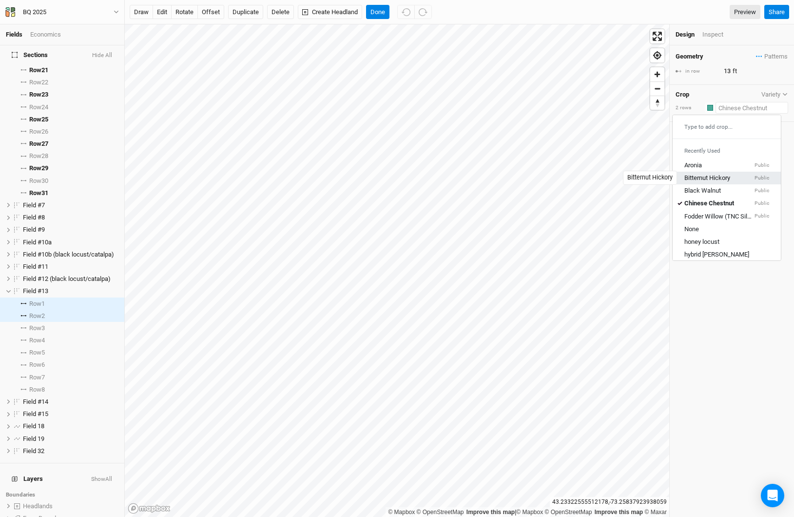
click at [718, 178] on div "Bitternut Hickory" at bounding box center [707, 178] width 46 height 9
type input "20"
type input "Bitternut Hickory"
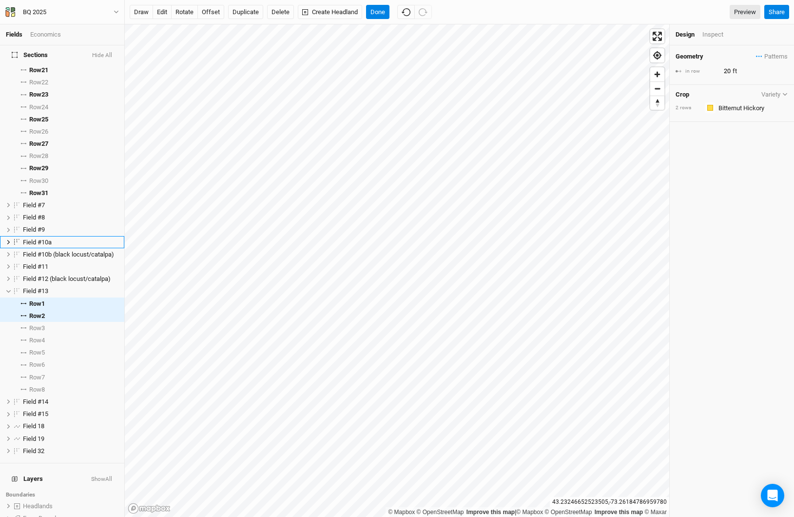
scroll to position [772, 0]
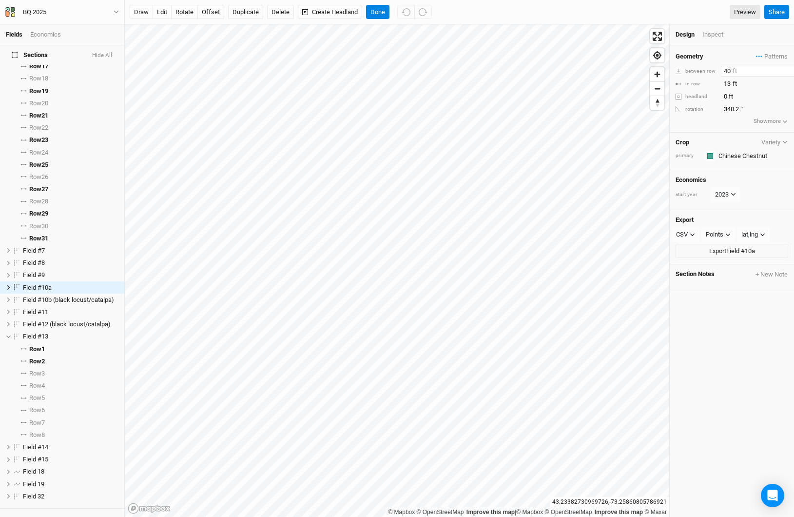
click at [728, 68] on input "40" at bounding box center [763, 71] width 85 height 11
type input "20"
click at [10, 335] on icon at bounding box center [8, 336] width 4 height 3
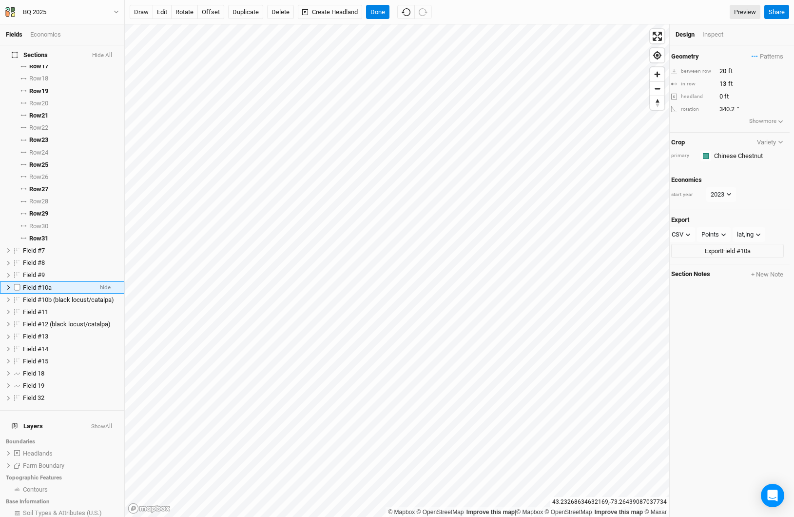
click at [9, 285] on icon at bounding box center [8, 287] width 5 height 5
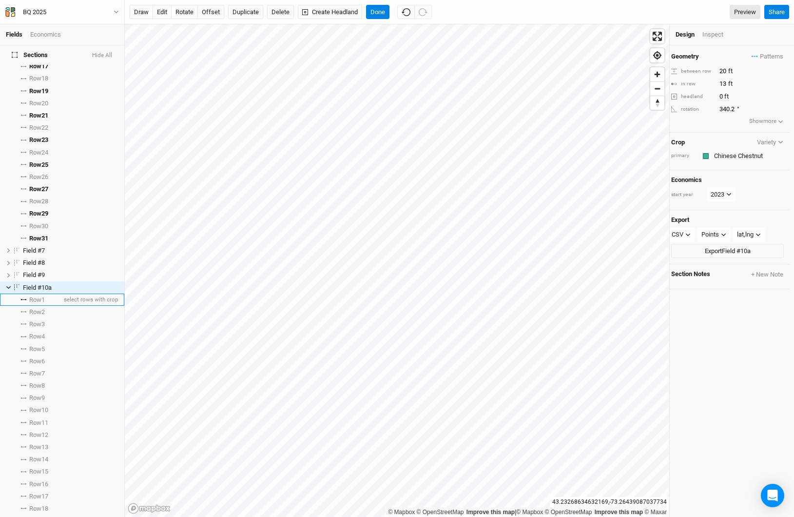
click at [37, 296] on span "Row 1" at bounding box center [37, 300] width 16 height 8
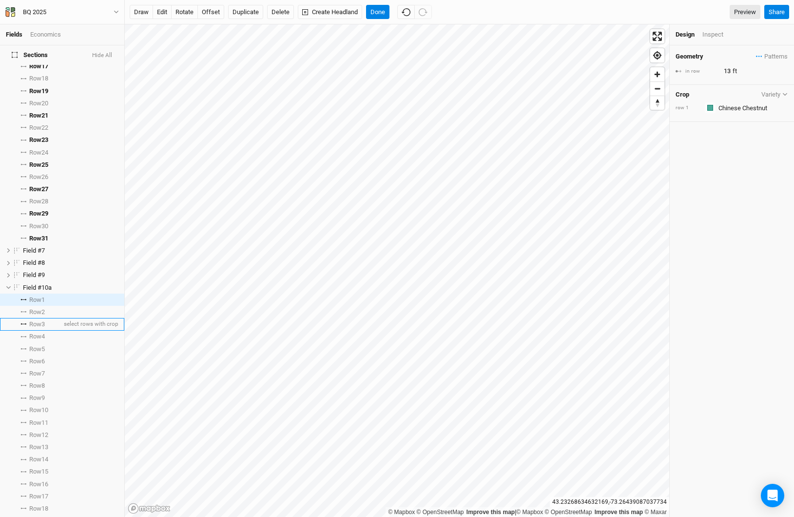
click at [38, 320] on span "Row 3" at bounding box center [37, 324] width 16 height 8
click at [34, 345] on span "Row 5" at bounding box center [37, 349] width 16 height 8
click at [42, 370] on span "Row 7" at bounding box center [37, 373] width 16 height 8
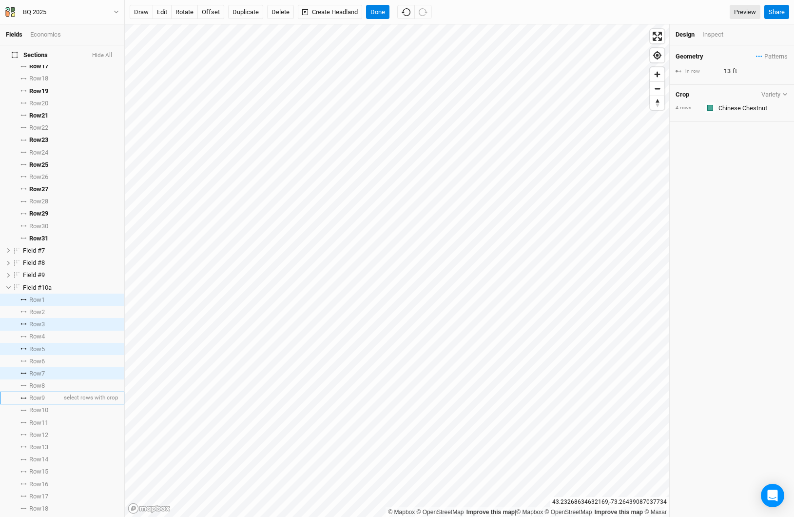
click at [44, 394] on span "Row 9" at bounding box center [37, 398] width 16 height 8
click at [44, 419] on span "Row 11" at bounding box center [38, 423] width 19 height 8
click at [42, 443] on span "Row 13" at bounding box center [38, 447] width 19 height 8
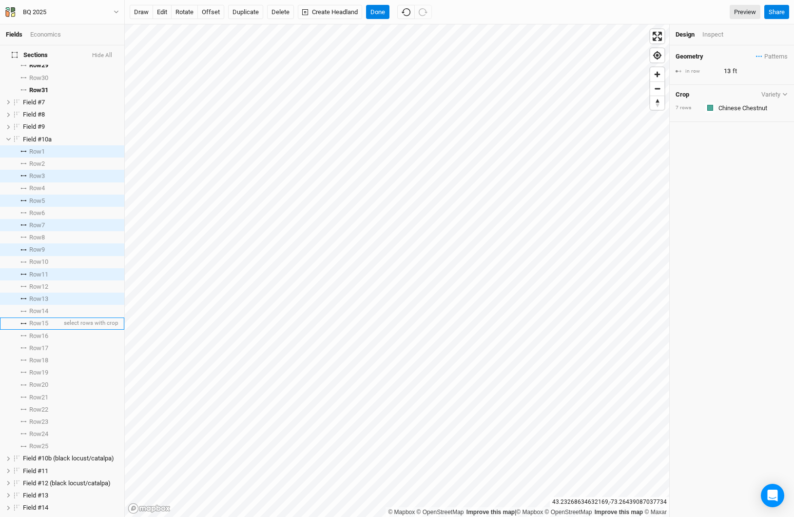
click at [39, 319] on span "Row 15" at bounding box center [38, 323] width 19 height 8
click at [40, 344] on span "Row 17" at bounding box center [38, 348] width 19 height 8
click at [42, 368] on span "Row 19" at bounding box center [38, 372] width 19 height 8
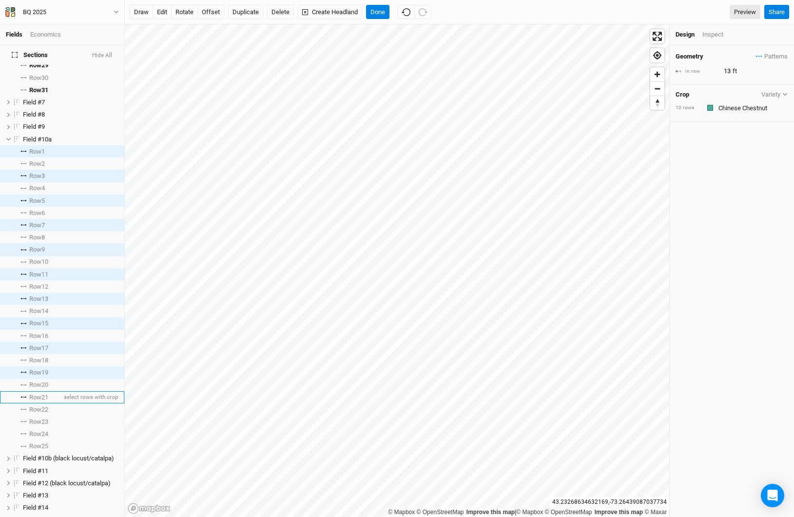
click at [43, 393] on span "Row 21" at bounding box center [38, 397] width 19 height 8
click at [42, 418] on span "Row 23" at bounding box center [38, 422] width 19 height 8
click at [44, 442] on span "Row 25" at bounding box center [38, 446] width 19 height 8
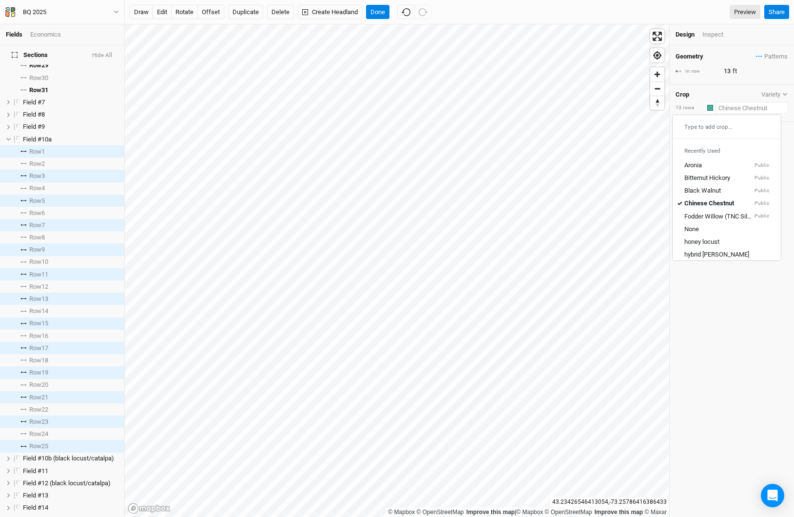
click at [734, 105] on input "text" at bounding box center [752, 108] width 73 height 12
click at [694, 228] on div "None" at bounding box center [691, 229] width 15 height 9
type input "None"
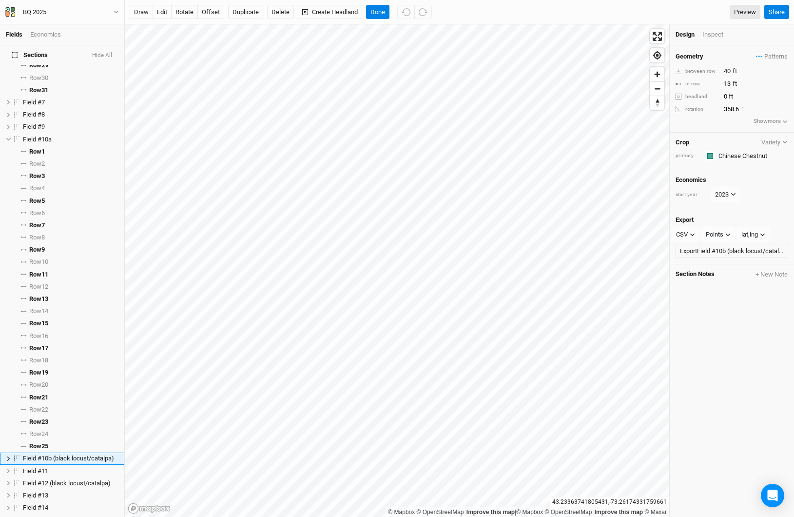
scroll to position [1091, 0]
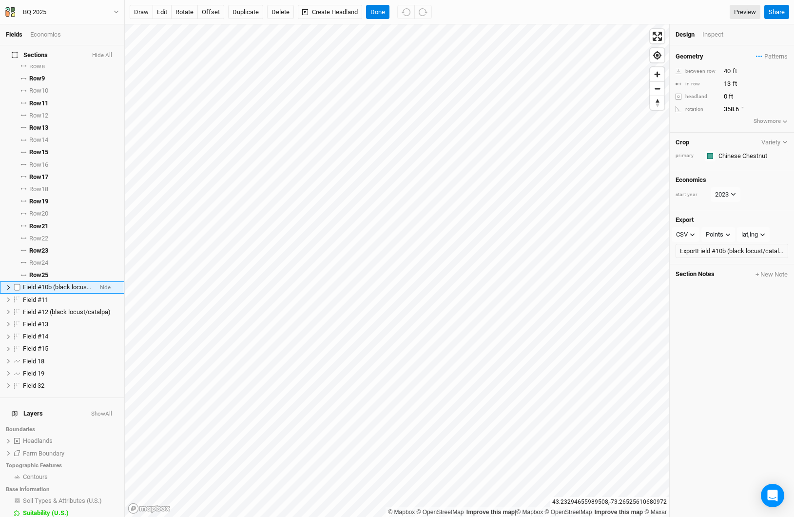
click at [9, 285] on icon at bounding box center [8, 287] width 5 height 5
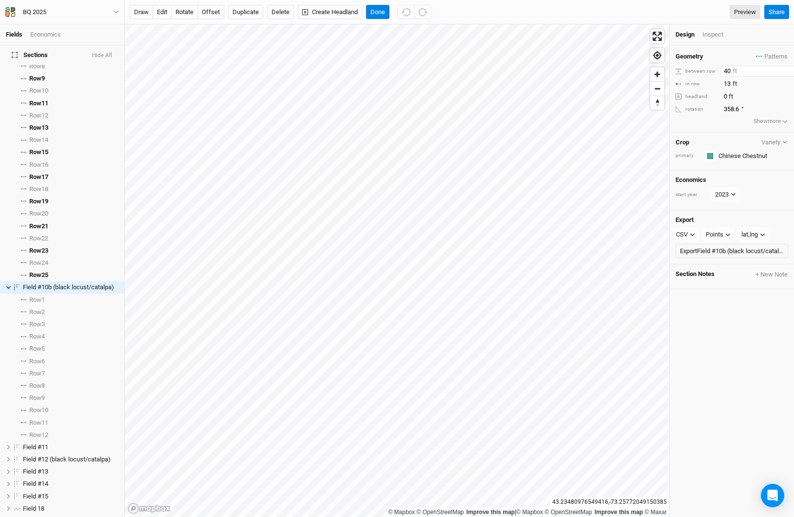
click at [728, 70] on input "40" at bounding box center [763, 71] width 85 height 11
type input "20"
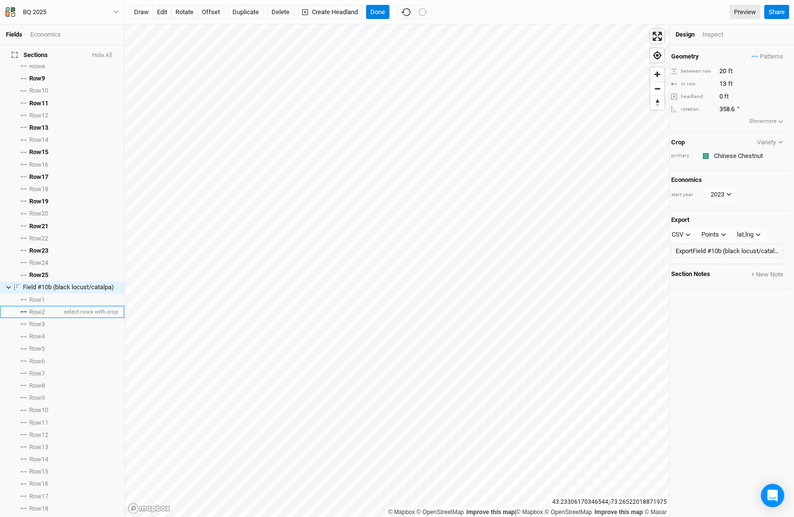
click at [50, 306] on li "Row 2 select rows with crop" at bounding box center [62, 312] width 124 height 12
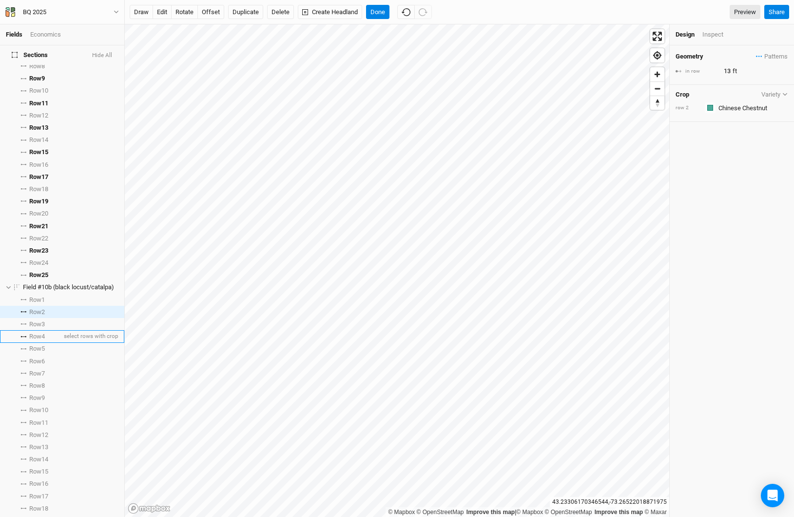
click at [41, 332] on span "Row 4" at bounding box center [37, 336] width 16 height 8
click at [45, 357] on span "Row 6" at bounding box center [37, 361] width 16 height 8
click at [37, 382] on span "Row 8" at bounding box center [37, 386] width 16 height 8
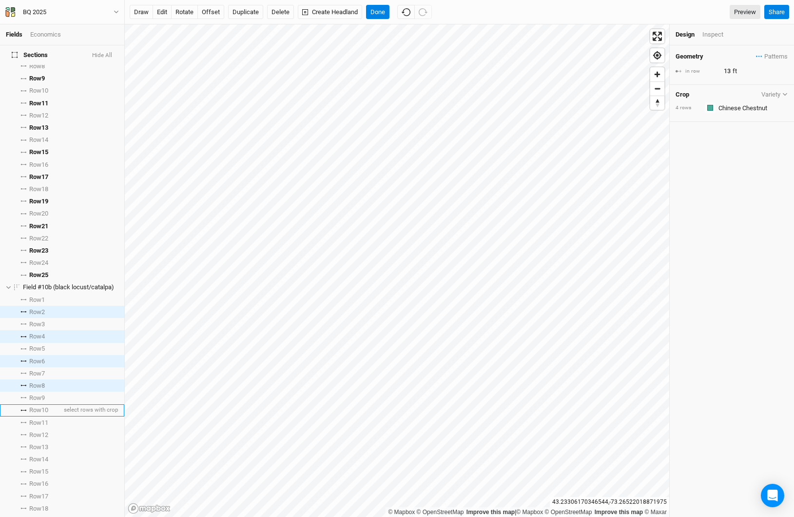
click at [39, 406] on span "Row 10" at bounding box center [38, 410] width 19 height 8
click at [42, 431] on span "Row 12" at bounding box center [38, 435] width 19 height 8
click at [40, 455] on span "Row 14" at bounding box center [38, 459] width 19 height 8
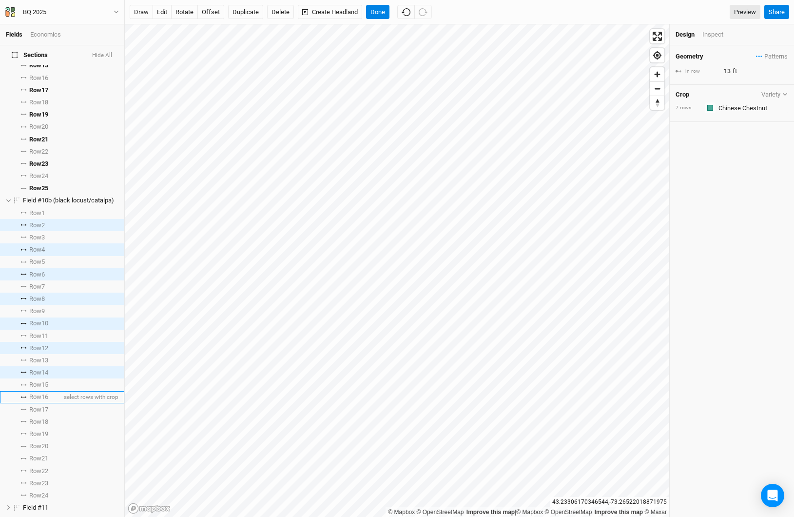
click at [47, 395] on li "Row 16 select rows with crop" at bounding box center [62, 397] width 124 height 12
click at [42, 418] on span "Row 18" at bounding box center [38, 422] width 19 height 8
click at [40, 442] on span "Row 20" at bounding box center [38, 446] width 19 height 8
click at [42, 467] on span "Row 22" at bounding box center [38, 471] width 19 height 8
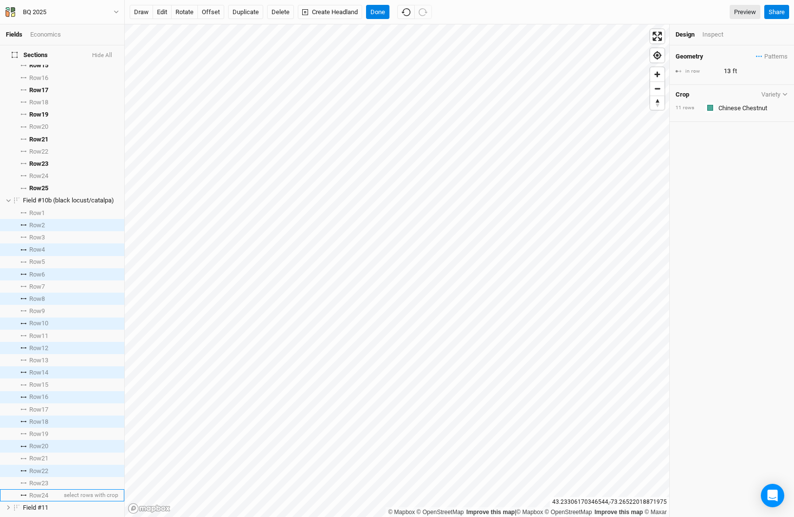
click at [43, 491] on span "Row 24" at bounding box center [38, 495] width 19 height 8
click at [731, 106] on input "text" at bounding box center [752, 108] width 73 height 12
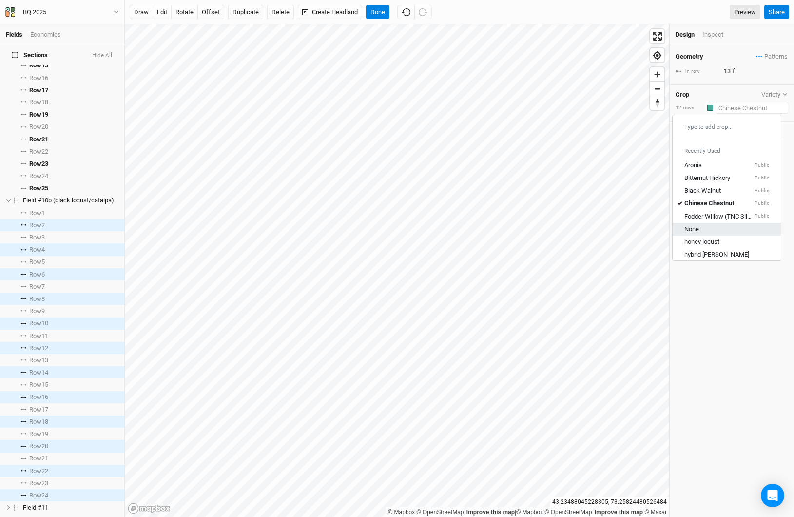
click at [696, 229] on div "None" at bounding box center [691, 229] width 15 height 9
type input "None"
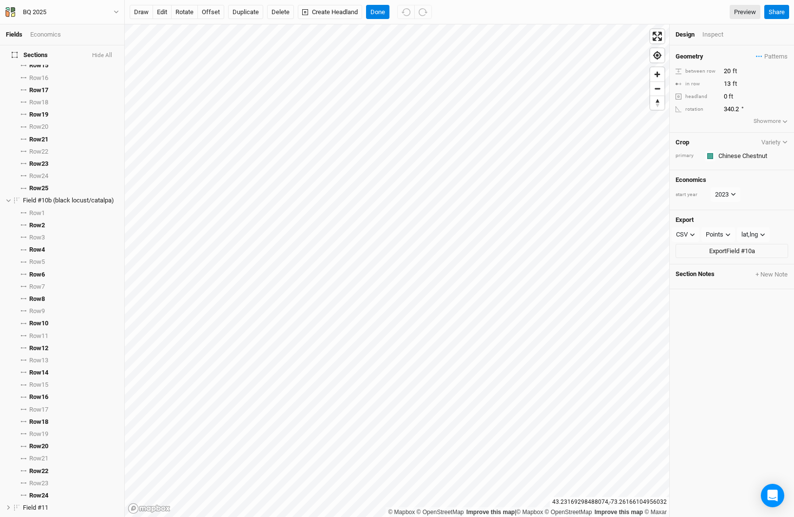
scroll to position [772, 0]
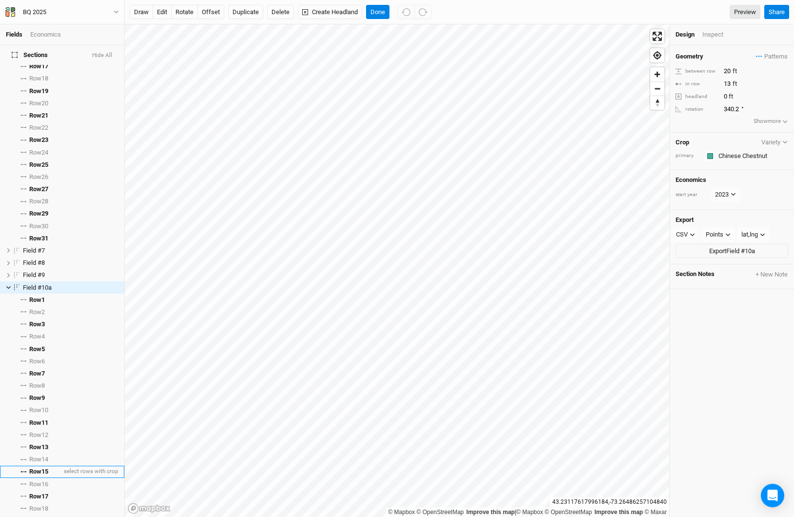
click at [47, 467] on span "Row 15" at bounding box center [38, 471] width 19 height 8
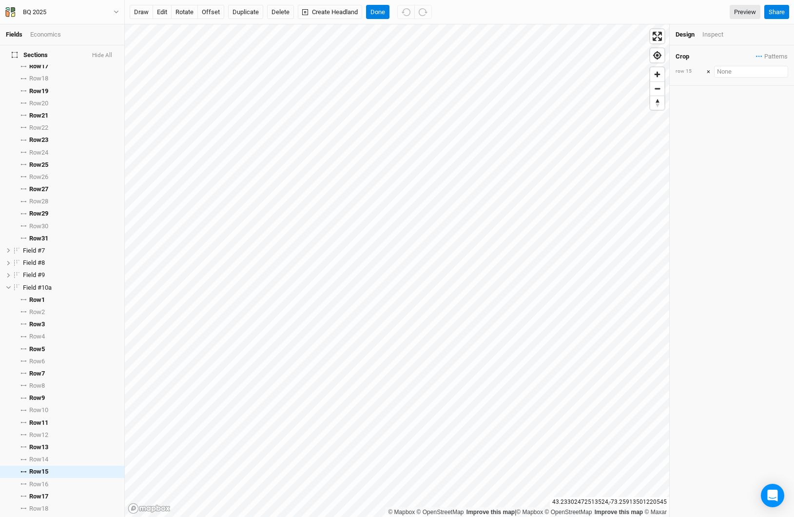
click at [733, 73] on input "text" at bounding box center [751, 72] width 74 height 12
click at [736, 85] on mix "Add crop: timber mix" at bounding box center [736, 89] width 56 height 9
type input "timber mix"
click at [711, 108] on div "button" at bounding box center [710, 108] width 6 height 6
click at [726, 203] on span "Blue" at bounding box center [729, 201] width 16 height 11
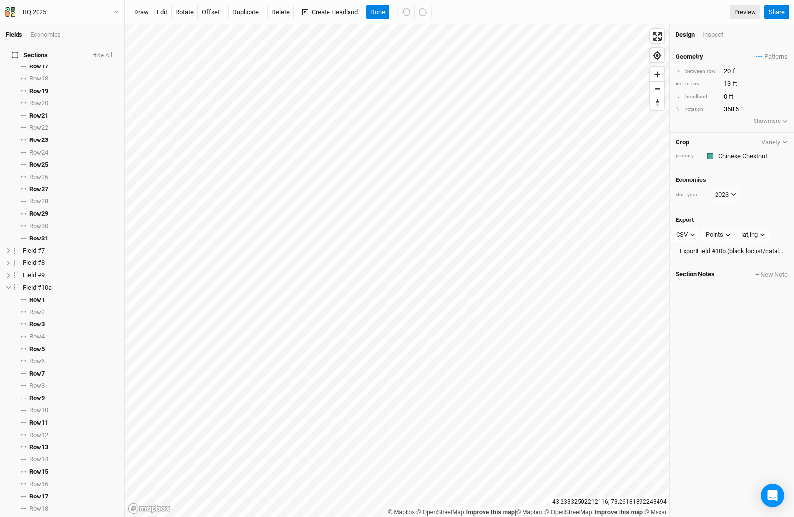
scroll to position [1091, 0]
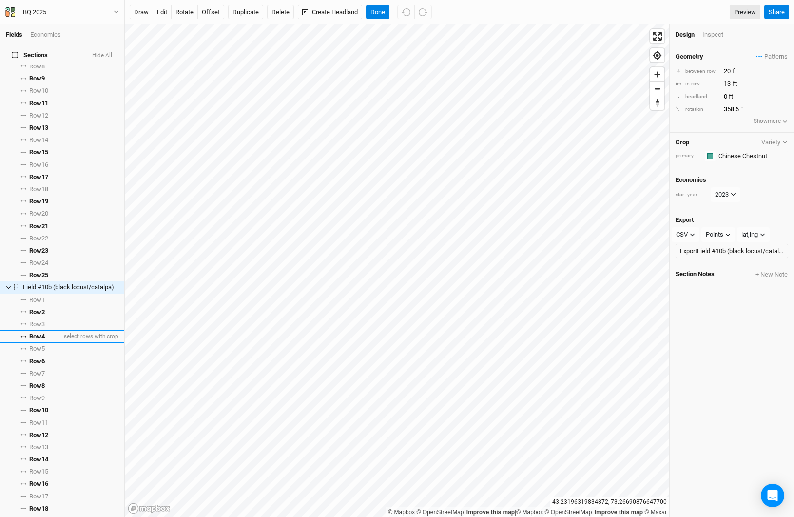
click at [48, 330] on li "Row 4 select rows with crop" at bounding box center [62, 336] width 124 height 12
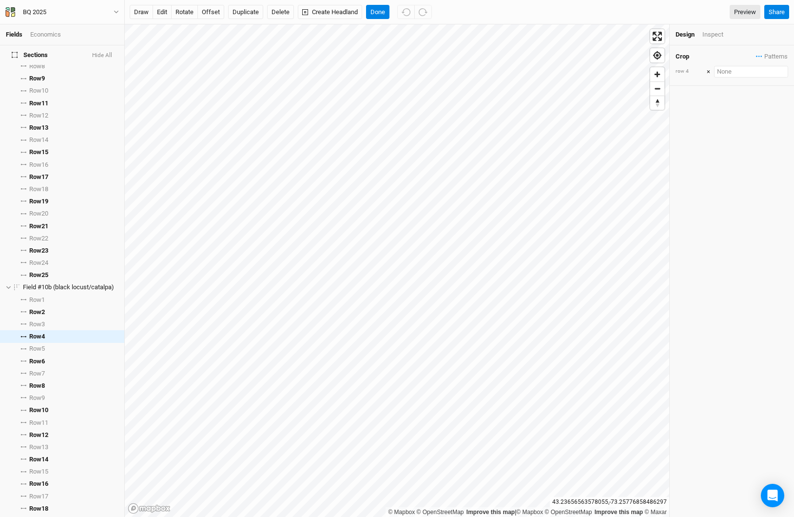
click at [733, 69] on input "text" at bounding box center [751, 72] width 74 height 12
type input "ti"
type input "timber mix"
click at [731, 101] on mark "timber" at bounding box center [722, 104] width 18 height 7
type input "timber mix"
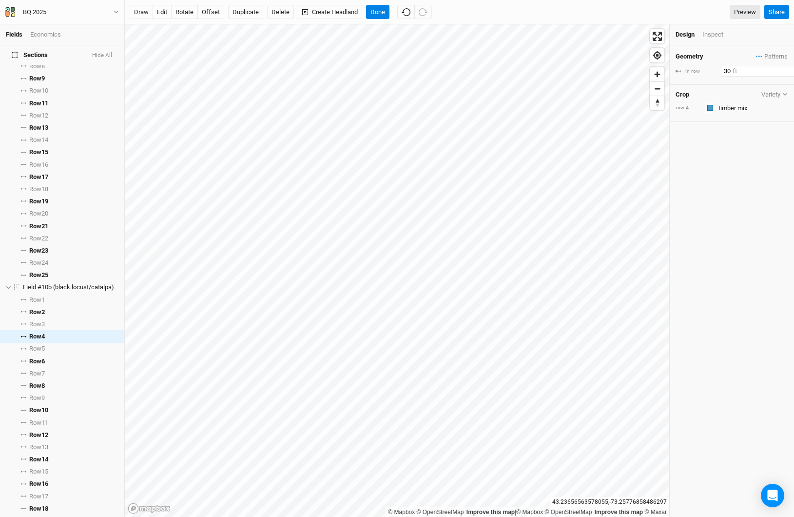
click at [726, 69] on input "30" at bounding box center [763, 71] width 85 height 11
type input "26"
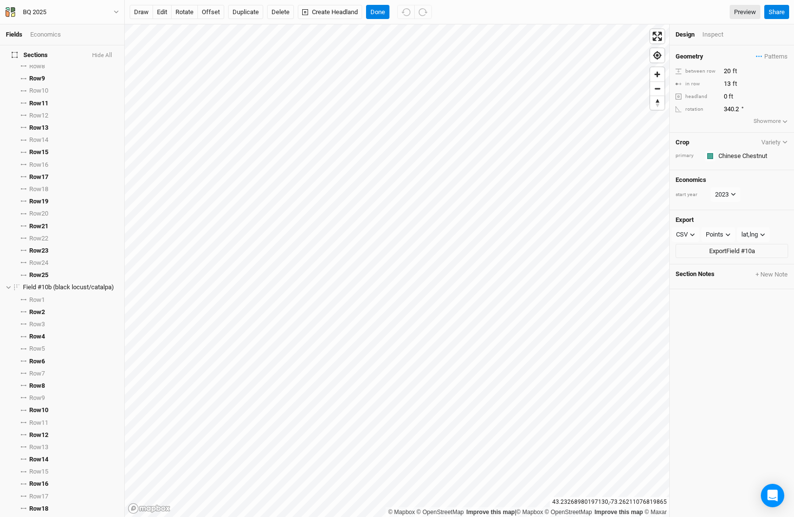
scroll to position [772, 0]
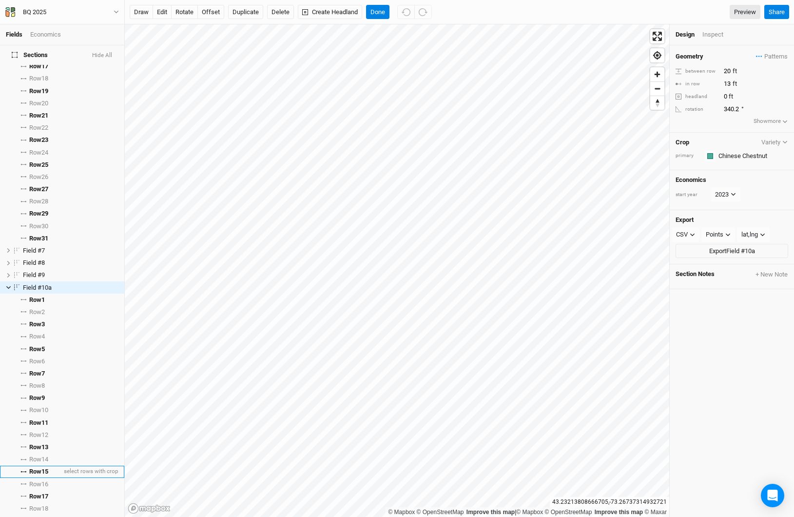
click at [45, 467] on span "Row 15" at bounding box center [38, 471] width 19 height 8
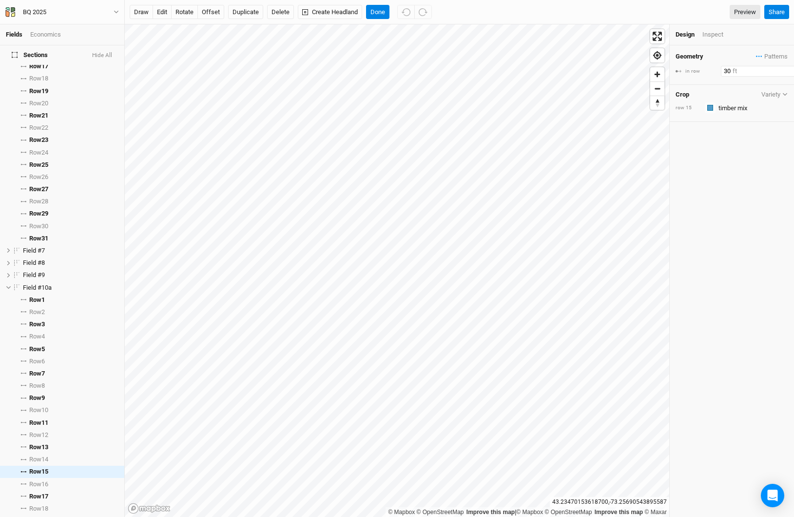
click at [723, 72] on input "30" at bounding box center [763, 71] width 85 height 11
type input "26"
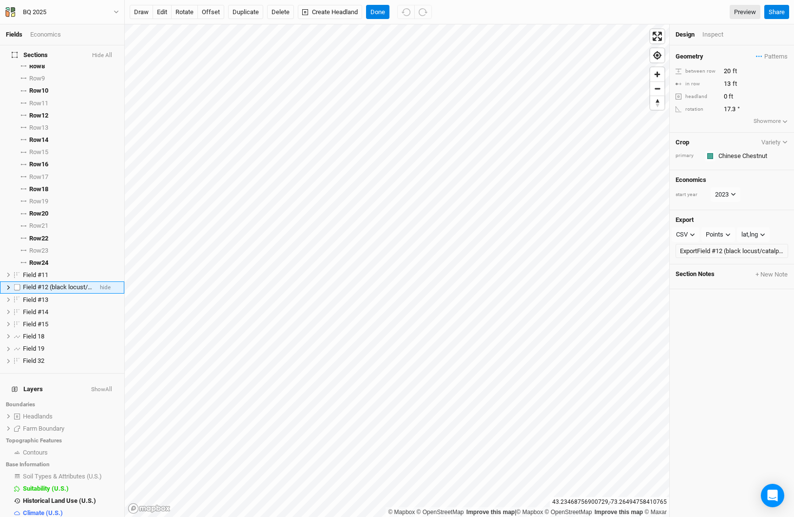
click at [10, 285] on icon at bounding box center [8, 287] width 5 height 5
click at [58, 283] on span "Field #12 (black locust/catalpa)" at bounding box center [67, 286] width 88 height 7
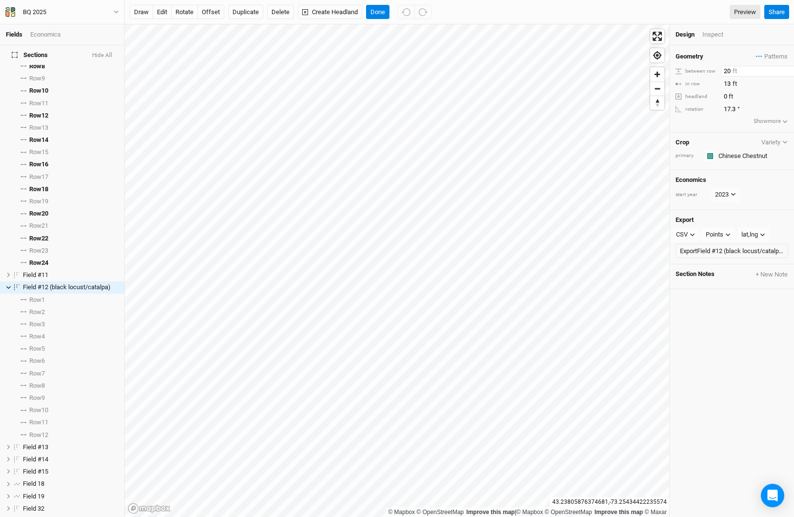
click at [724, 69] on input "20" at bounding box center [763, 71] width 85 height 11
click at [62, 323] on span "select rows with crop" at bounding box center [90, 324] width 57 height 12
click at [722, 72] on input "20" at bounding box center [758, 71] width 85 height 11
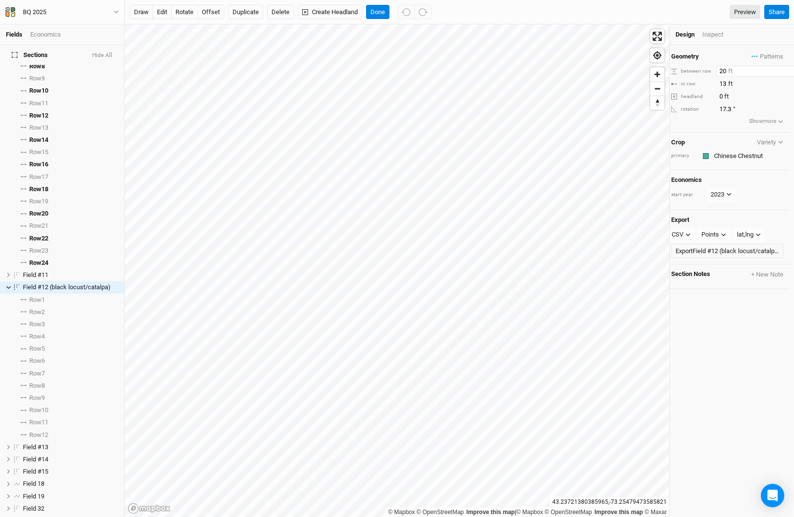
click at [722, 72] on input "20" at bounding box center [758, 71] width 85 height 11
click at [722, 72] on input "40" at bounding box center [758, 71] width 85 height 11
type input "20"
click at [39, 296] on span "Row 1" at bounding box center [37, 300] width 16 height 8
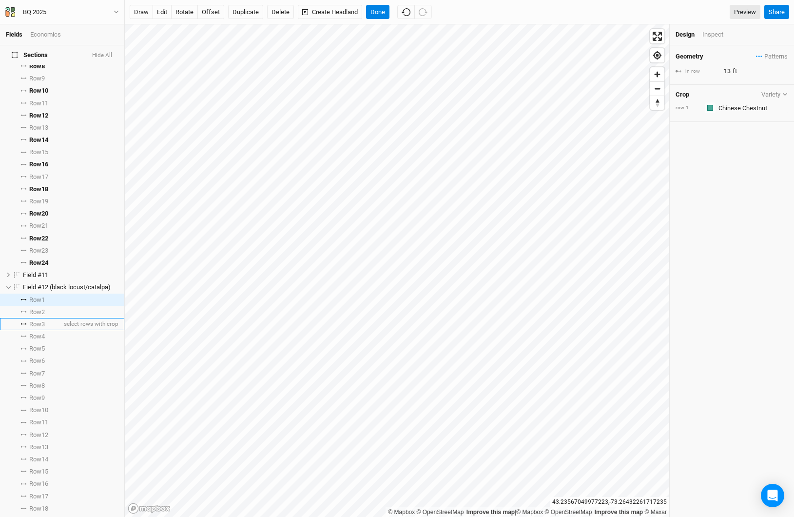
click at [30, 320] on span "Row 3" at bounding box center [37, 324] width 16 height 8
click at [35, 345] on span "Row 5" at bounding box center [37, 349] width 16 height 8
click at [32, 370] on span "Row 7" at bounding box center [37, 373] width 16 height 8
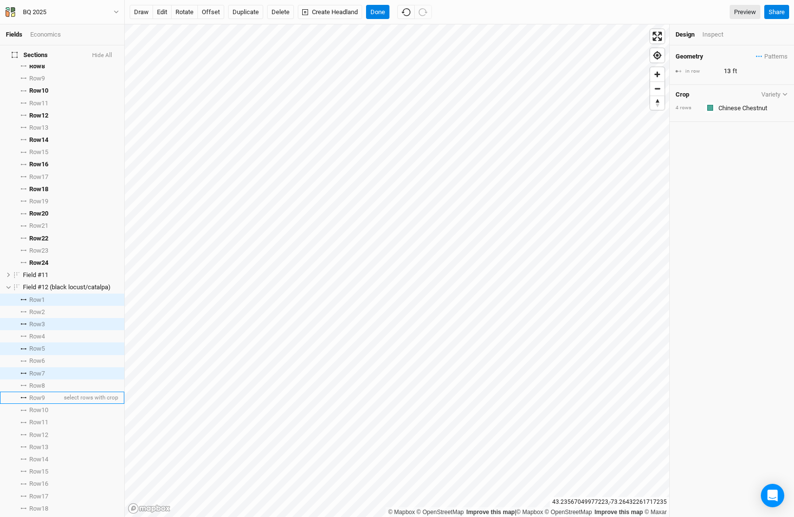
click at [32, 395] on li "Row 9 select rows with crop" at bounding box center [62, 397] width 124 height 12
click at [37, 418] on span "Row 11" at bounding box center [38, 422] width 19 height 8
click at [39, 445] on li "Row 13 select rows with crop" at bounding box center [62, 447] width 124 height 12
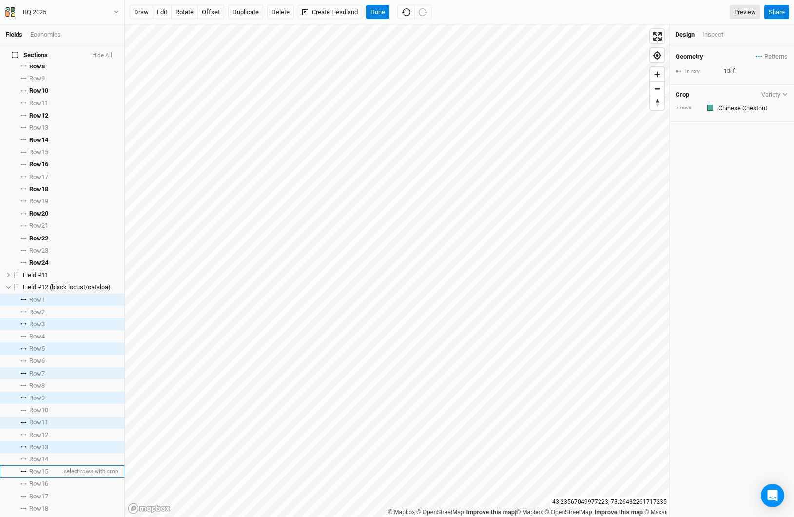
click at [33, 467] on span "Row 15" at bounding box center [38, 471] width 19 height 8
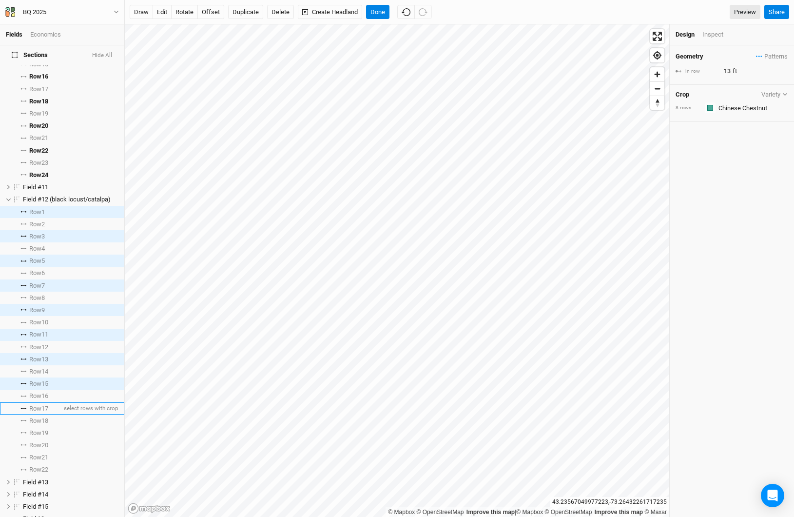
click at [45, 405] on span "Row 17" at bounding box center [38, 409] width 19 height 8
click at [44, 429] on span "Row 19" at bounding box center [38, 433] width 19 height 8
click at [45, 456] on li "Row 21 select rows with crop" at bounding box center [62, 457] width 124 height 12
click at [726, 71] on input "13" at bounding box center [763, 71] width 85 height 11
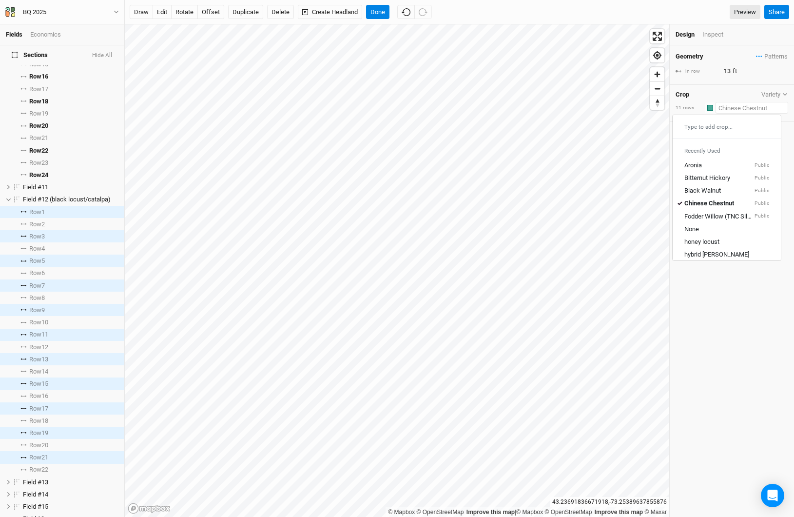
click at [723, 108] on input "text" at bounding box center [752, 108] width 73 height 12
click at [699, 231] on div "None" at bounding box center [726, 229] width 85 height 9
type input "None"
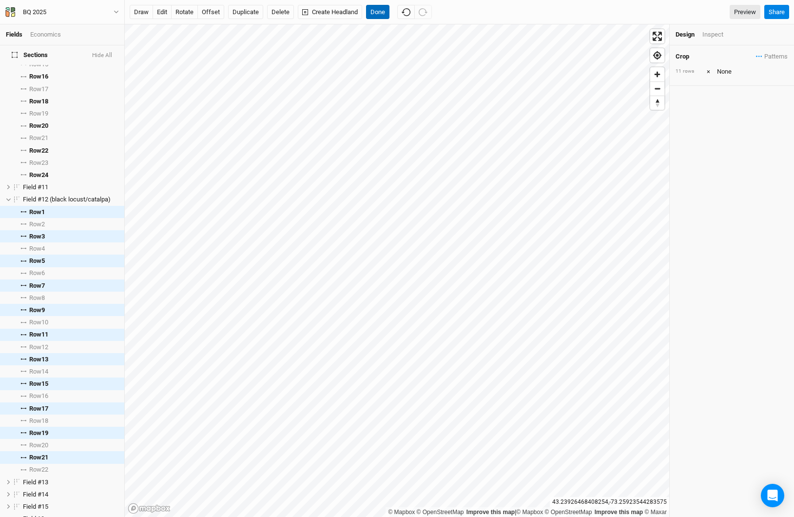
click at [372, 17] on button "Done" at bounding box center [377, 12] width 23 height 15
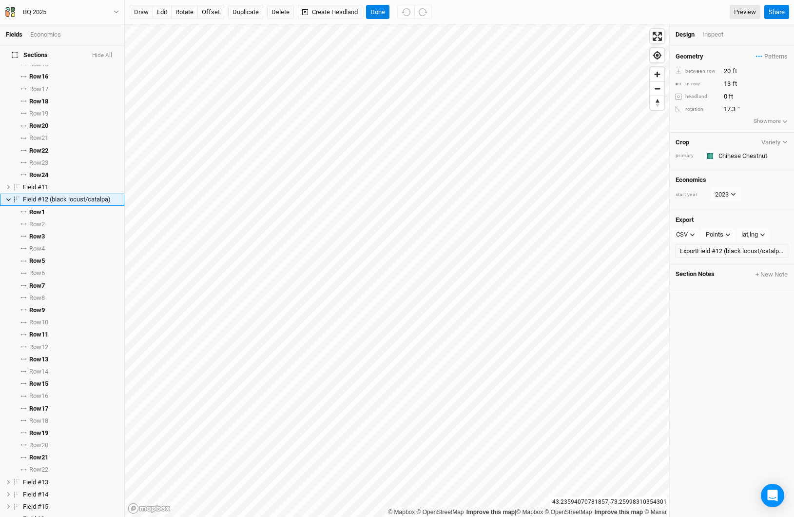
scroll to position [1410, 0]
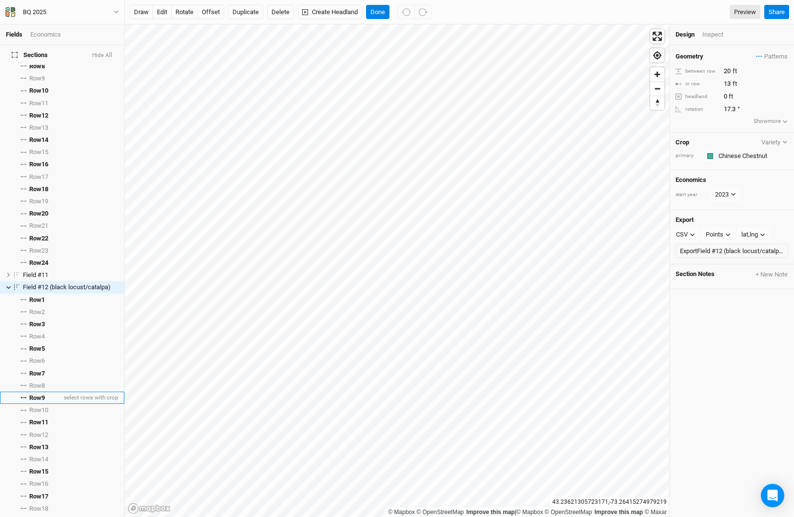
click at [45, 394] on span "Row 9" at bounding box center [37, 398] width 16 height 8
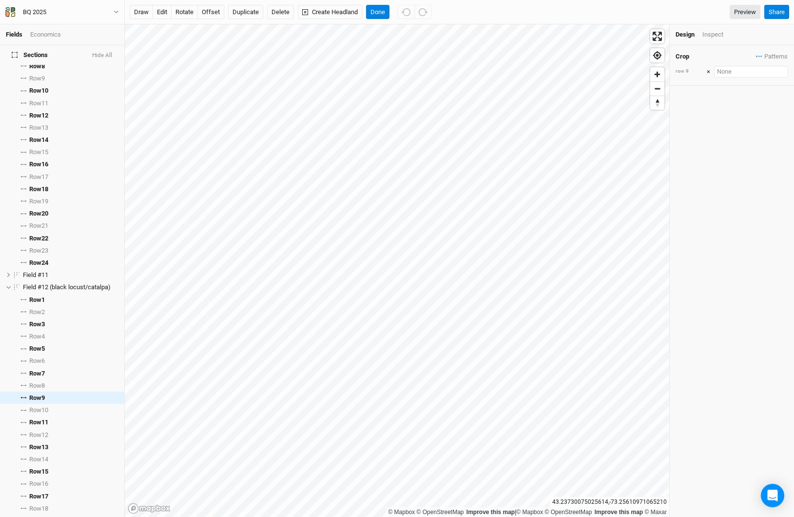
click at [734, 70] on input "text" at bounding box center [751, 72] width 74 height 12
type input "ti"
type input "timber mix"
click at [727, 106] on mark "timber" at bounding box center [722, 104] width 18 height 7
type input "timber mix"
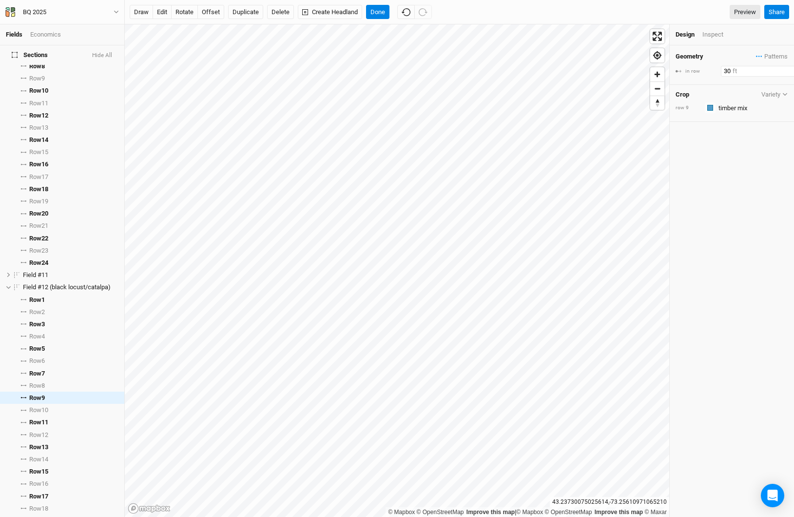
click at [724, 70] on input "30" at bounding box center [763, 71] width 85 height 11
type input "1"
type input "26"
click at [386, 12] on button "Done" at bounding box center [377, 12] width 23 height 15
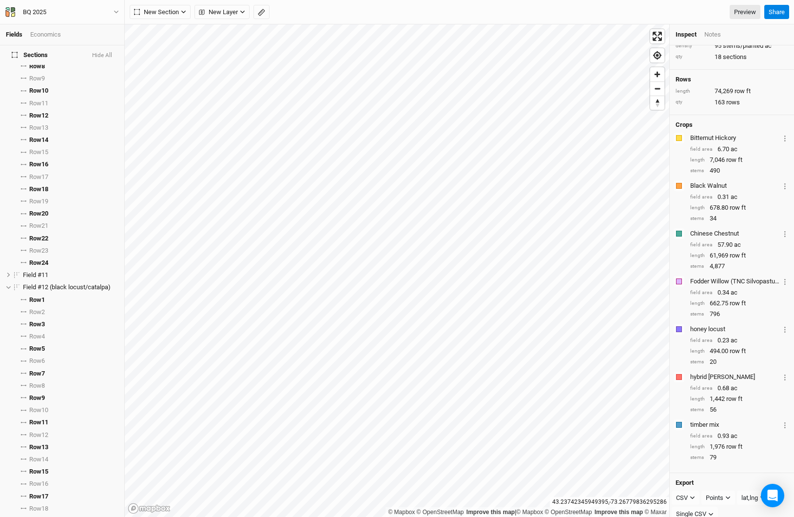
scroll to position [77, 0]
